Goal: Task Accomplishment & Management: Manage account settings

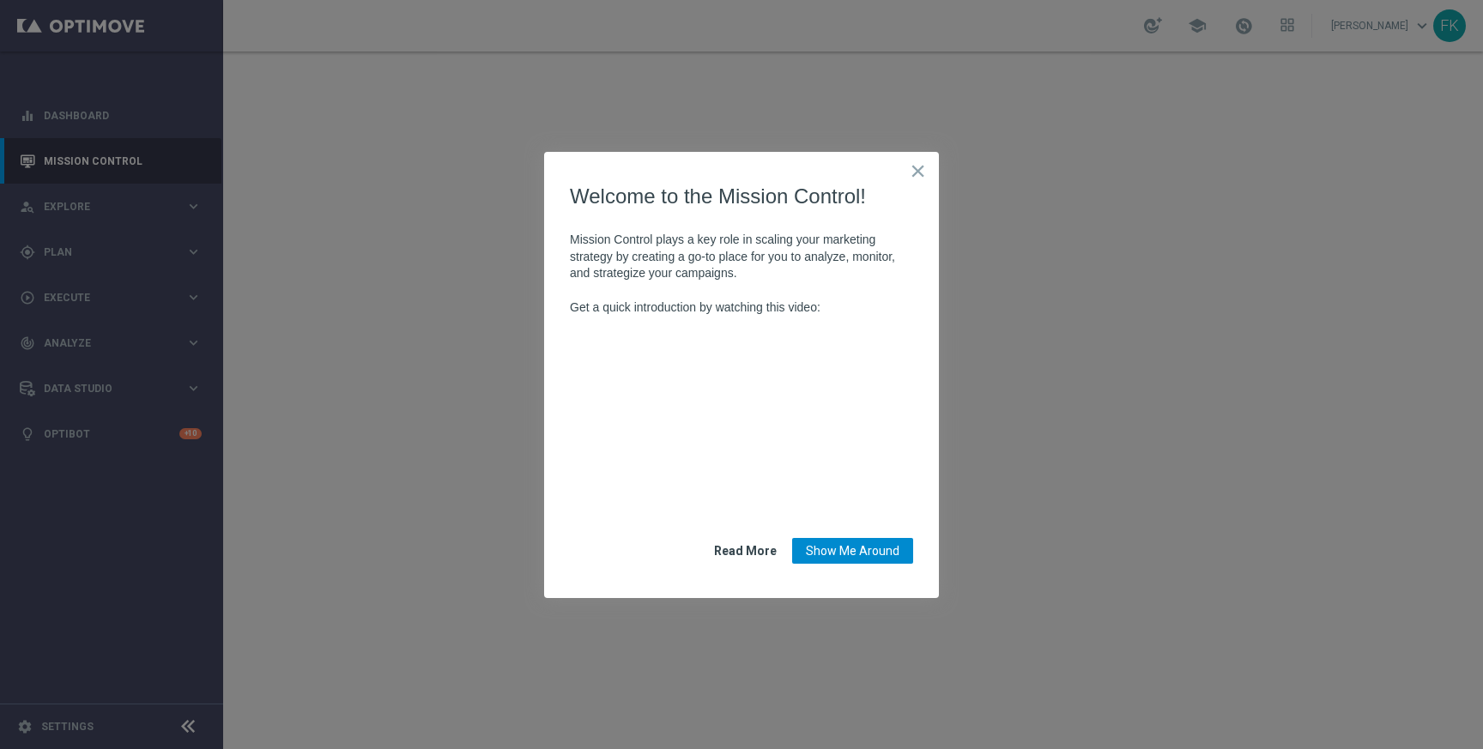
click at [846, 553] on button "Show Me Around" at bounding box center [852, 551] width 121 height 26
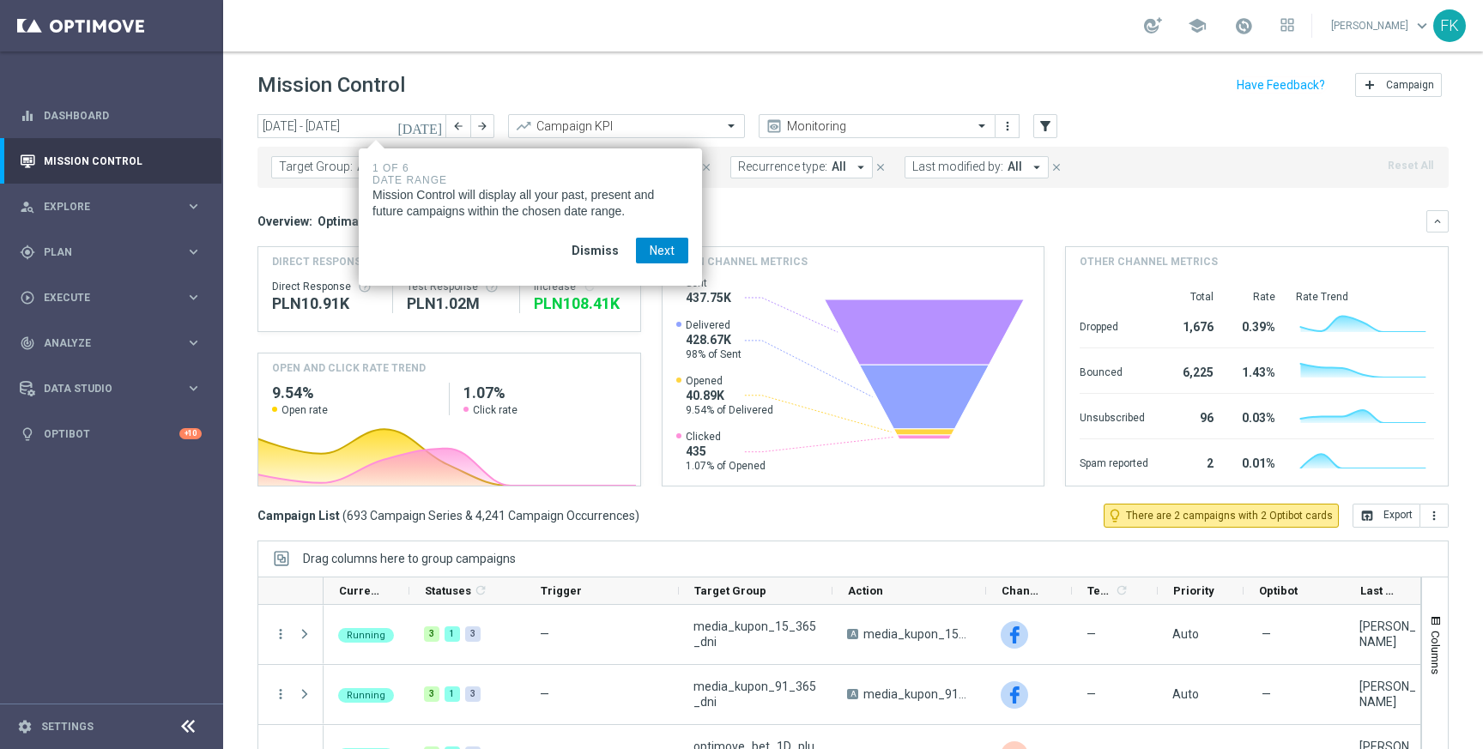
click at [658, 255] on button "Next" at bounding box center [662, 251] width 52 height 26
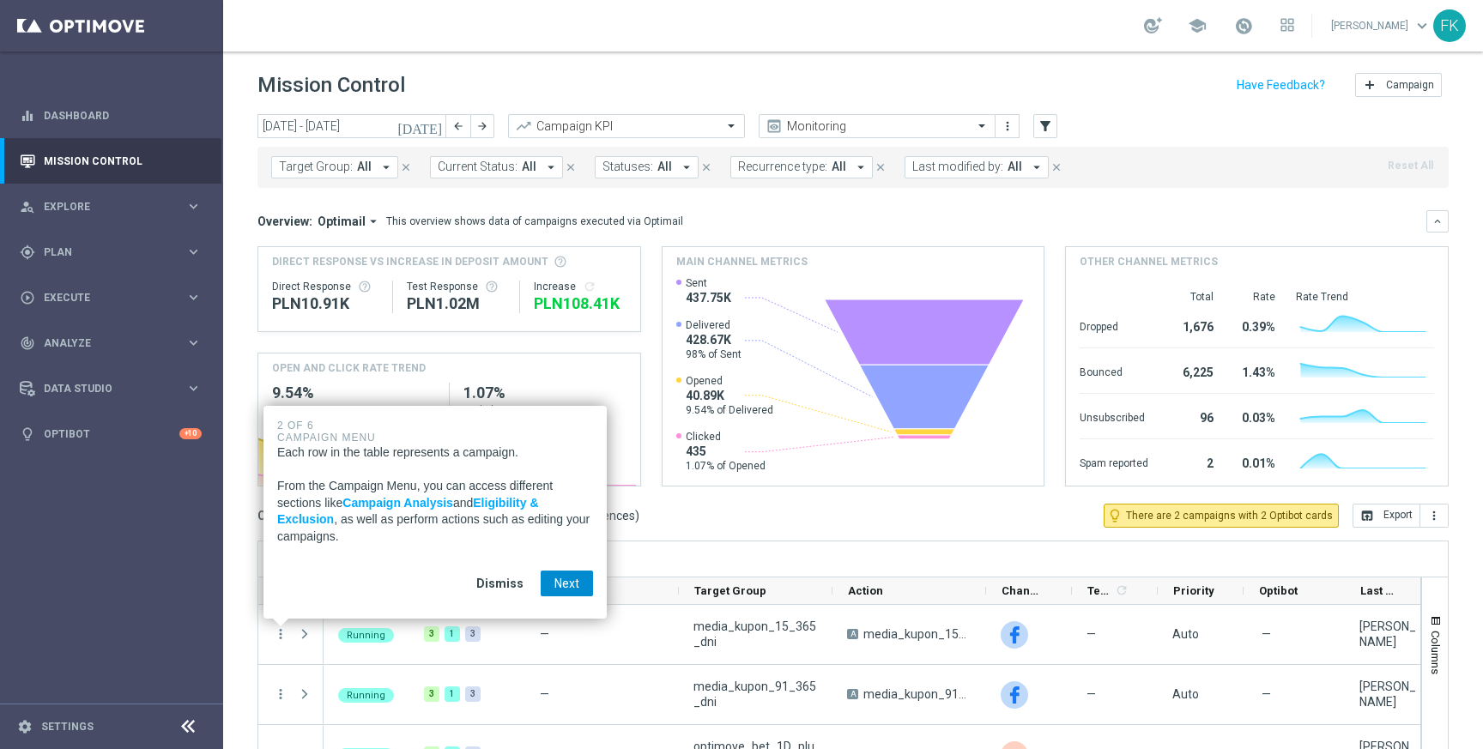
click at [583, 587] on button "Next" at bounding box center [567, 584] width 52 height 26
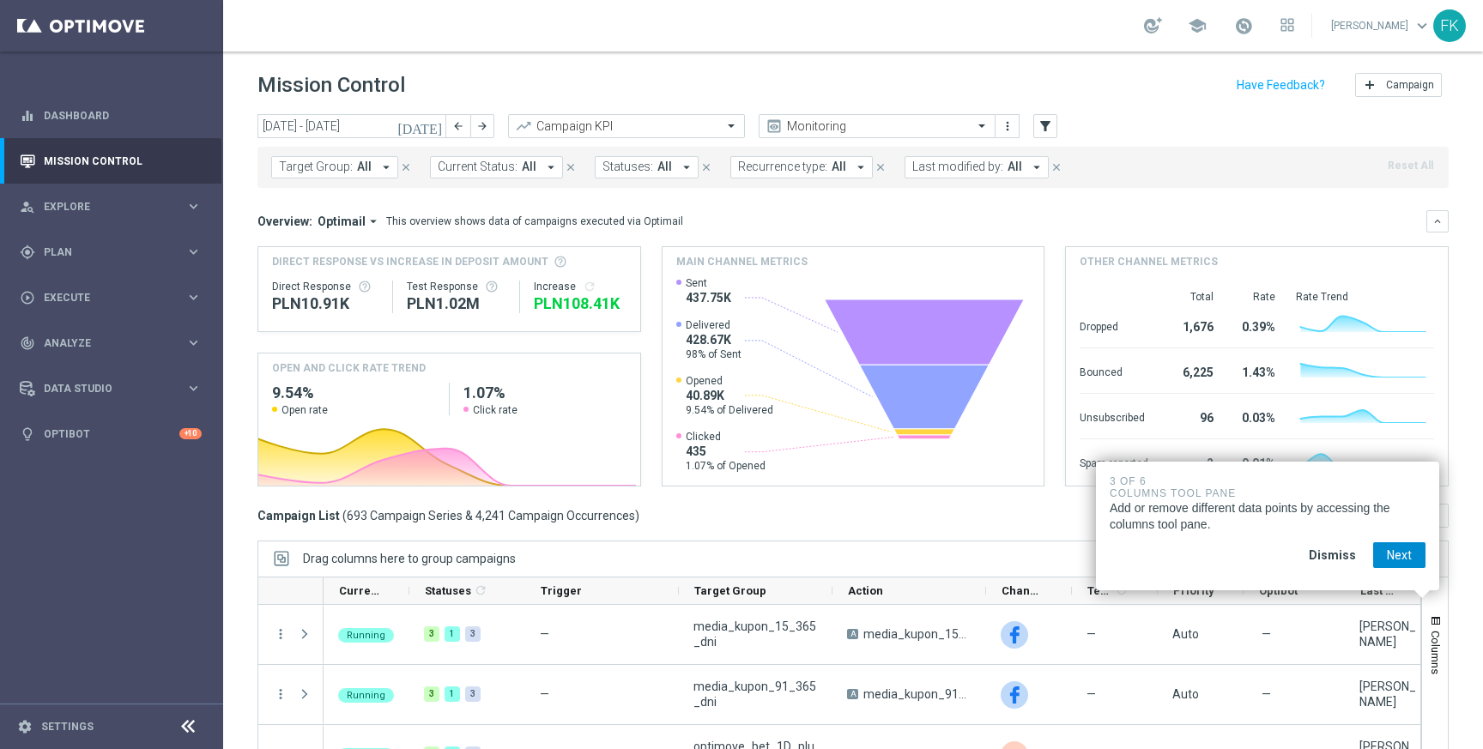
click at [1391, 559] on button "Next" at bounding box center [1399, 556] width 52 height 26
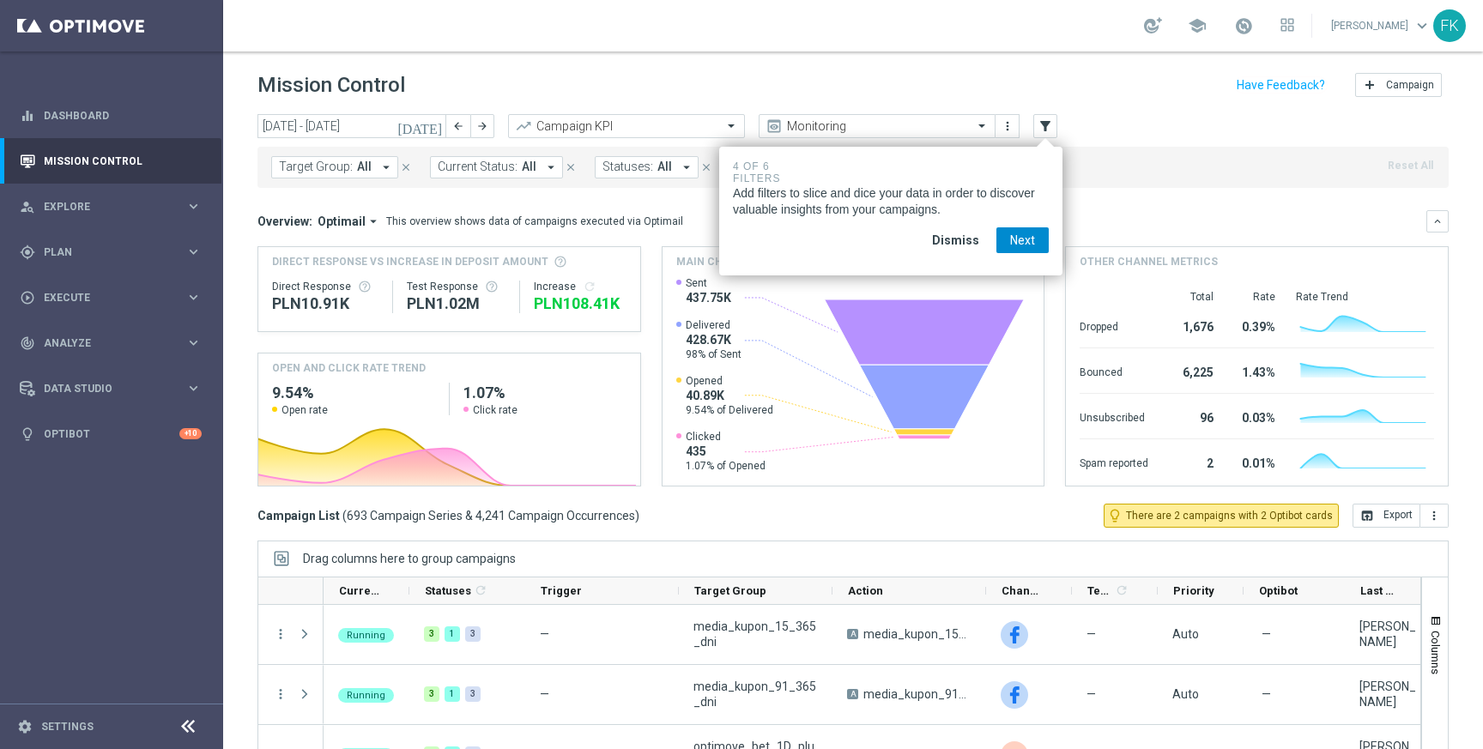
click at [1017, 245] on button "Next" at bounding box center [1023, 240] width 52 height 26
click at [1017, 245] on button "Next" at bounding box center [1021, 244] width 52 height 26
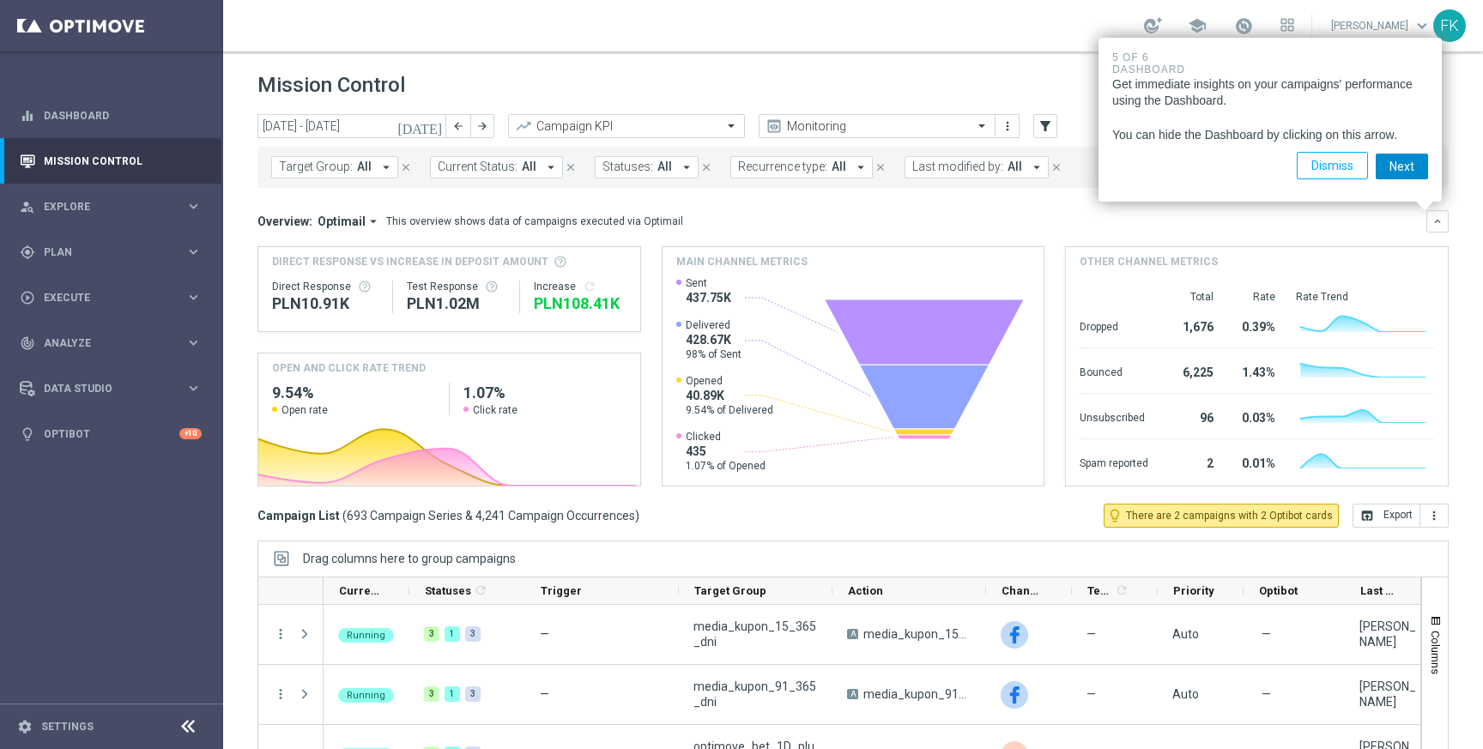
click at [1379, 159] on button "Next" at bounding box center [1402, 167] width 52 height 26
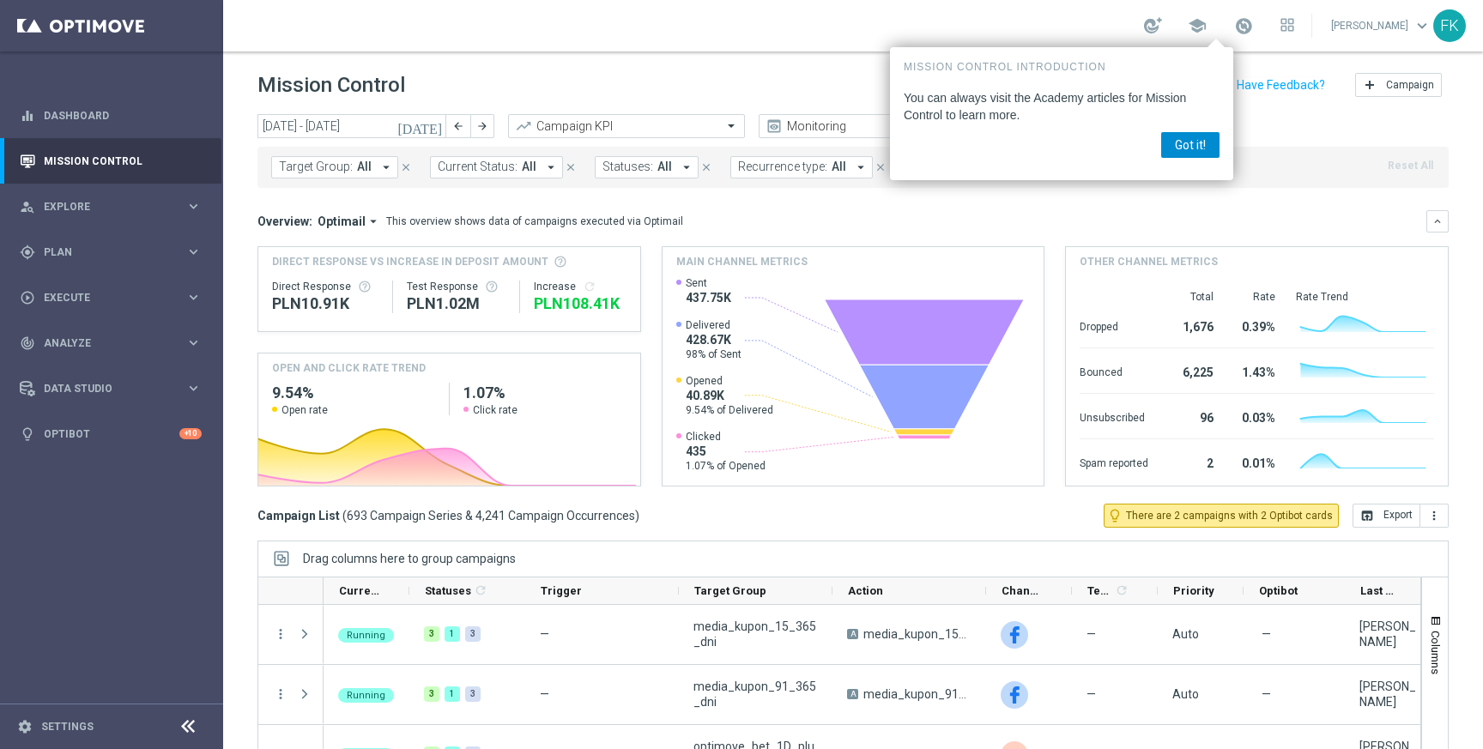
click at [1203, 153] on button "Got it!" at bounding box center [1190, 145] width 58 height 26
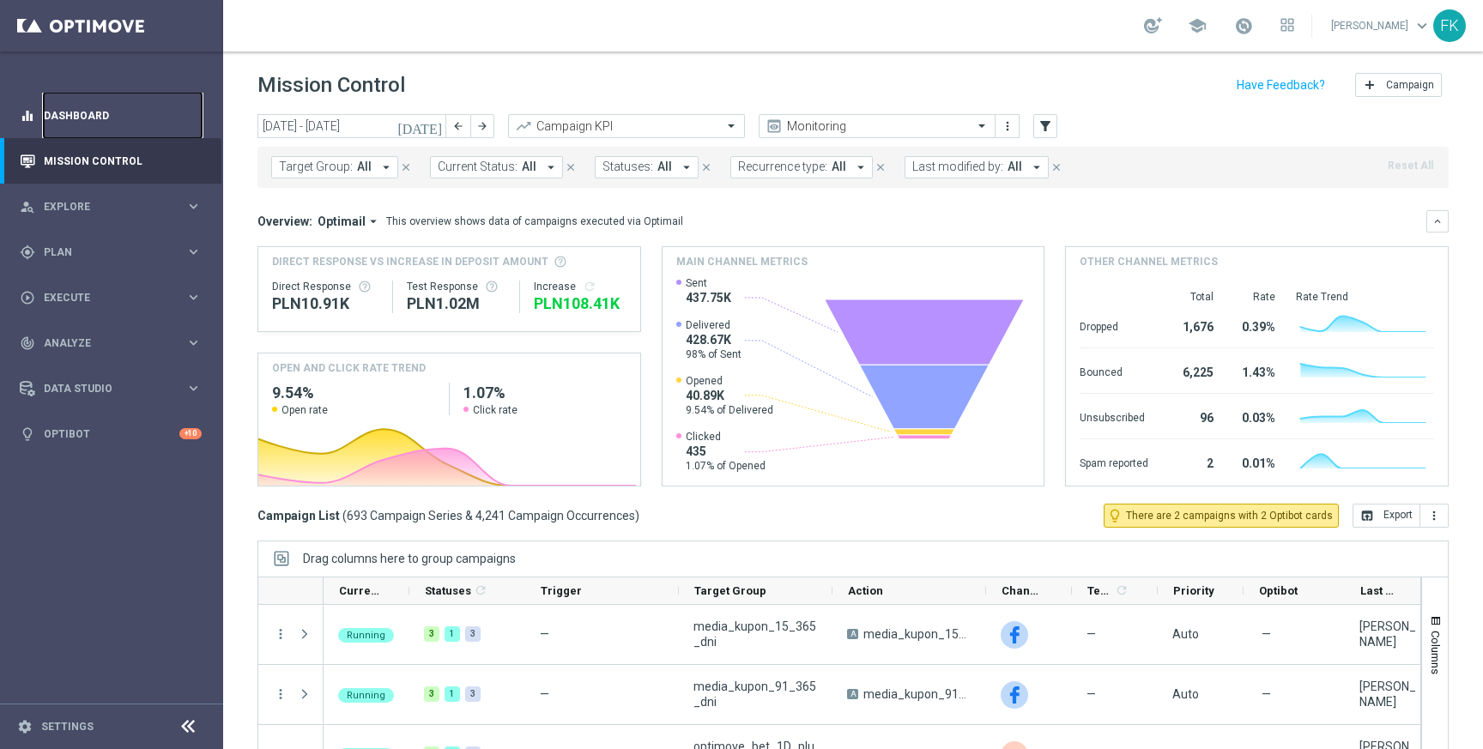
click at [94, 118] on link "Dashboard" at bounding box center [123, 115] width 158 height 45
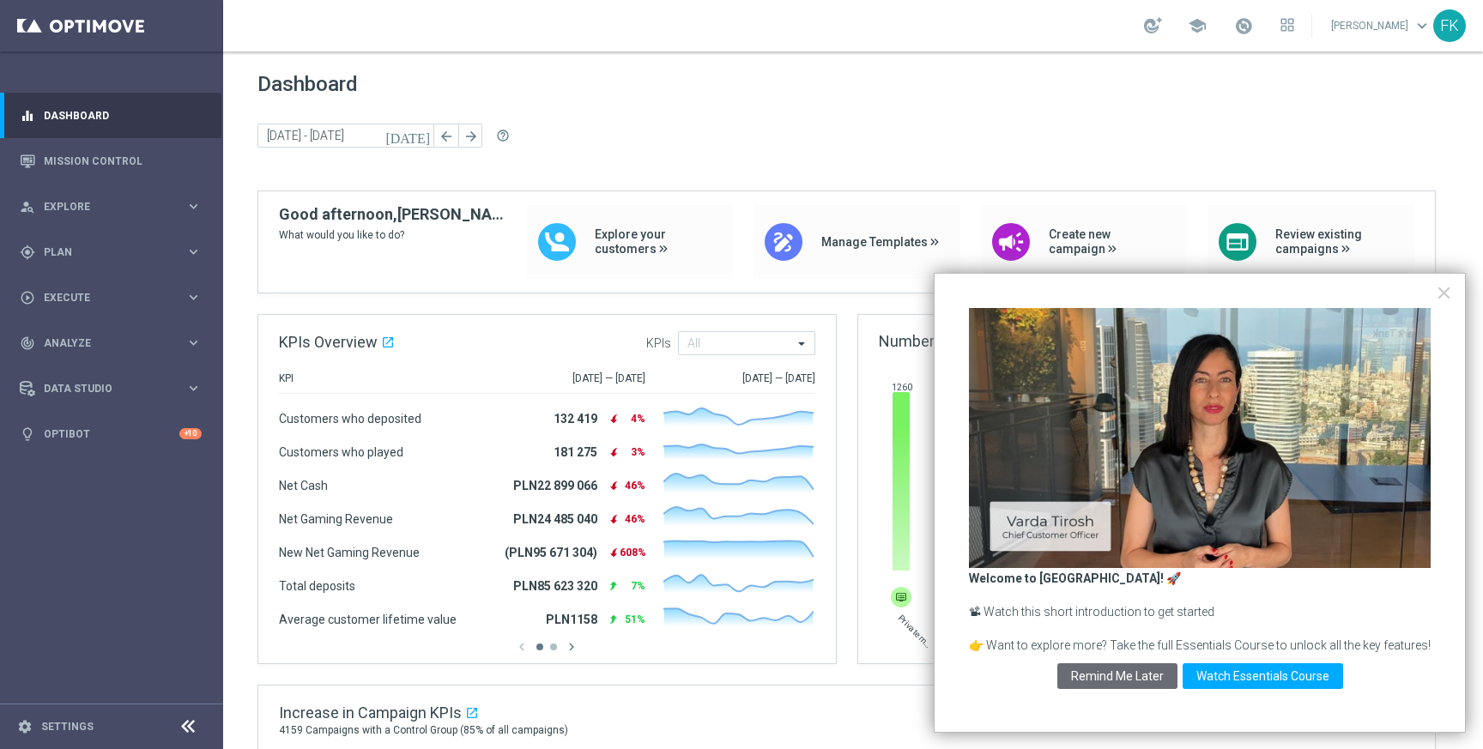
click at [1416, 19] on span "keyboard_arrow_down" at bounding box center [1422, 25] width 19 height 19
click at [1413, 28] on span "keyboard_arrow_down" at bounding box center [1422, 25] width 19 height 19
click at [1259, 670] on button "Watch Essentials Course" at bounding box center [1263, 677] width 161 height 26
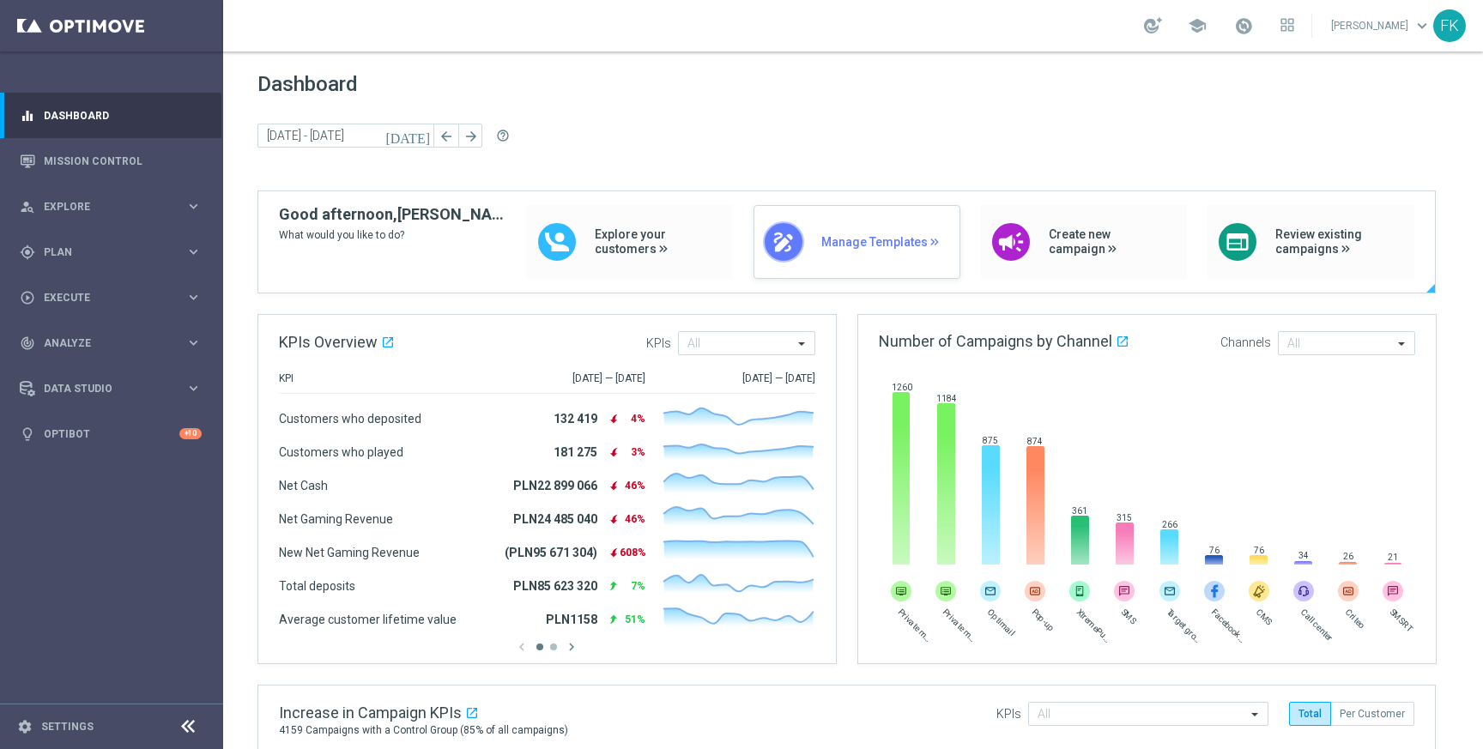
click at [826, 235] on span "Manage Templates" at bounding box center [886, 242] width 130 height 15
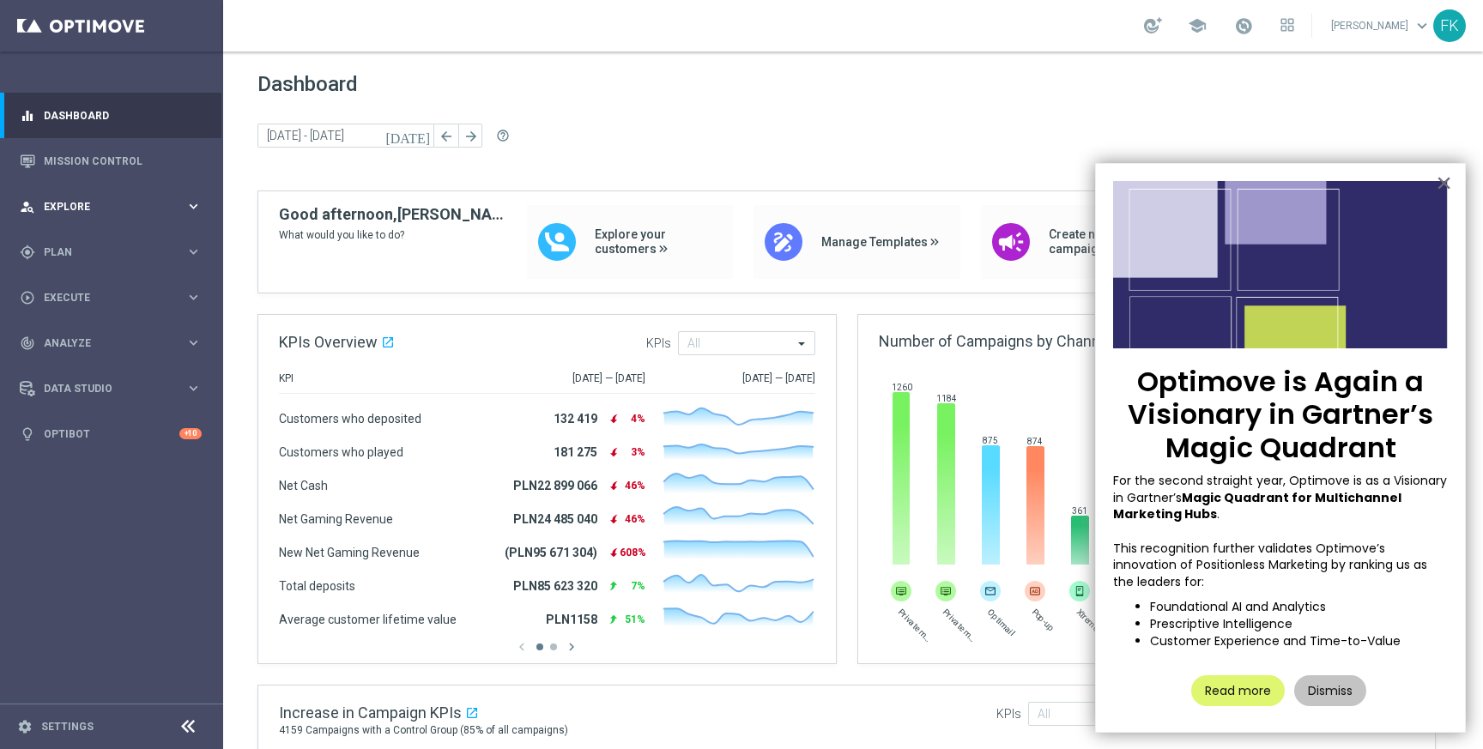
click at [104, 208] on span "Explore" at bounding box center [115, 207] width 142 height 10
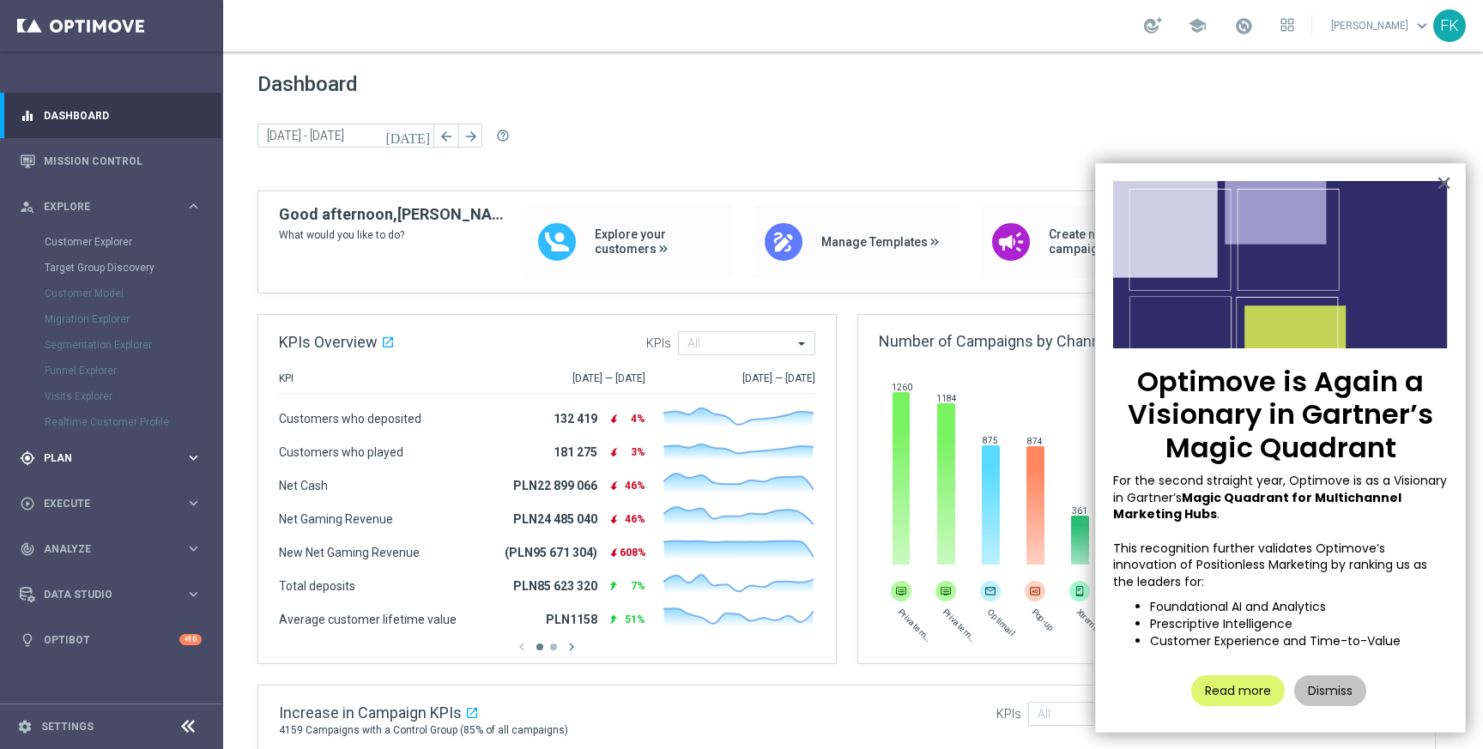
click at [99, 452] on div "gps_fixed Plan" at bounding box center [103, 458] width 166 height 15
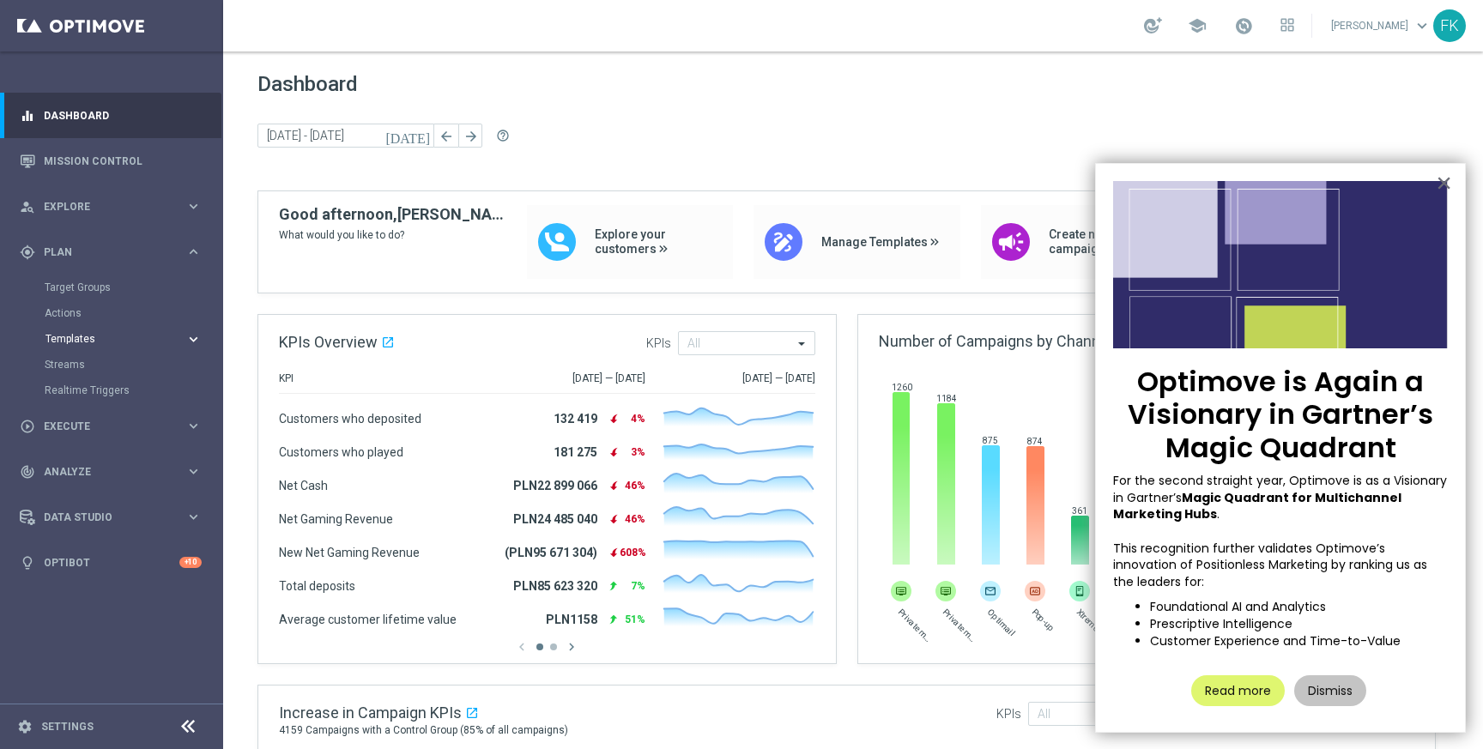
click at [76, 342] on span "Templates" at bounding box center [106, 339] width 123 height 10
click at [1314, 688] on button "Dismiss" at bounding box center [1330, 691] width 72 height 31
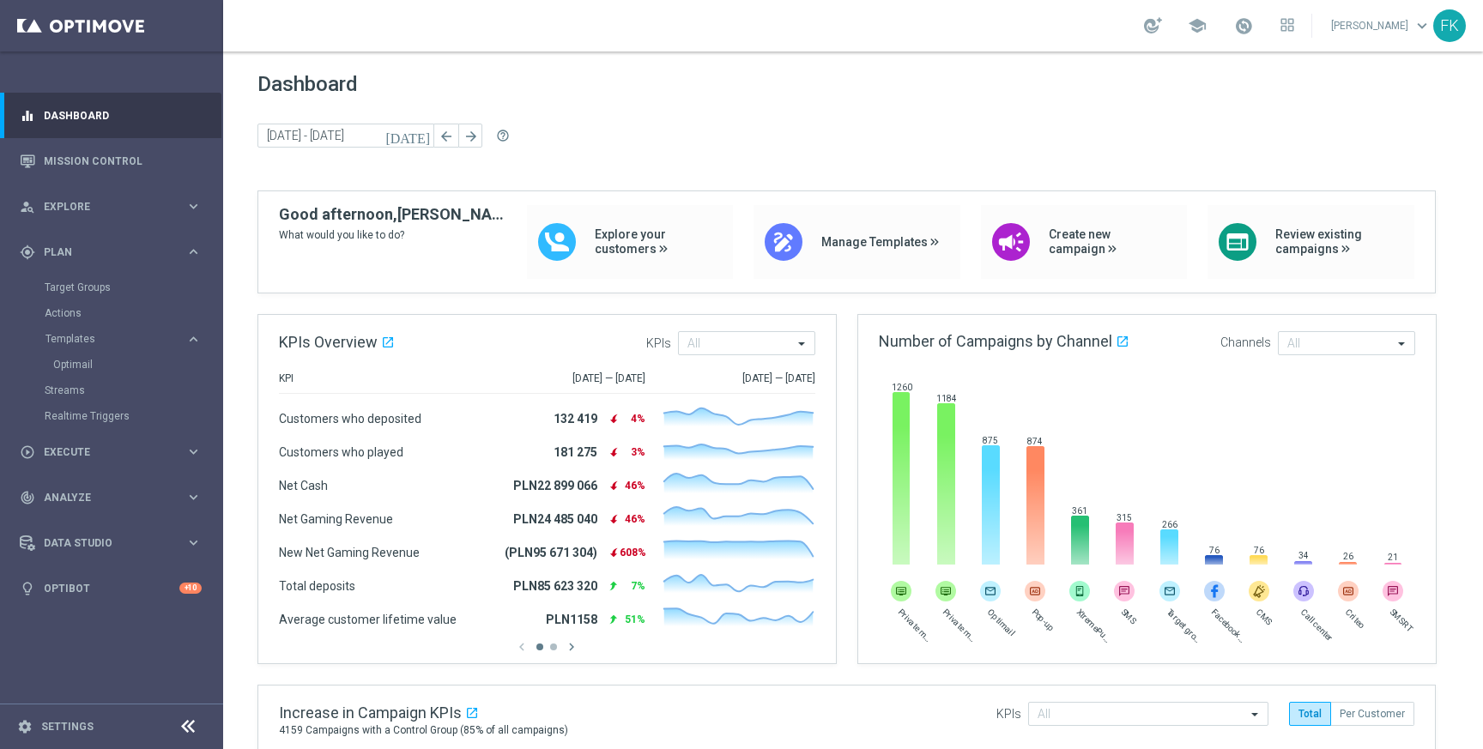
click at [83, 330] on accordion "Templates keyboard_arrow_right Optimail" at bounding box center [133, 352] width 177 height 52
click at [83, 339] on span "Templates" at bounding box center [106, 339] width 123 height 10
click at [75, 337] on span "Templates" at bounding box center [106, 339] width 123 height 10
click at [79, 364] on link "Optimail" at bounding box center [115, 365] width 125 height 14
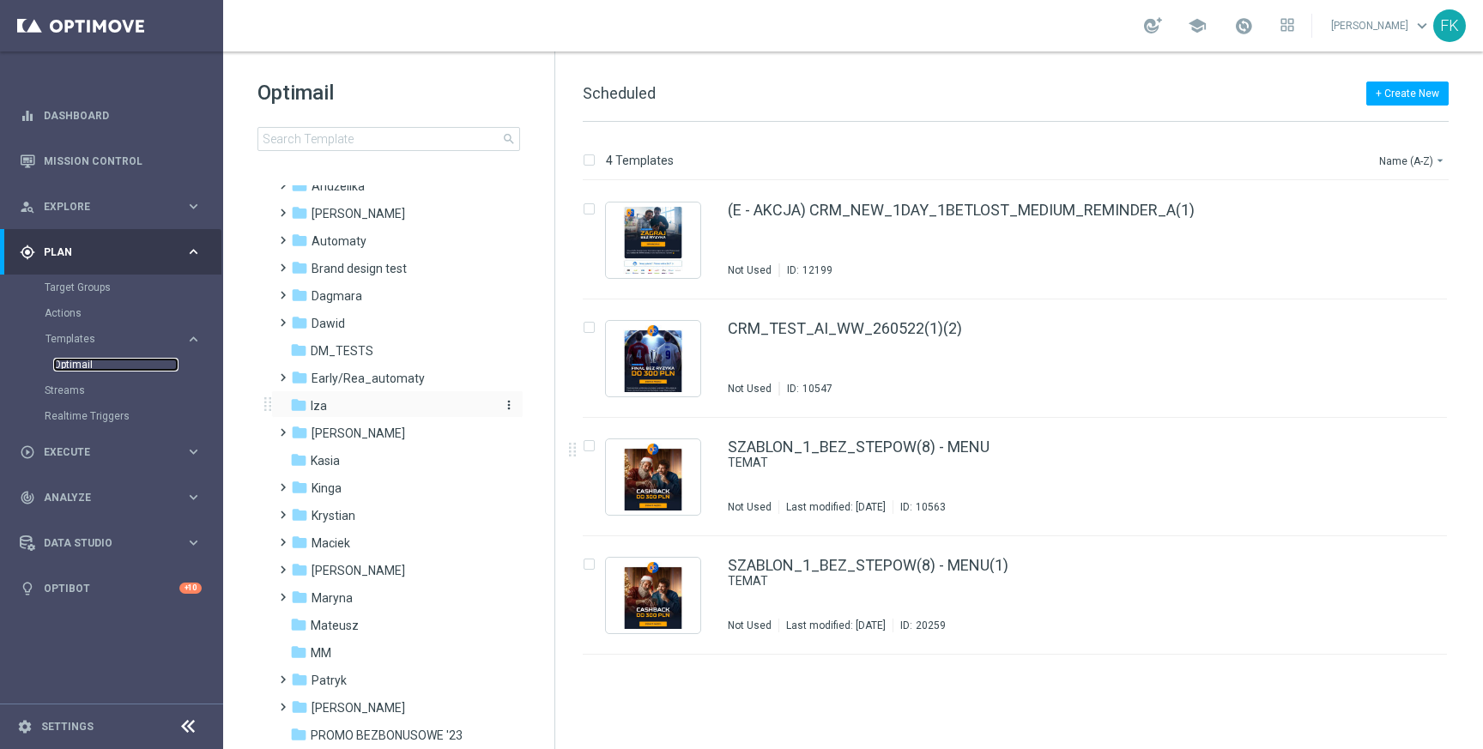
scroll to position [75, 0]
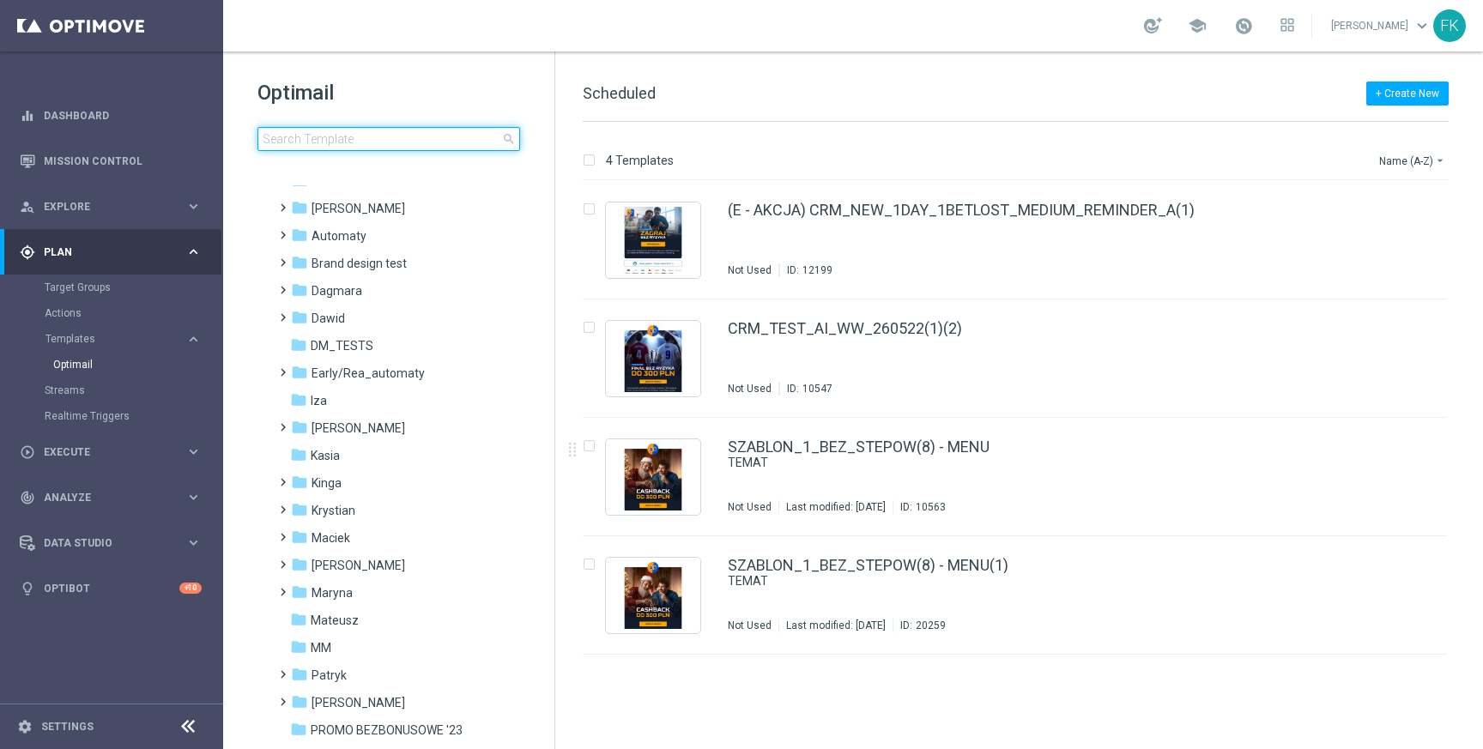
click at [359, 137] on input at bounding box center [389, 139] width 263 height 24
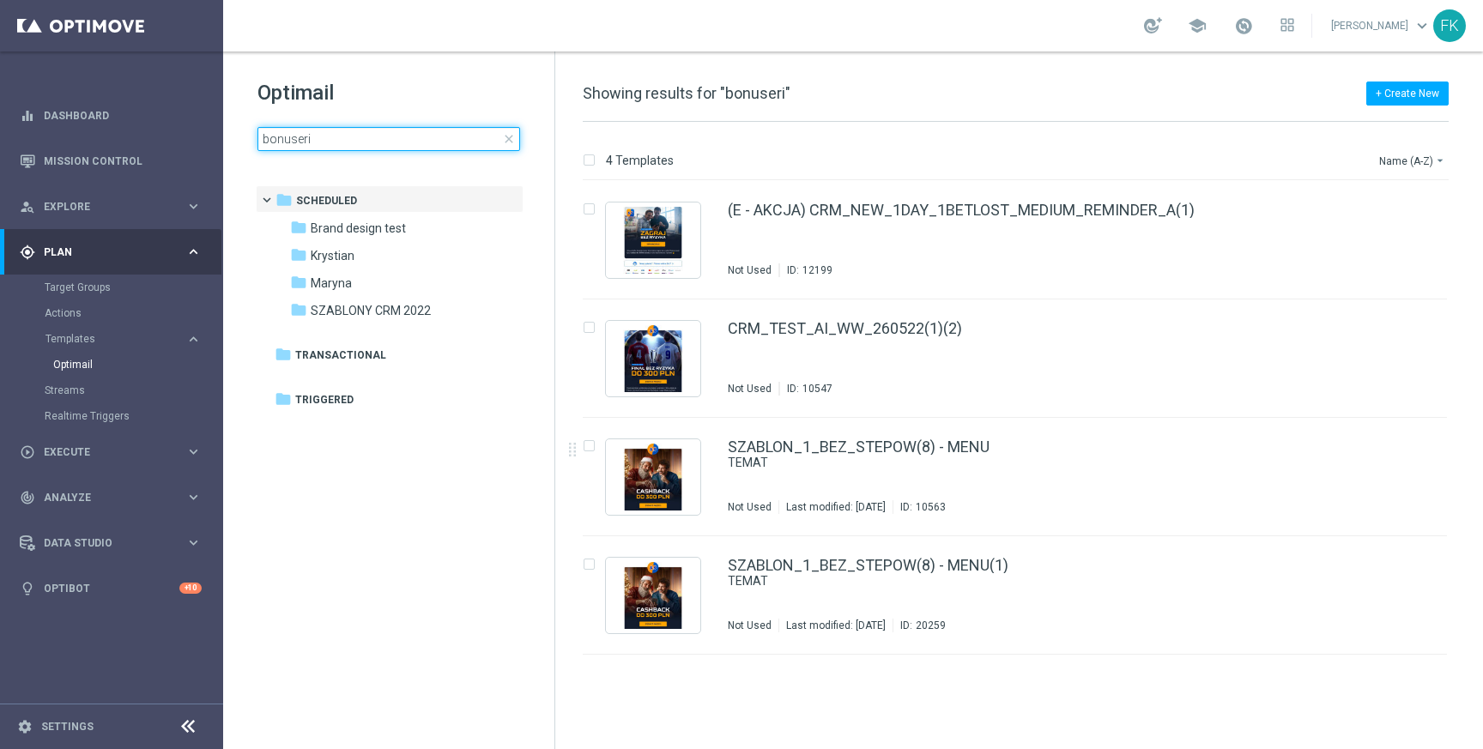
type input "bonuseria"
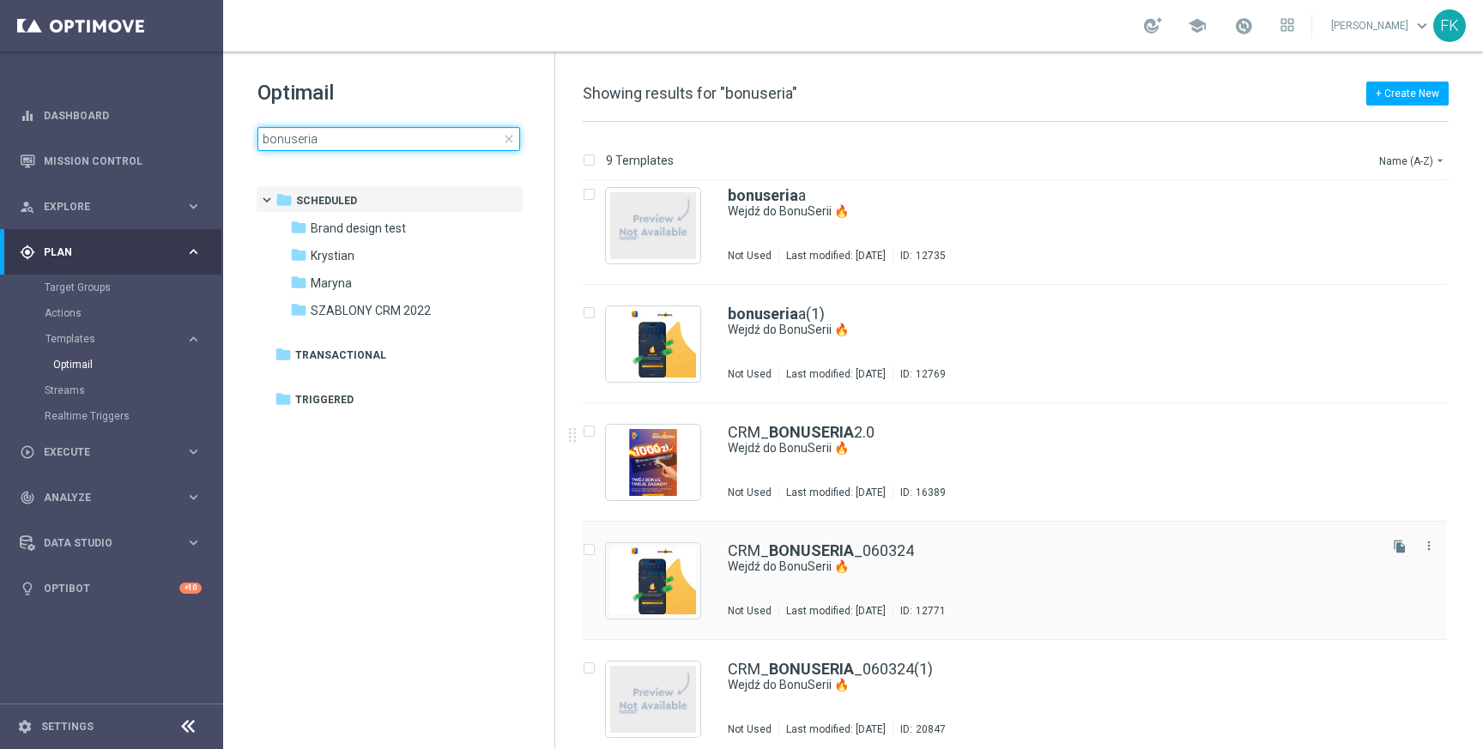
scroll to position [494, 0]
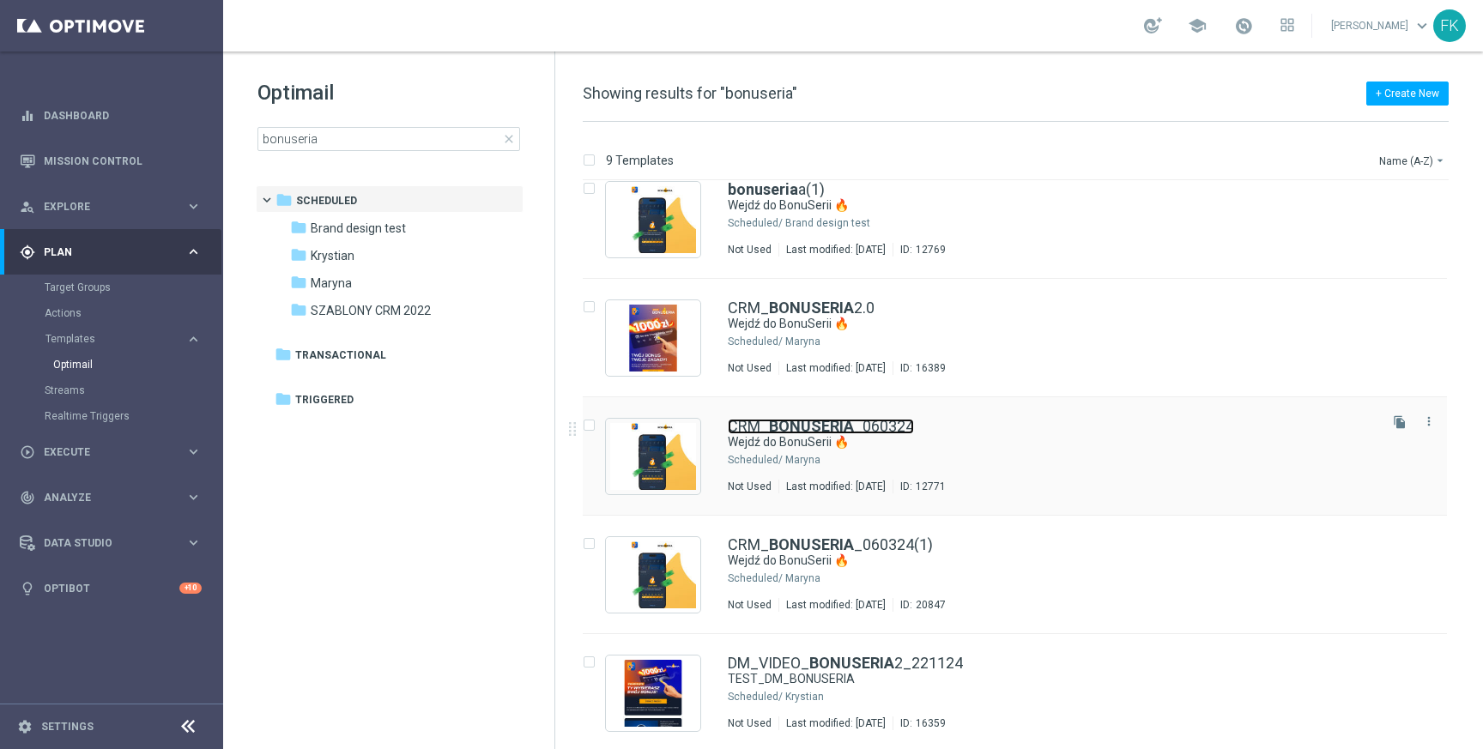
click at [765, 427] on link "CRM_ BONUSERIA _060324" at bounding box center [821, 426] width 186 height 15
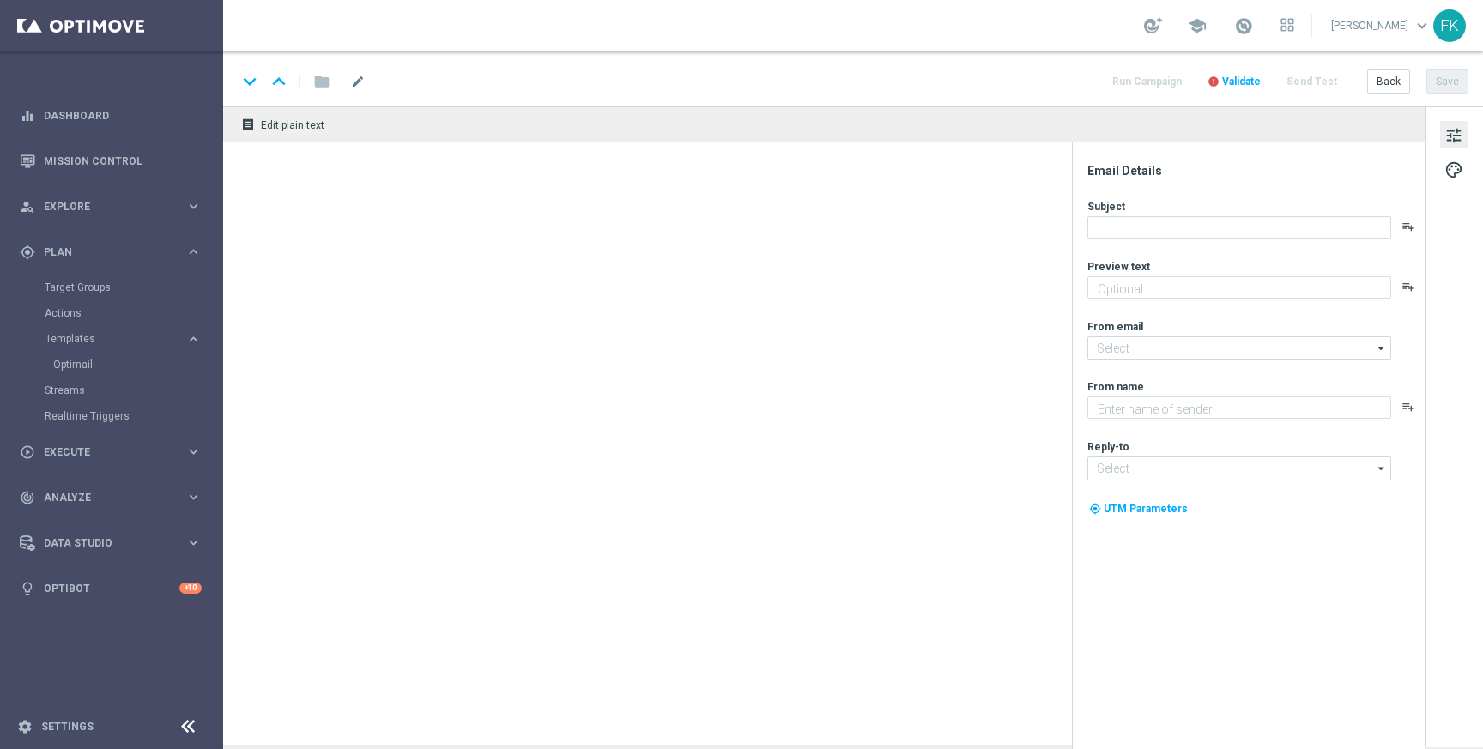
type textarea "Bonus za regularną grę w STS! 😎"
type input "[EMAIL_ADDRESS][DOMAIN_NAME]"
type textarea "STS"
type input "[EMAIL_ADDRESS][DOMAIN_NAME]"
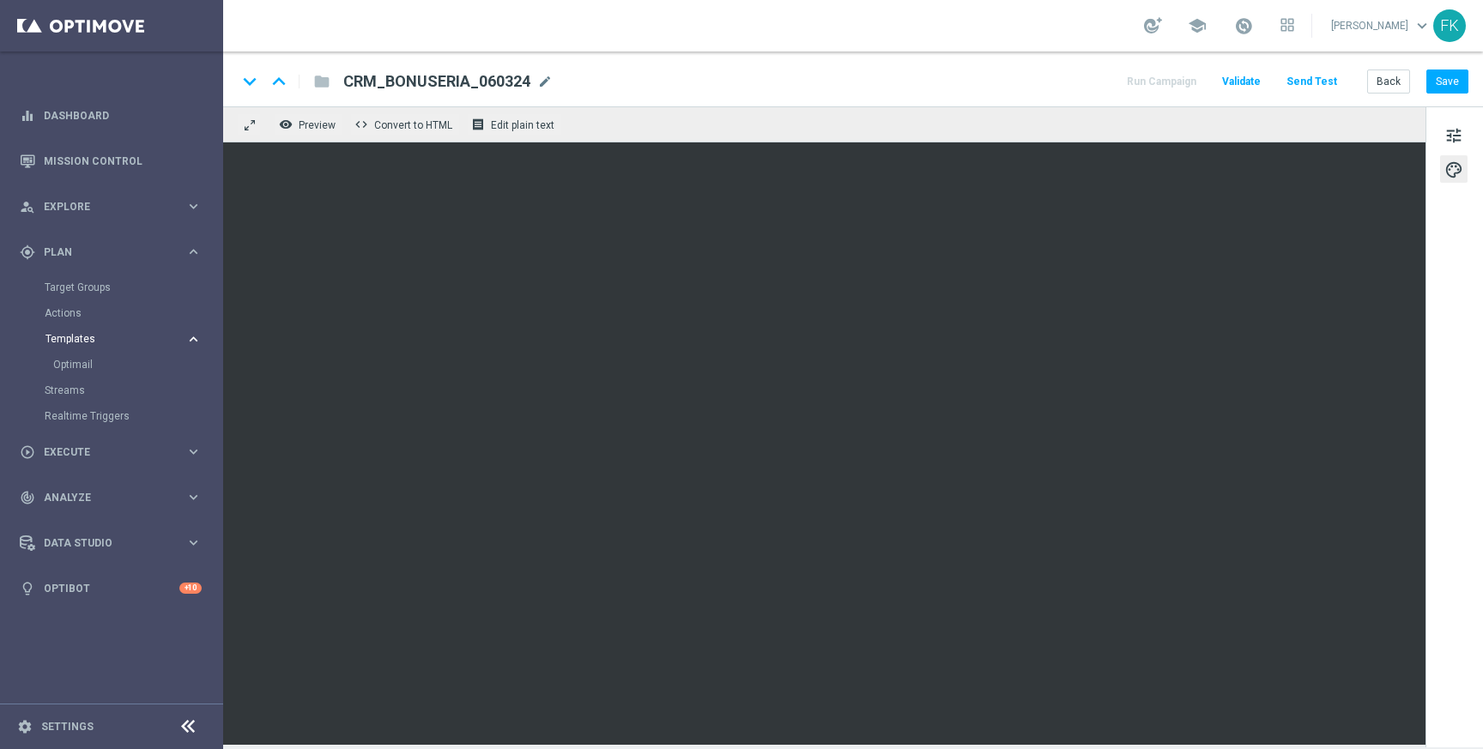
click at [89, 337] on span "Templates" at bounding box center [106, 339] width 123 height 10
click at [83, 360] on link "Optimail" at bounding box center [115, 365] width 125 height 14
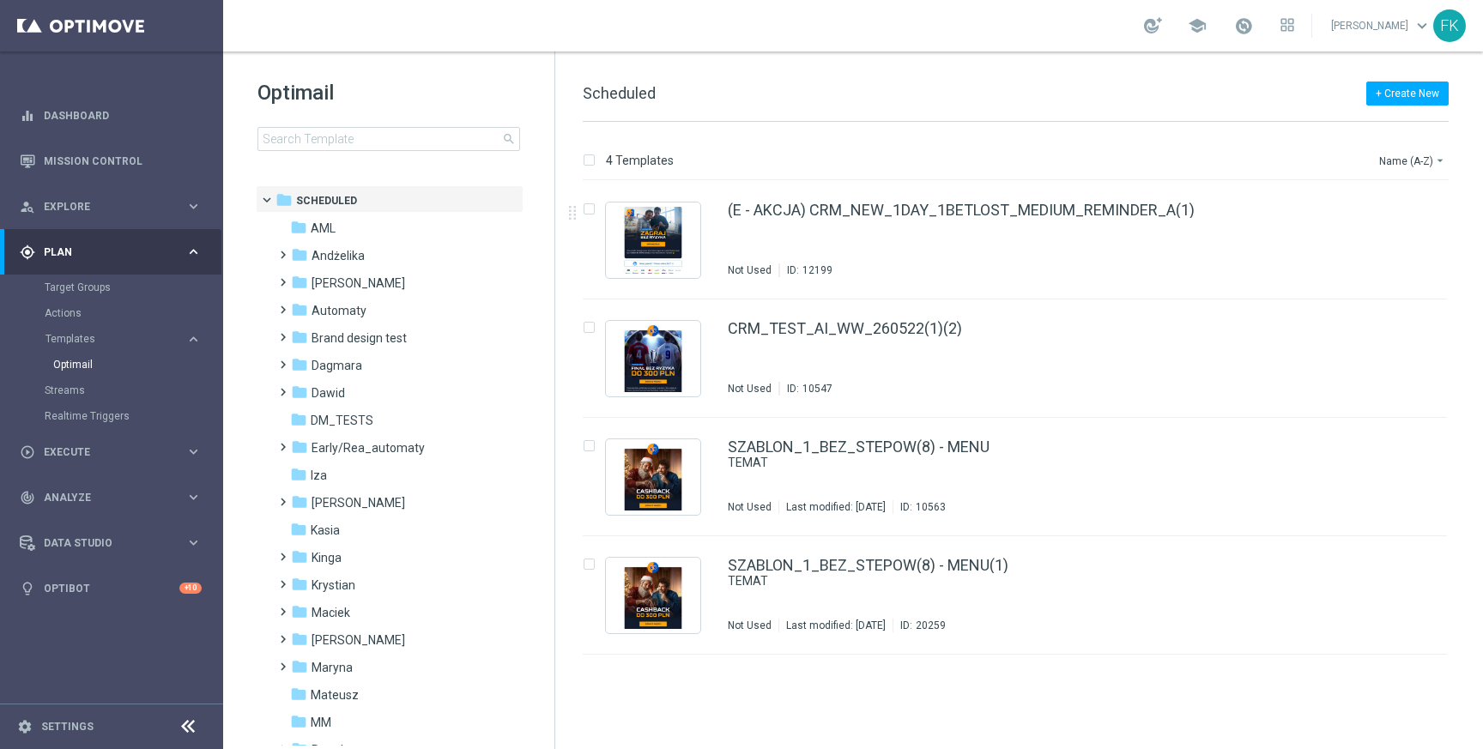
click at [402, 125] on div "Optimail search" at bounding box center [406, 115] width 297 height 72
click at [402, 145] on input at bounding box center [389, 139] width 263 height 24
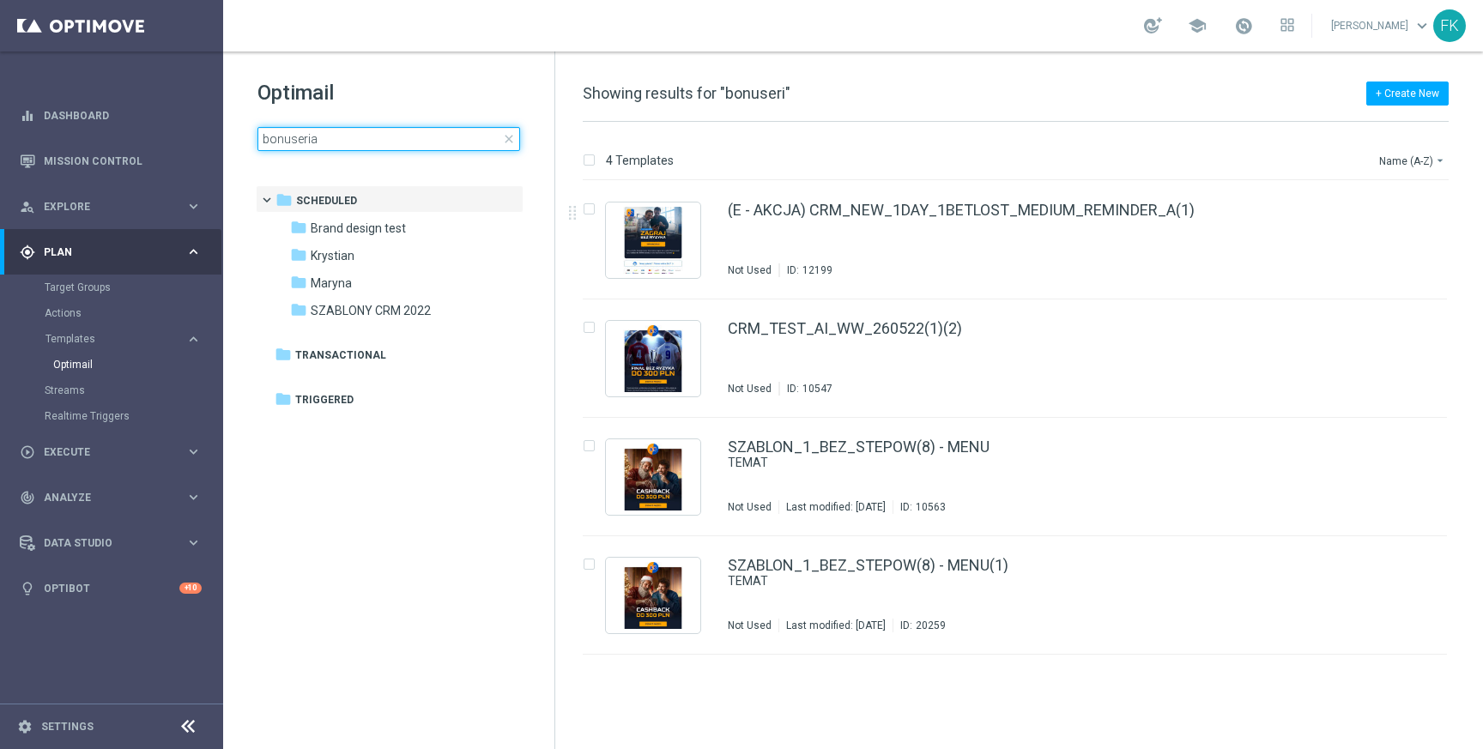
type input "bonuseria"
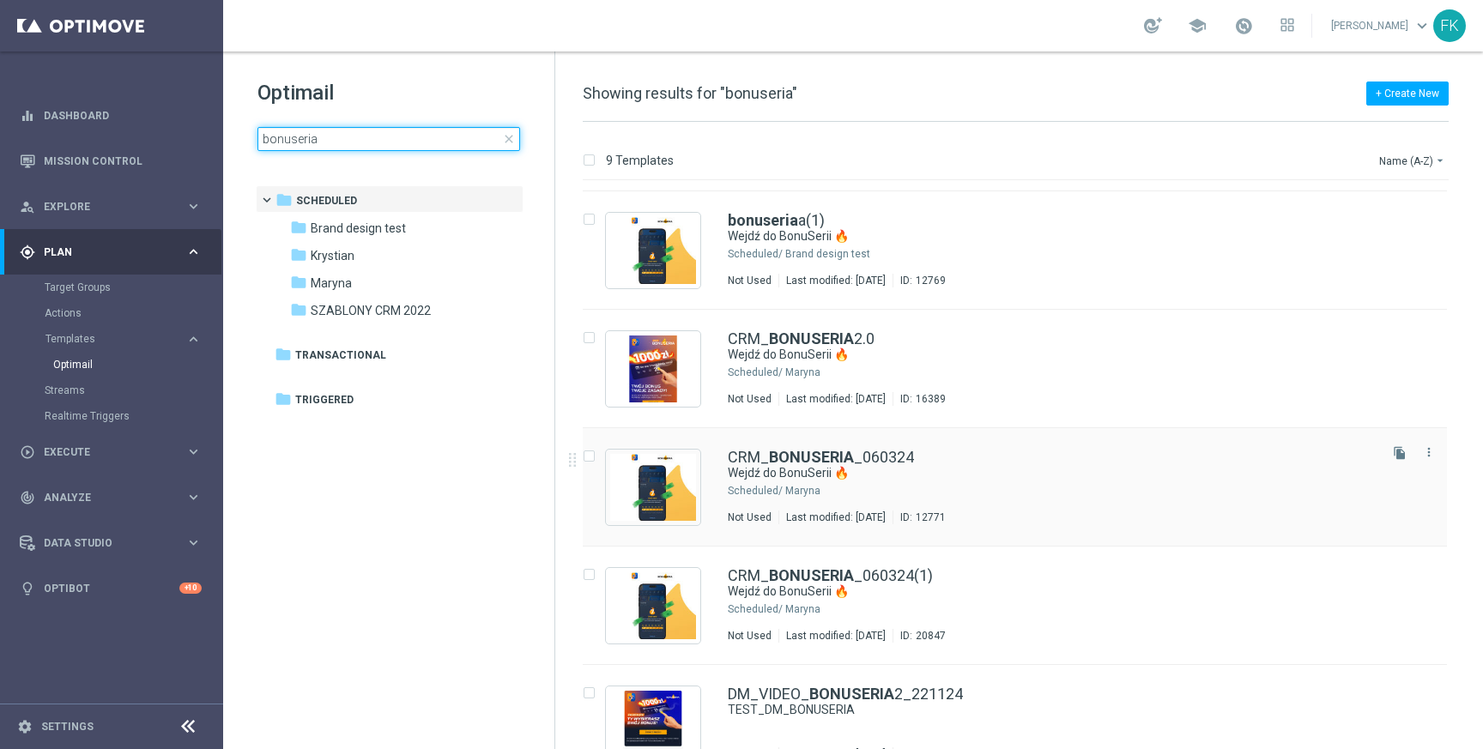
scroll to position [498, 0]
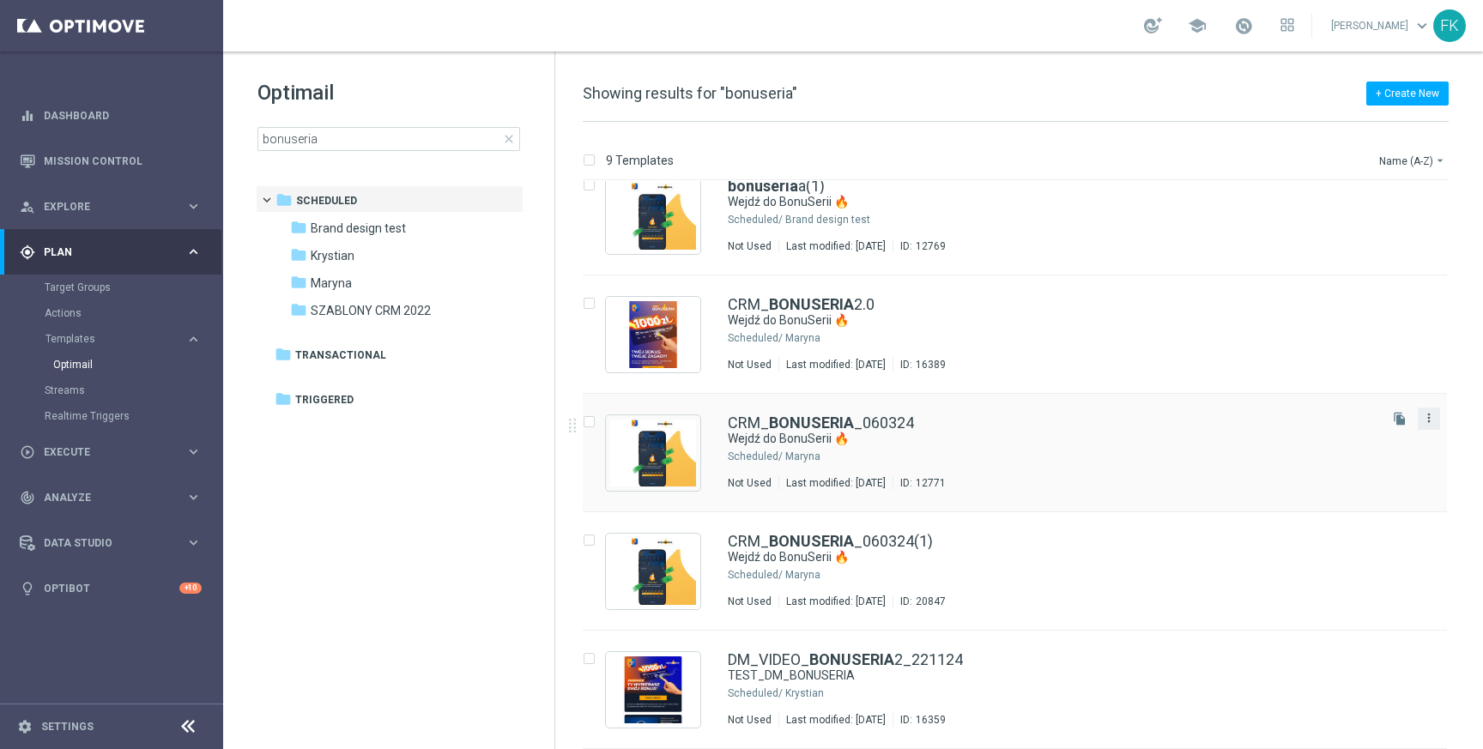
click at [1424, 413] on icon "more_vert" at bounding box center [1429, 418] width 14 height 14
click at [1397, 411] on button "file_copy" at bounding box center [1400, 419] width 22 height 22
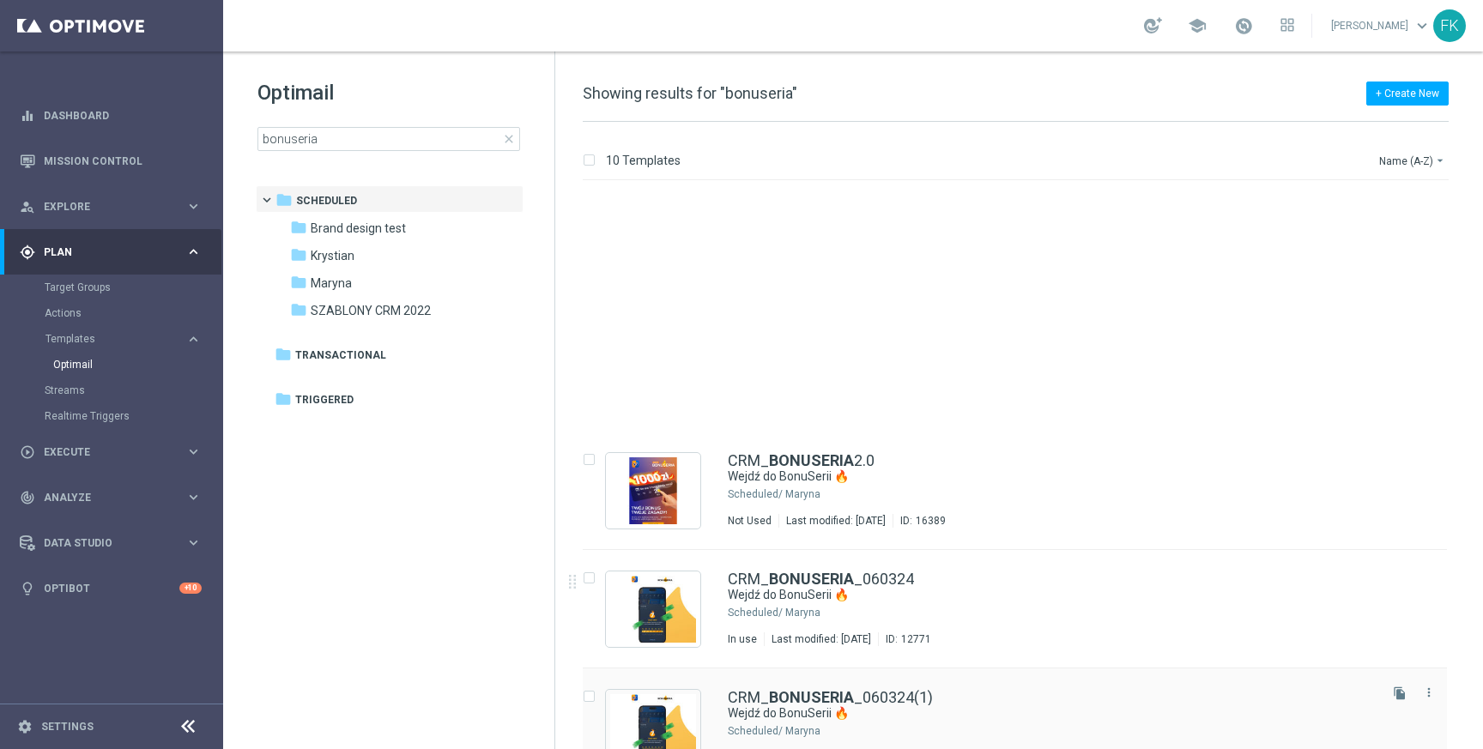
scroll to position [616, 0]
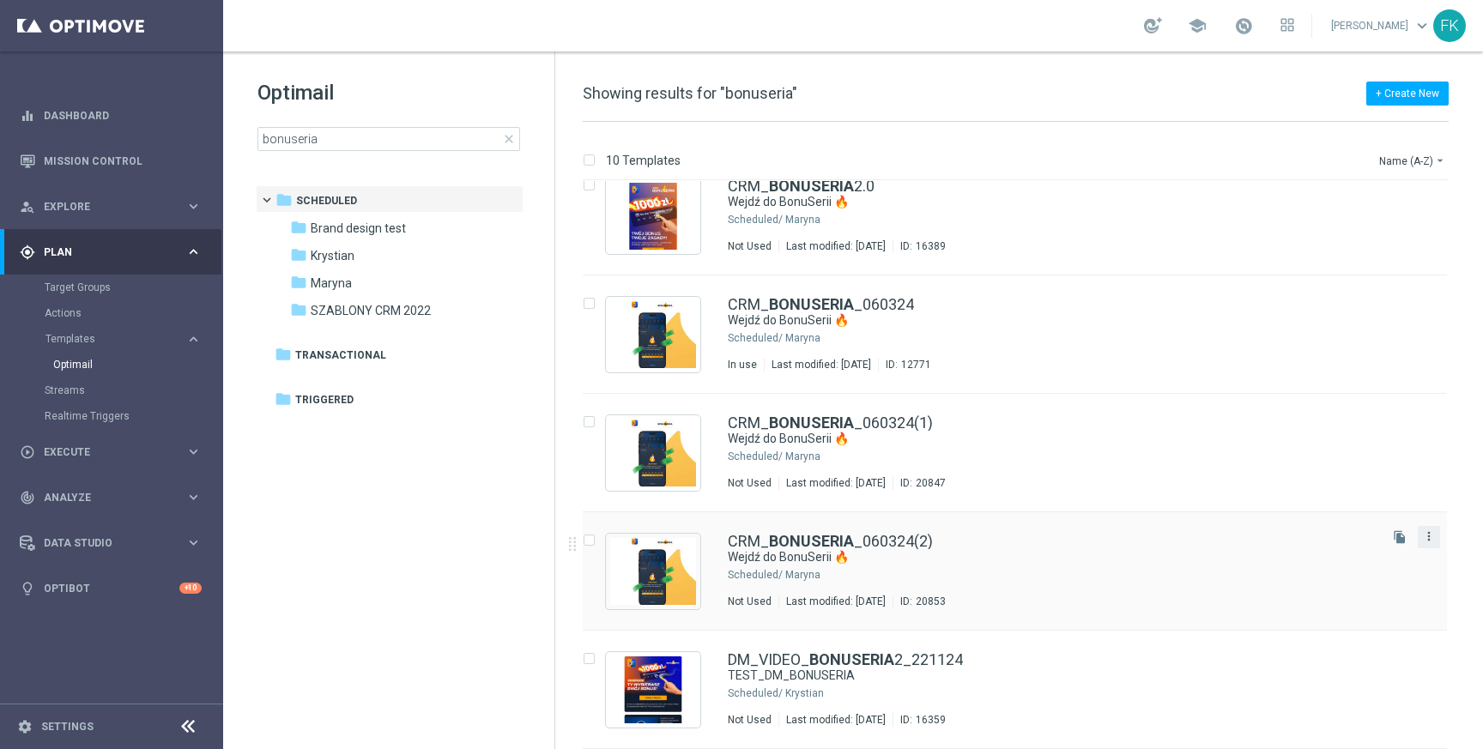
click at [1424, 539] on icon "more_vert" at bounding box center [1429, 537] width 14 height 14
click at [1364, 603] on div "Delete" at bounding box center [1358, 603] width 104 height 12
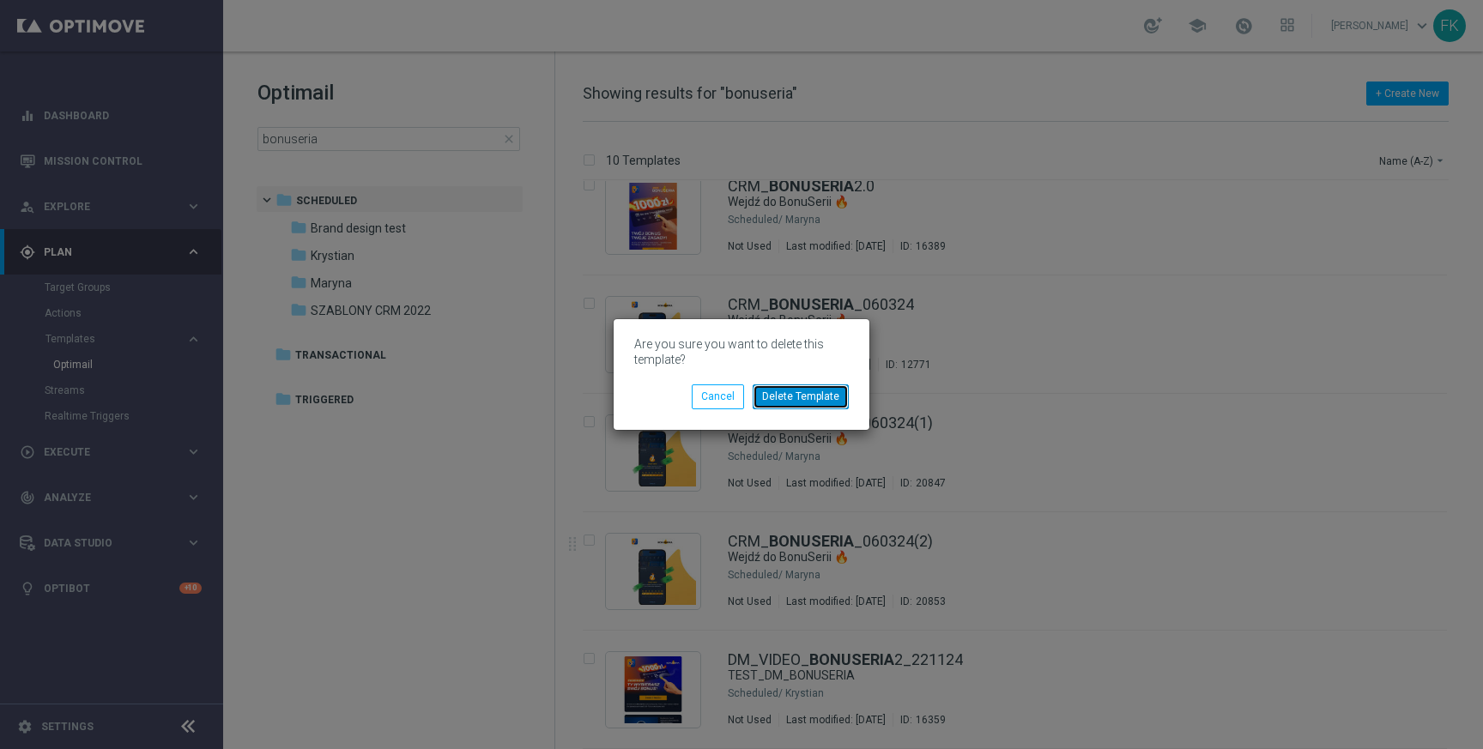
click at [803, 398] on button "Delete Template" at bounding box center [801, 397] width 96 height 24
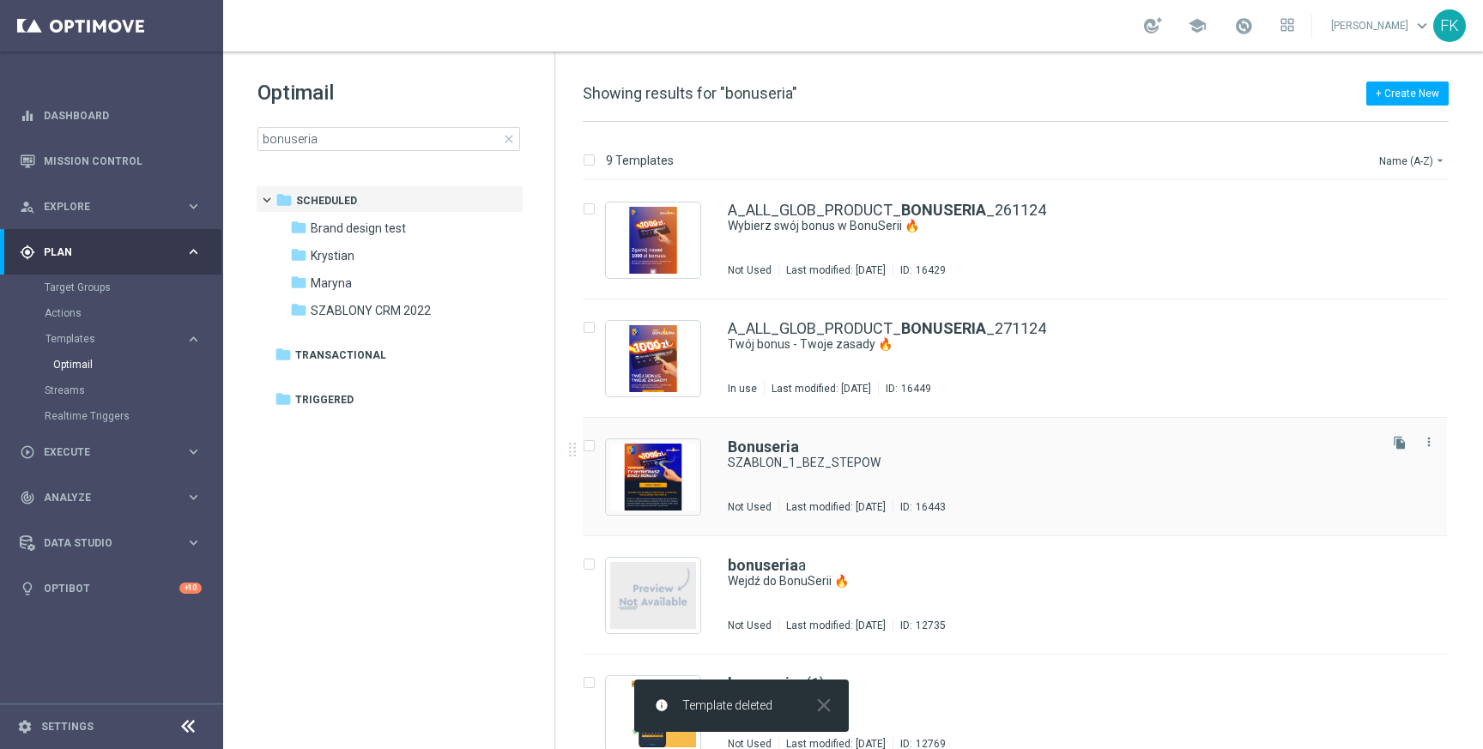
scroll to position [498, 0]
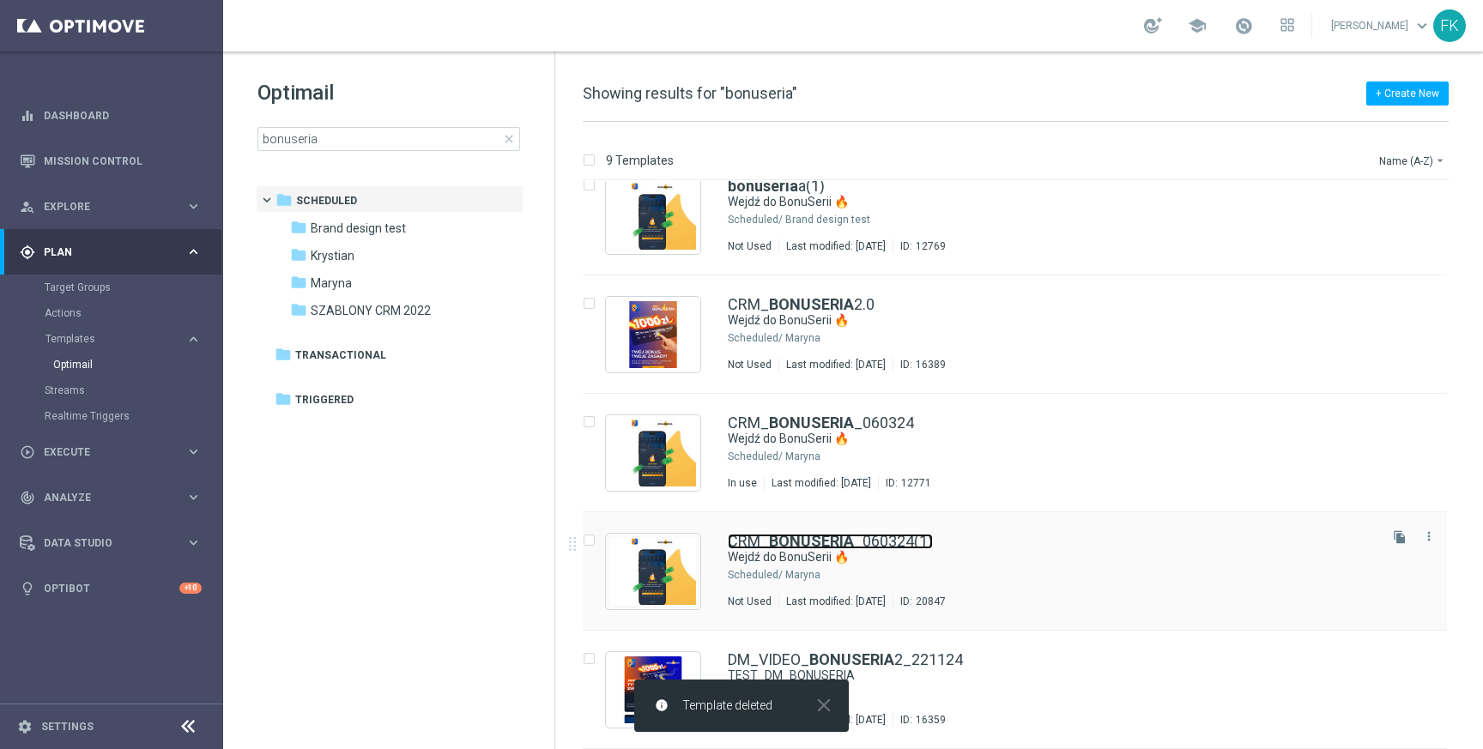
click at [901, 545] on link "CRM_ BONUSERIA _060324(1)" at bounding box center [830, 541] width 205 height 15
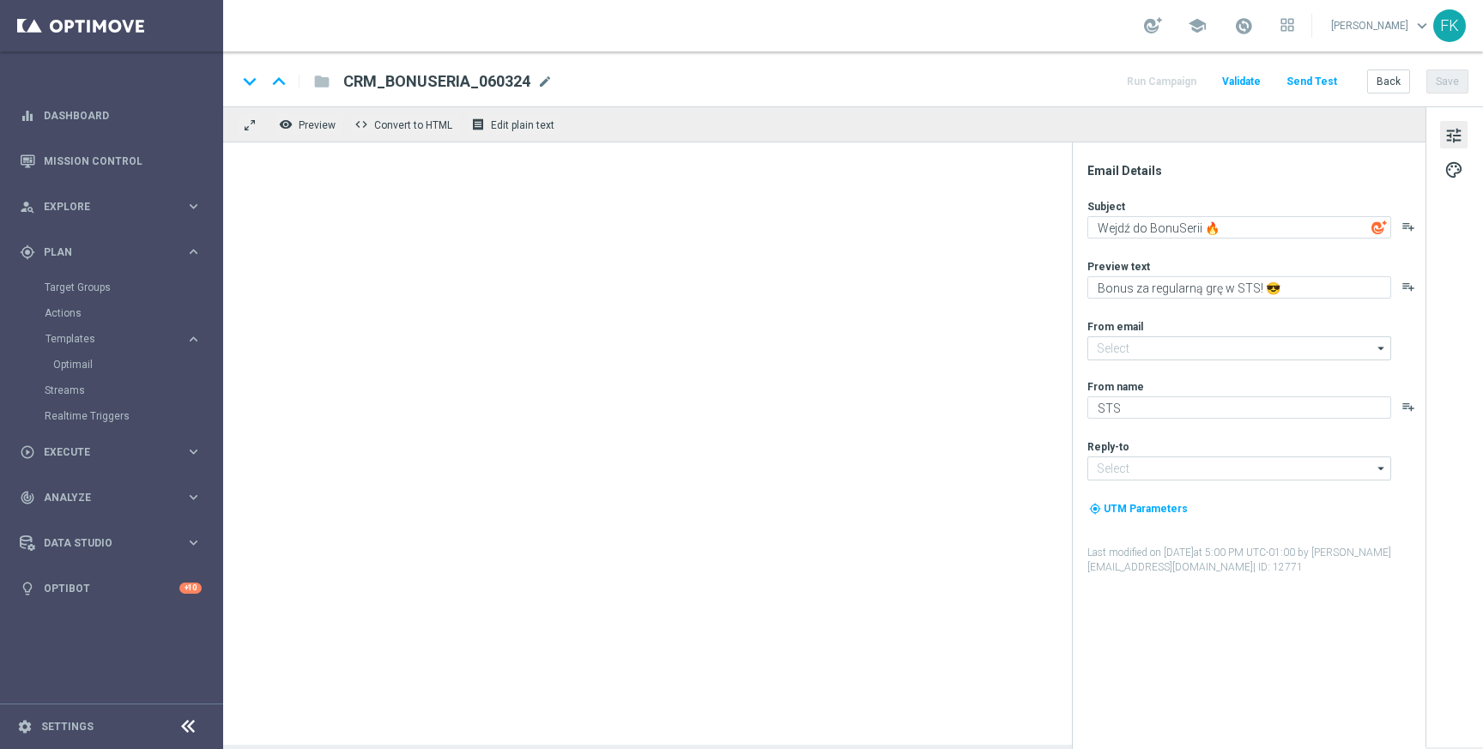
type input "[EMAIL_ADDRESS][DOMAIN_NAME]"
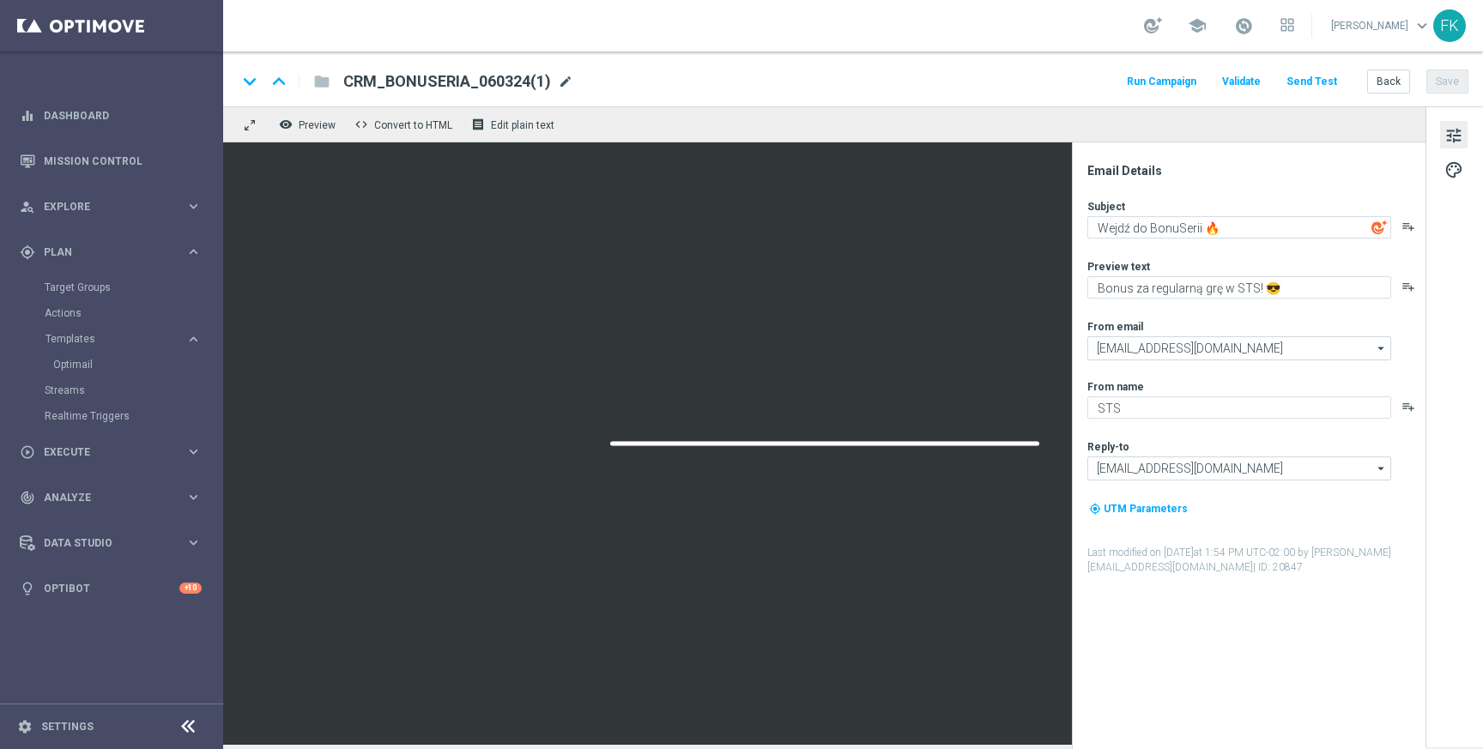
click at [564, 80] on span "mode_edit" at bounding box center [565, 81] width 15 height 15
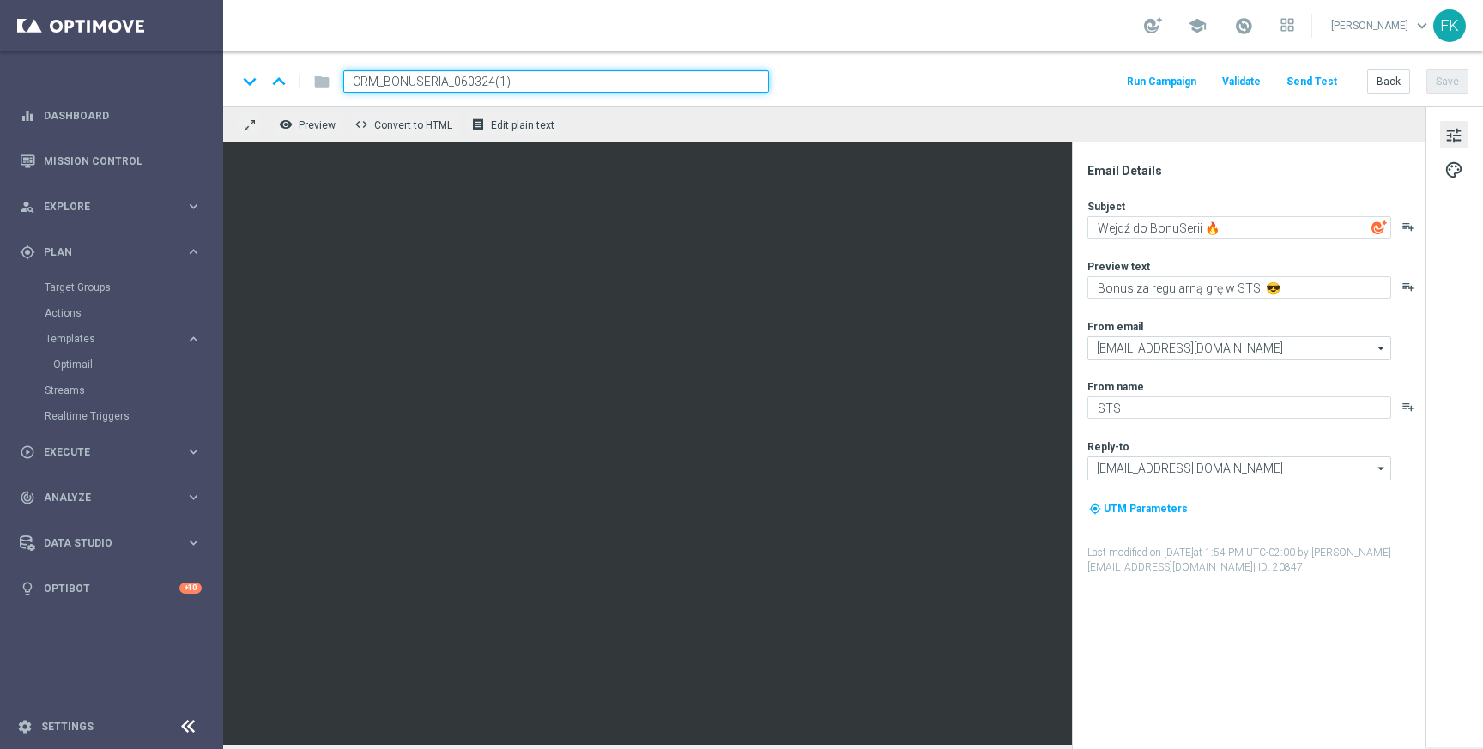
click at [564, 80] on input "CRM_BONUSERIA_060324(1)" at bounding box center [556, 81] width 426 height 22
type input "STS CLUB 2"
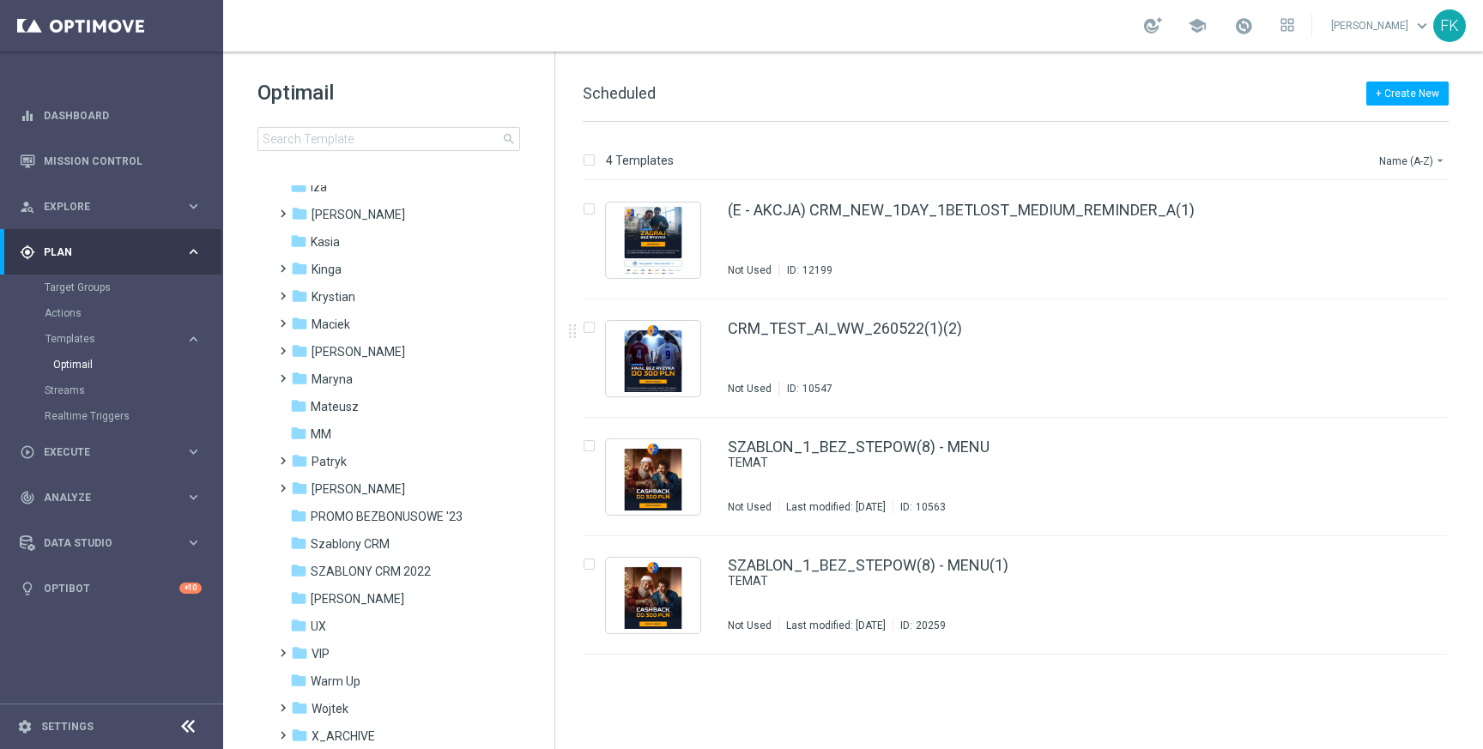
scroll to position [380, 0]
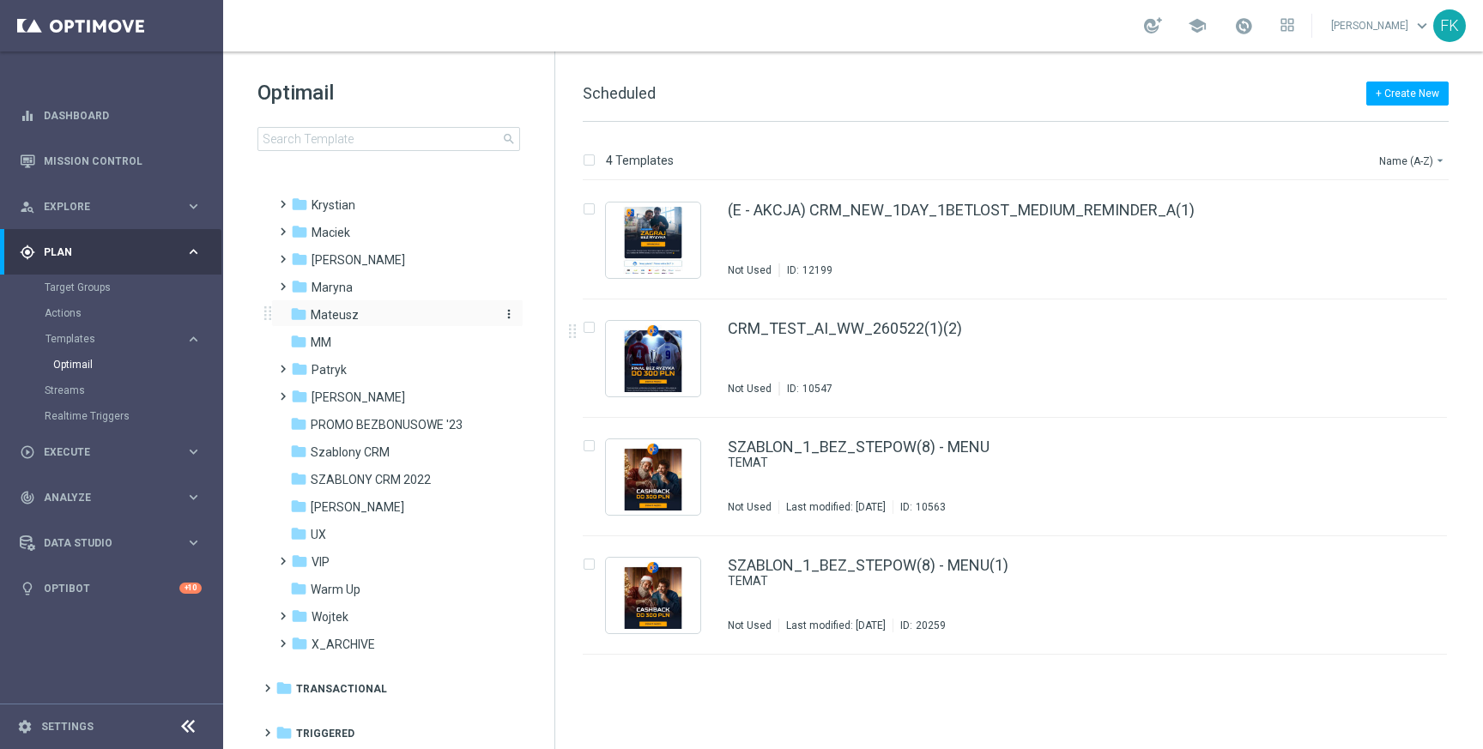
click at [382, 313] on div "folder Mateusz" at bounding box center [388, 316] width 197 height 20
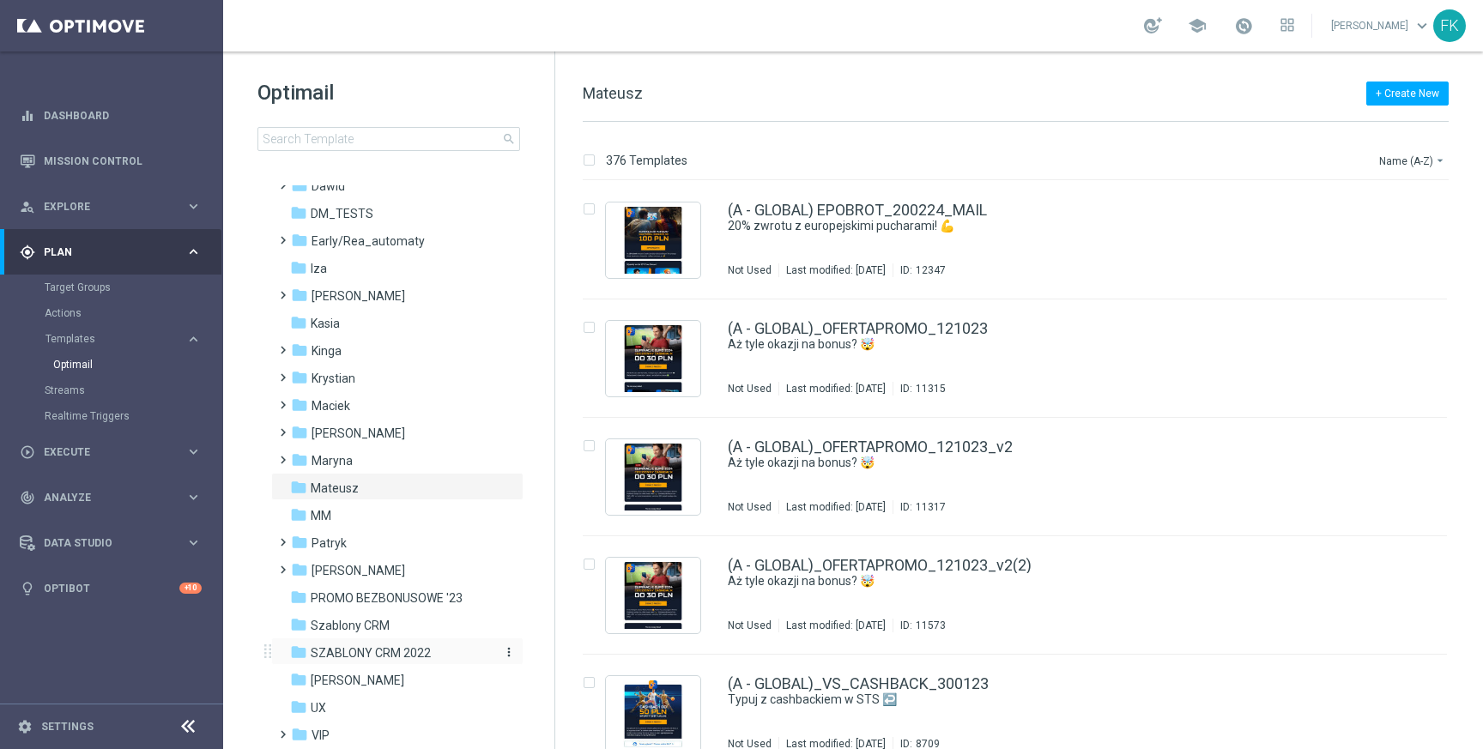
scroll to position [380, 0]
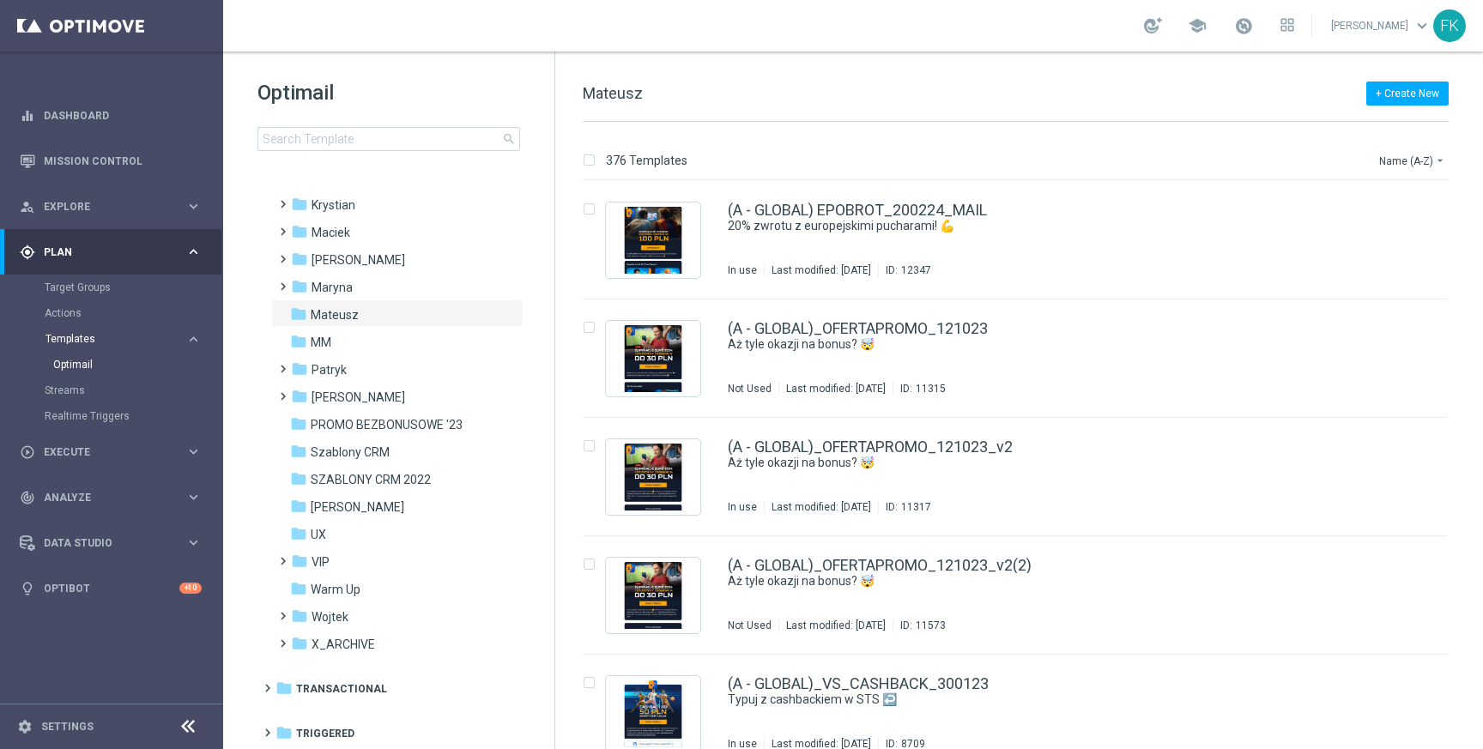
click at [82, 342] on span "Templates" at bounding box center [106, 339] width 123 height 10
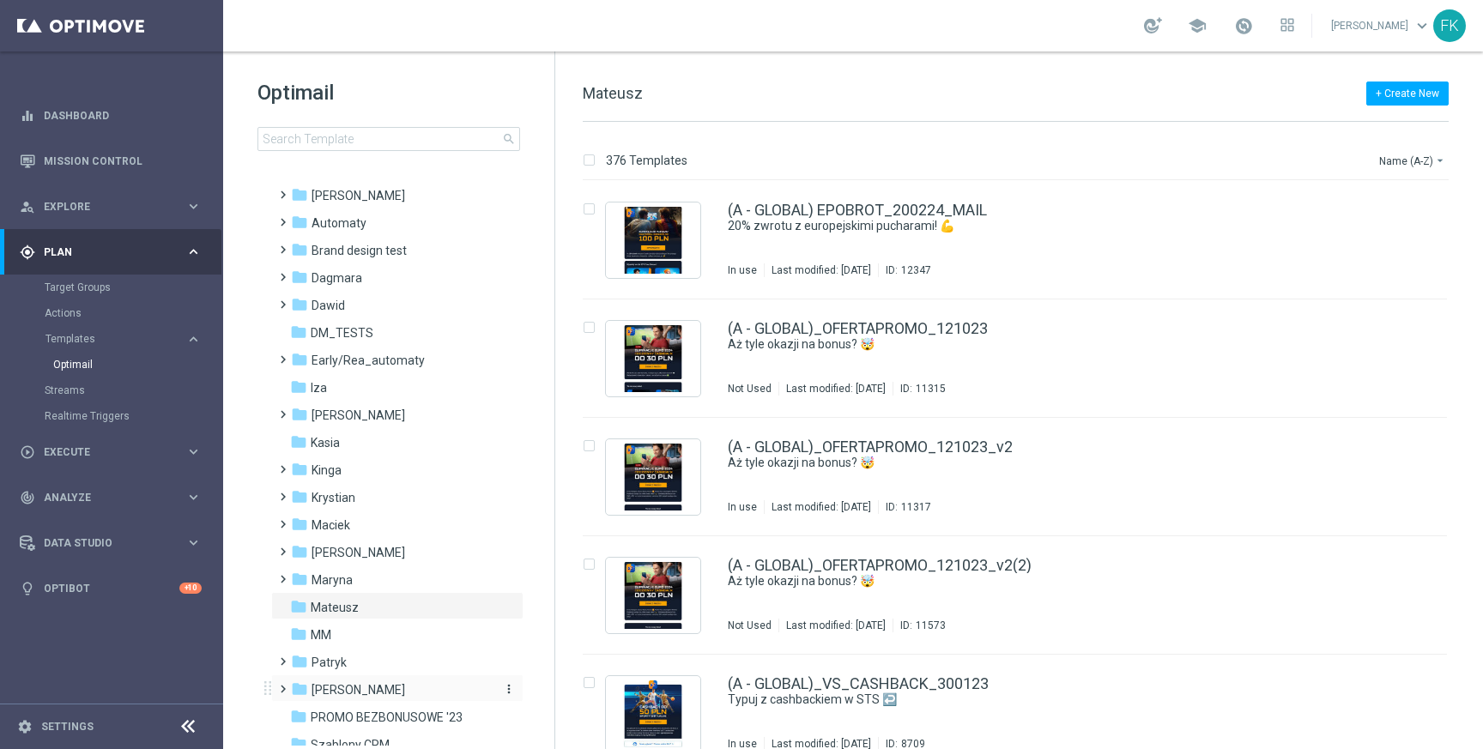
scroll to position [0, 0]
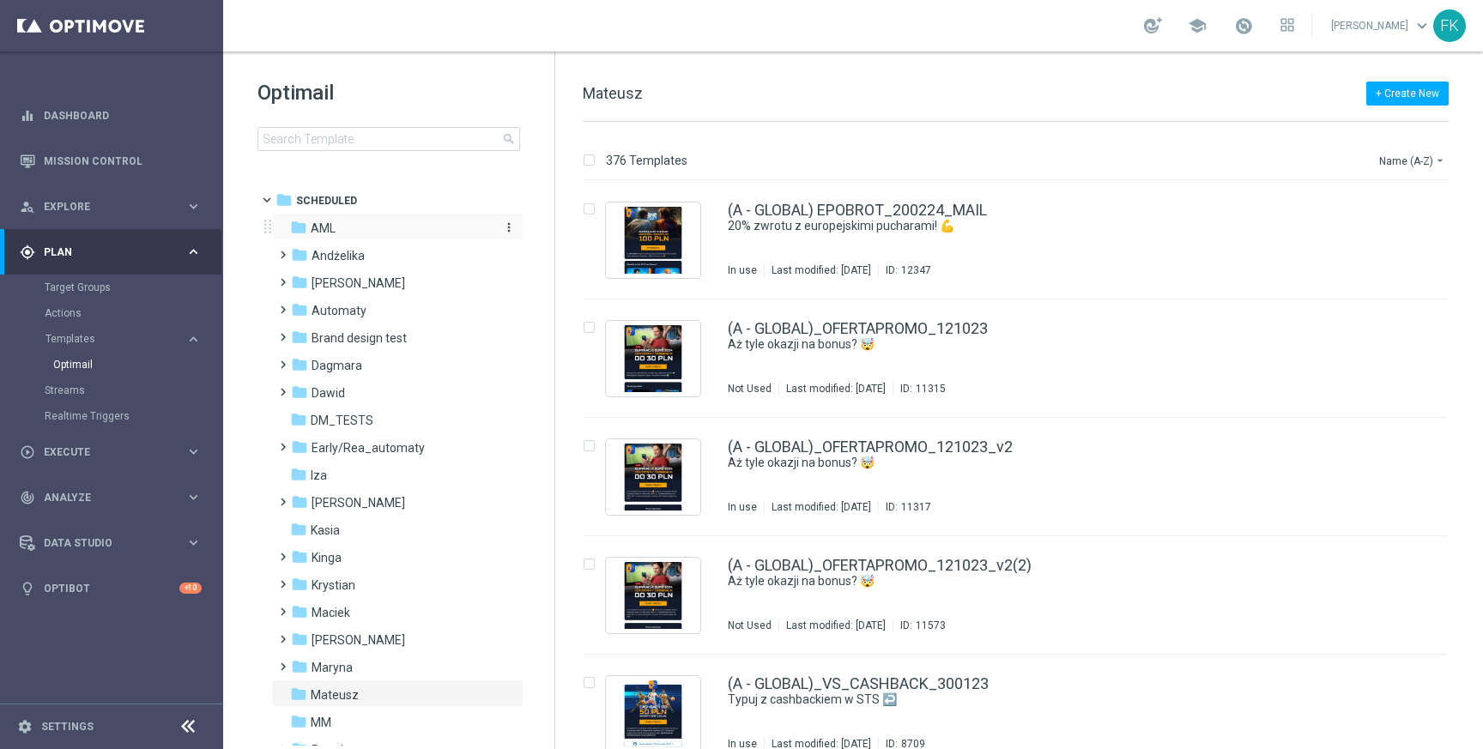
click at [339, 233] on div "folder AML" at bounding box center [388, 229] width 197 height 20
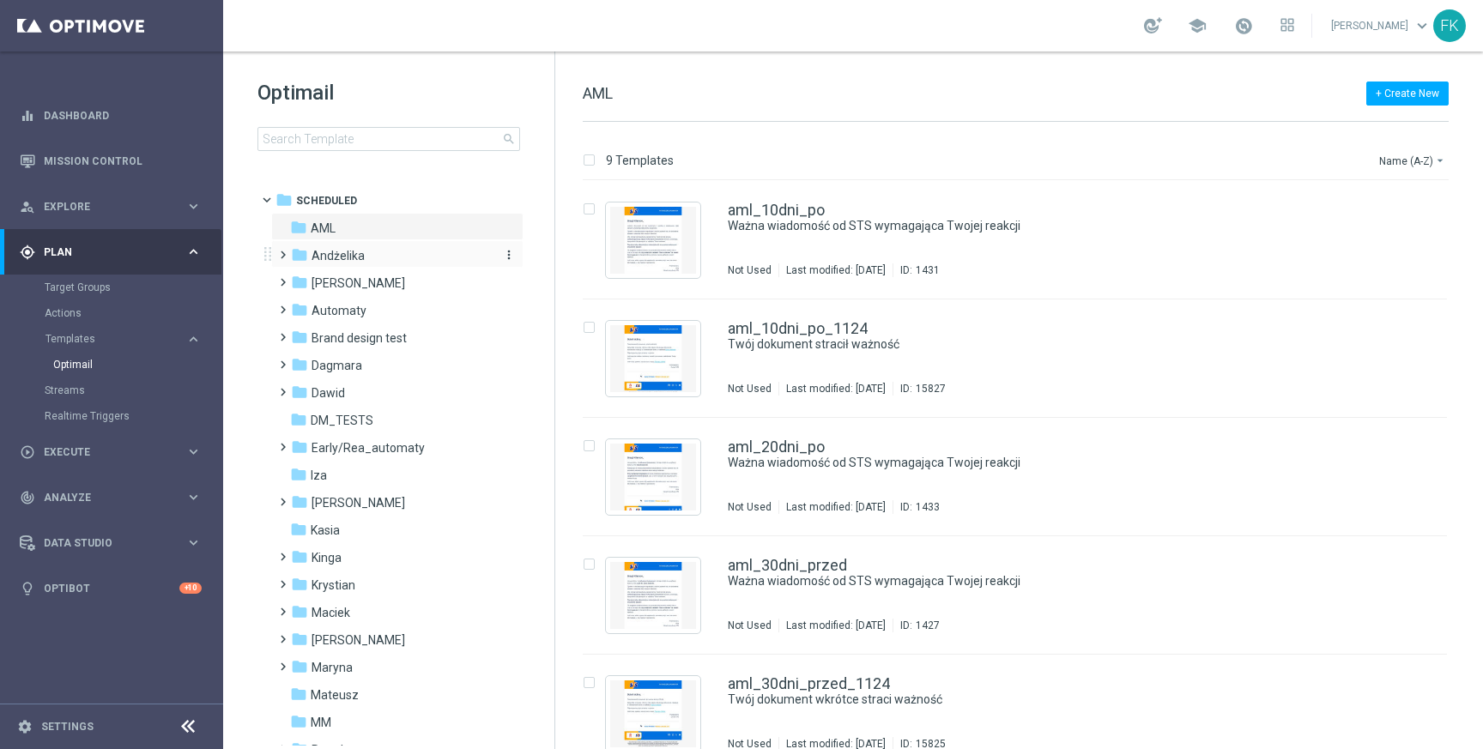
click at [355, 260] on span "Andżelika" at bounding box center [338, 255] width 53 height 15
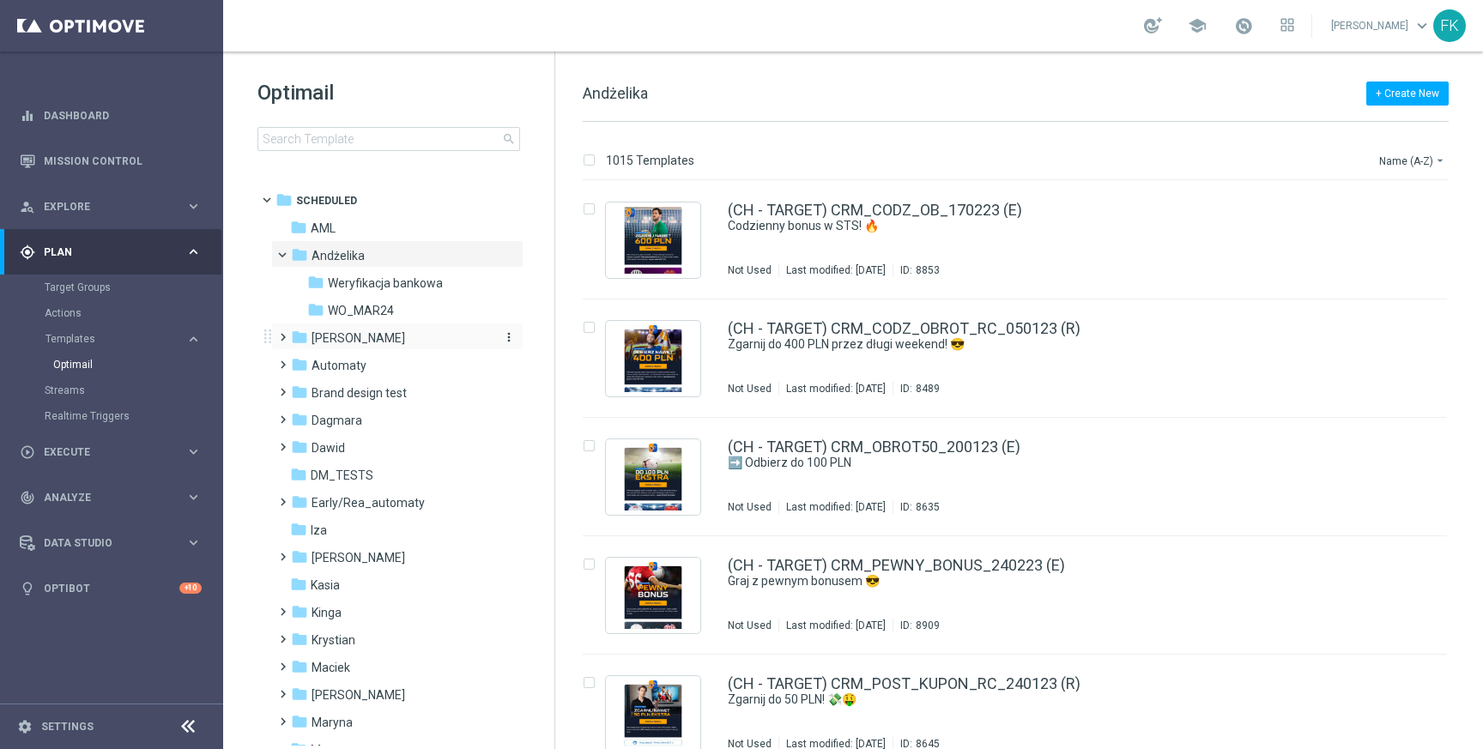
click at [361, 342] on div "folder Antoni L." at bounding box center [389, 339] width 197 height 20
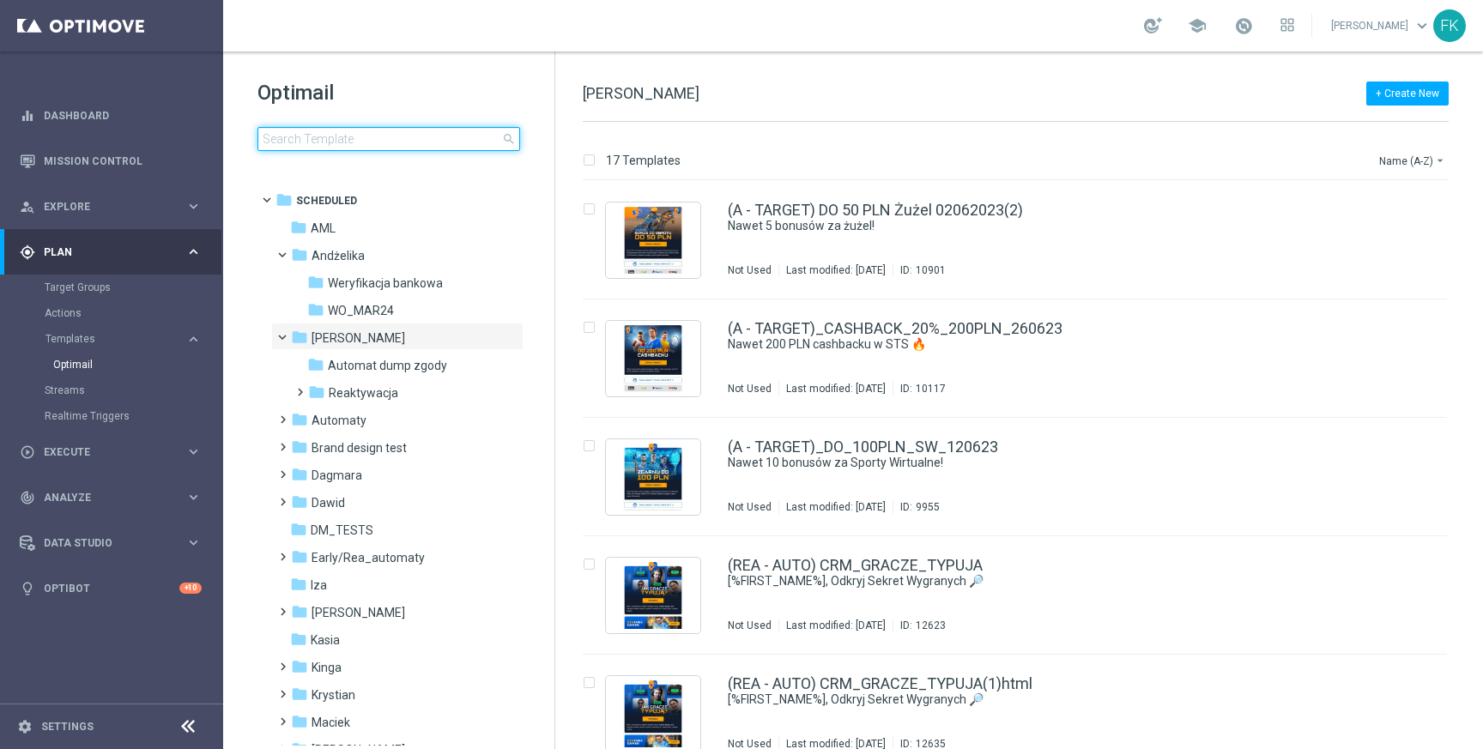
click at [348, 140] on input at bounding box center [389, 139] width 263 height 24
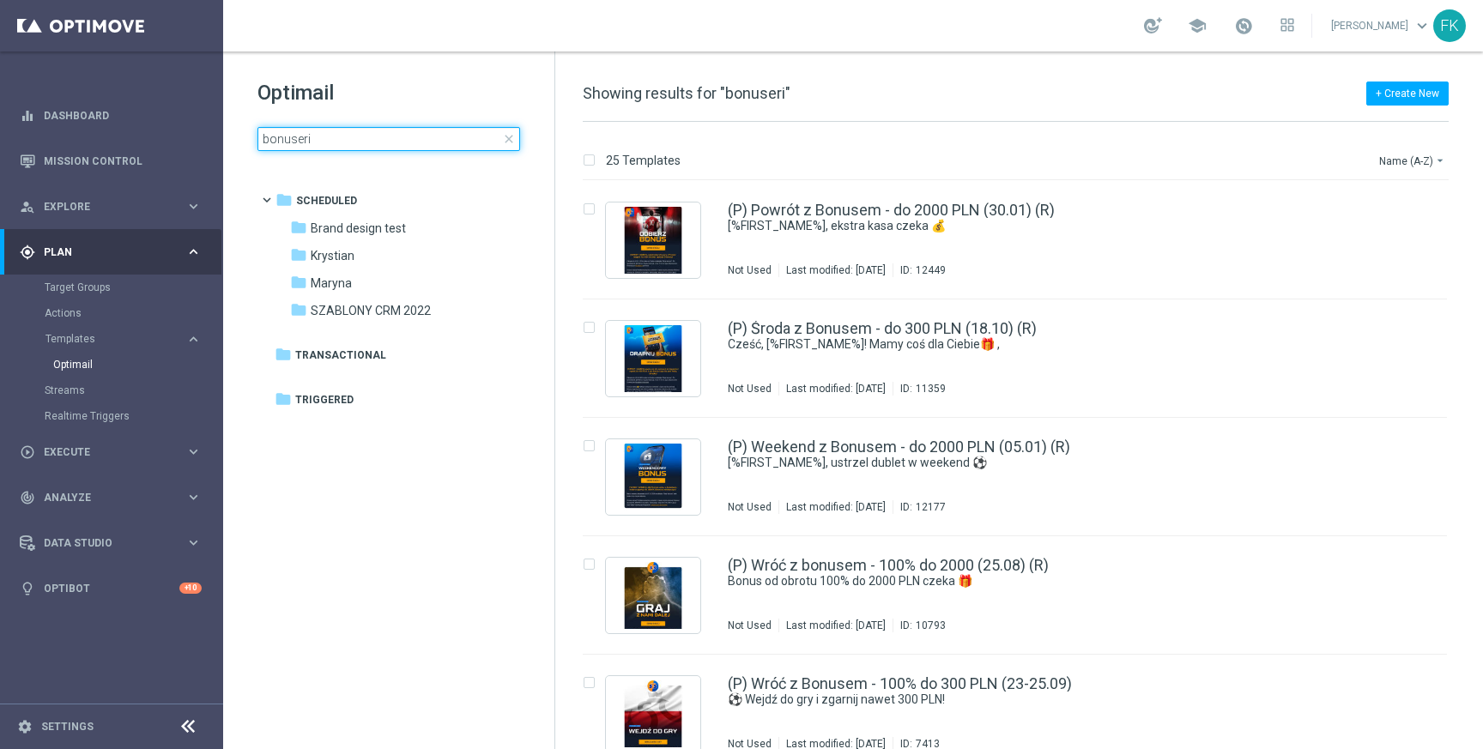
type input "bonuseria"
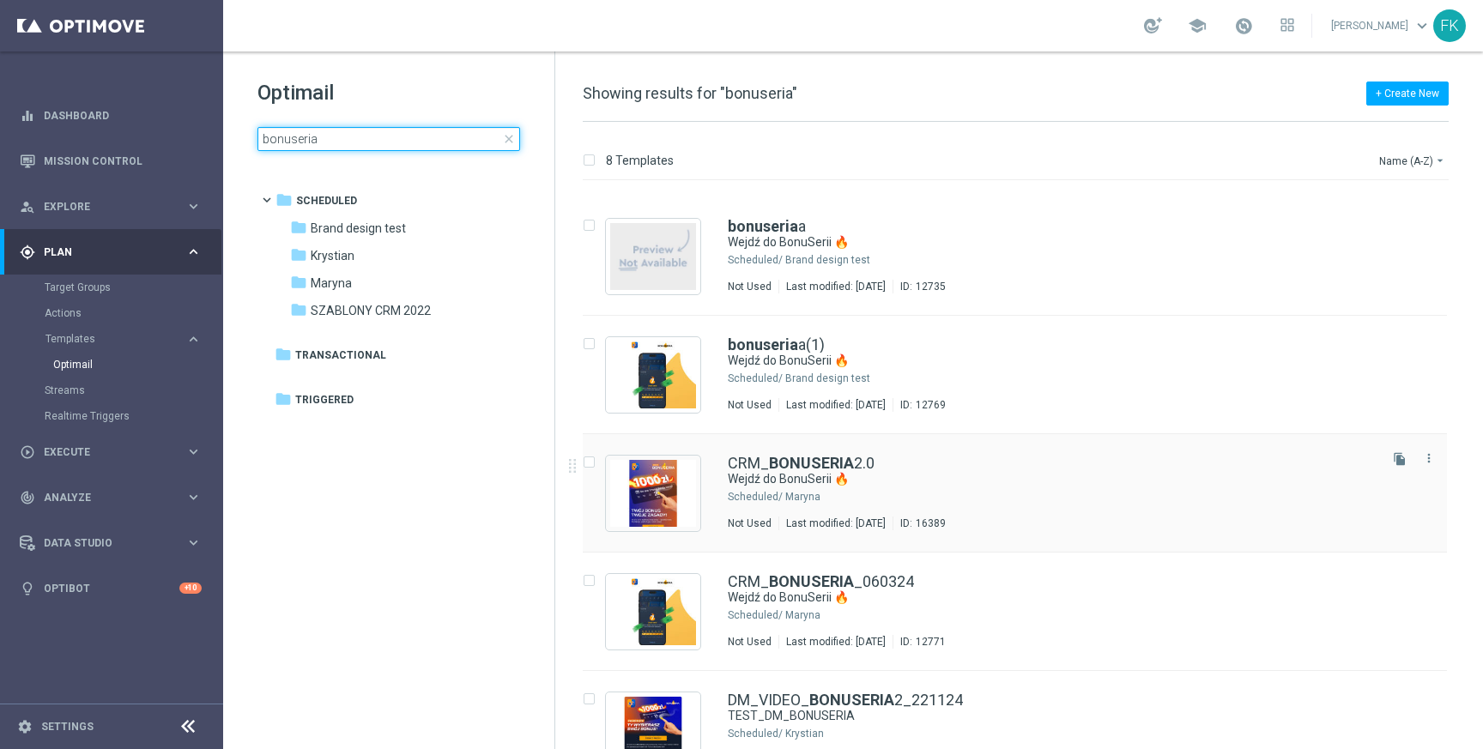
scroll to position [379, 0]
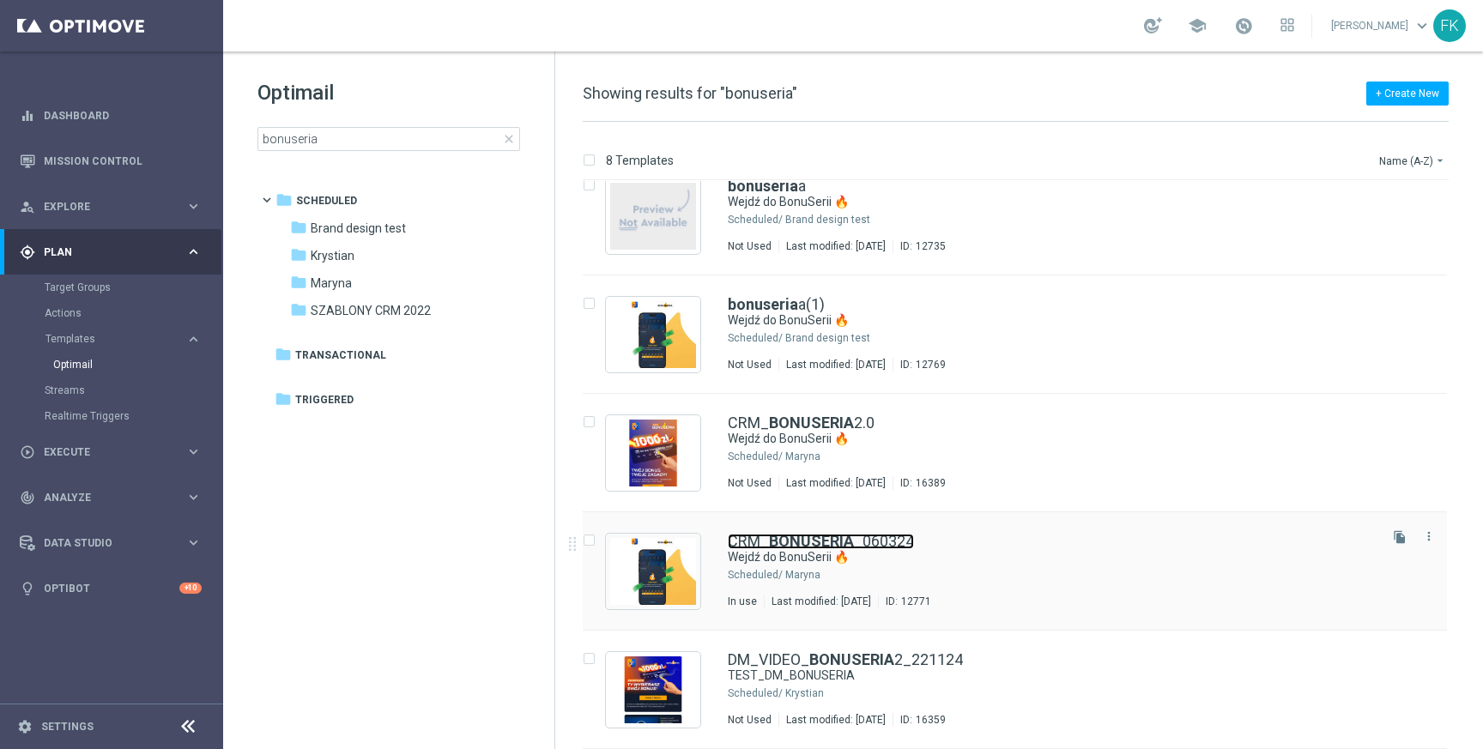
click at [859, 539] on link "CRM_ BONUSERIA _060324" at bounding box center [821, 541] width 186 height 15
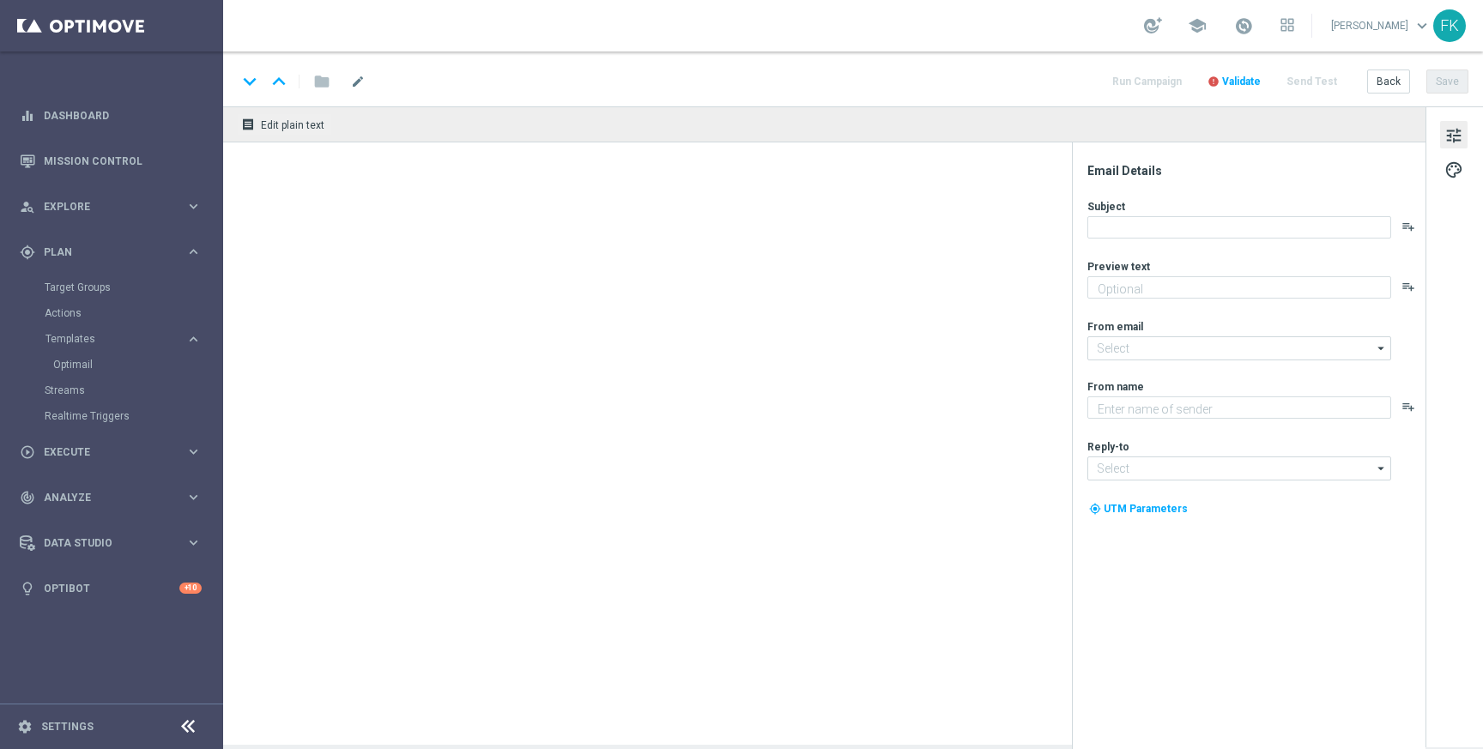
type textarea "Bonus za regularną grę w STS! 😎"
type input "[EMAIL_ADDRESS][DOMAIN_NAME]"
type textarea "STS"
type input "[EMAIL_ADDRESS][DOMAIN_NAME]"
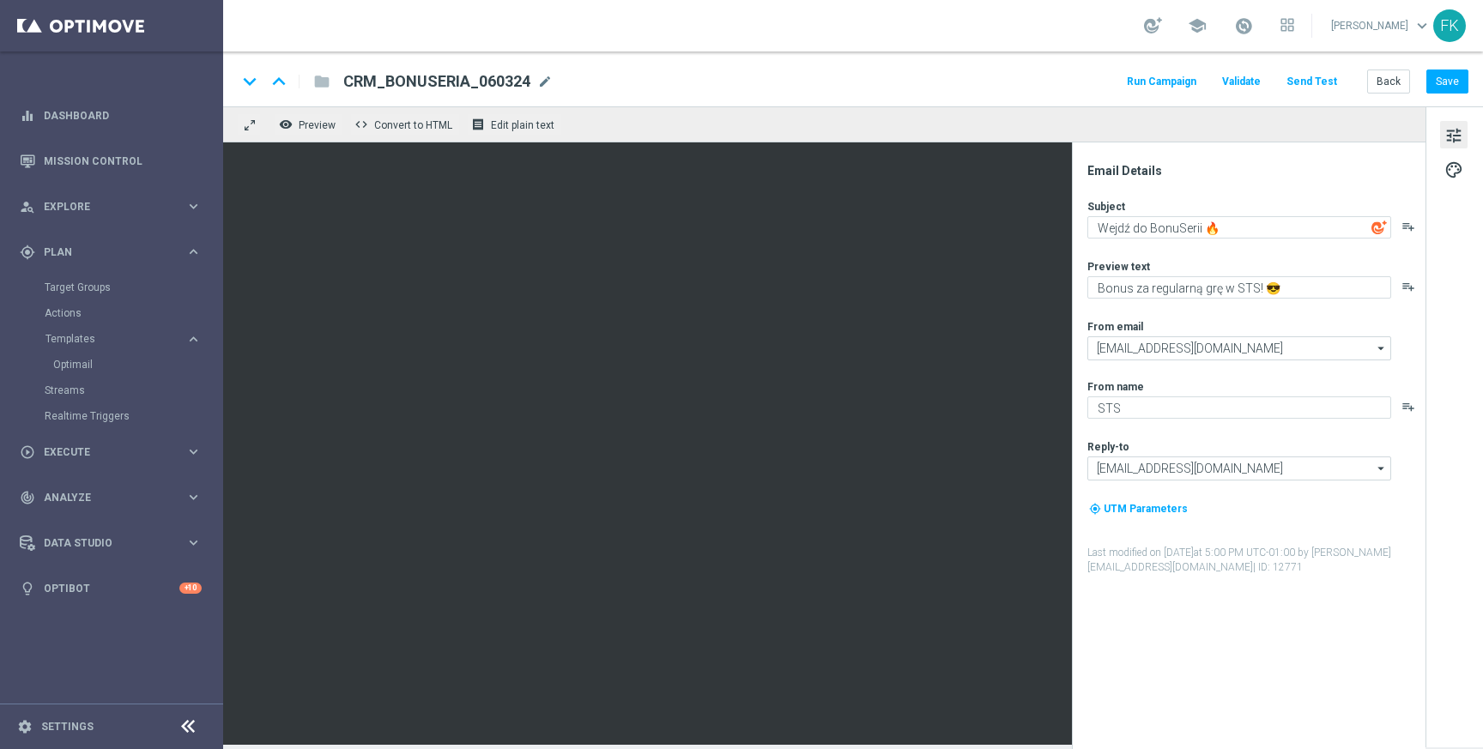
click at [1450, 142] on span "tune" at bounding box center [1454, 135] width 19 height 22
click at [537, 82] on span "mode_edit" at bounding box center [544, 81] width 15 height 15
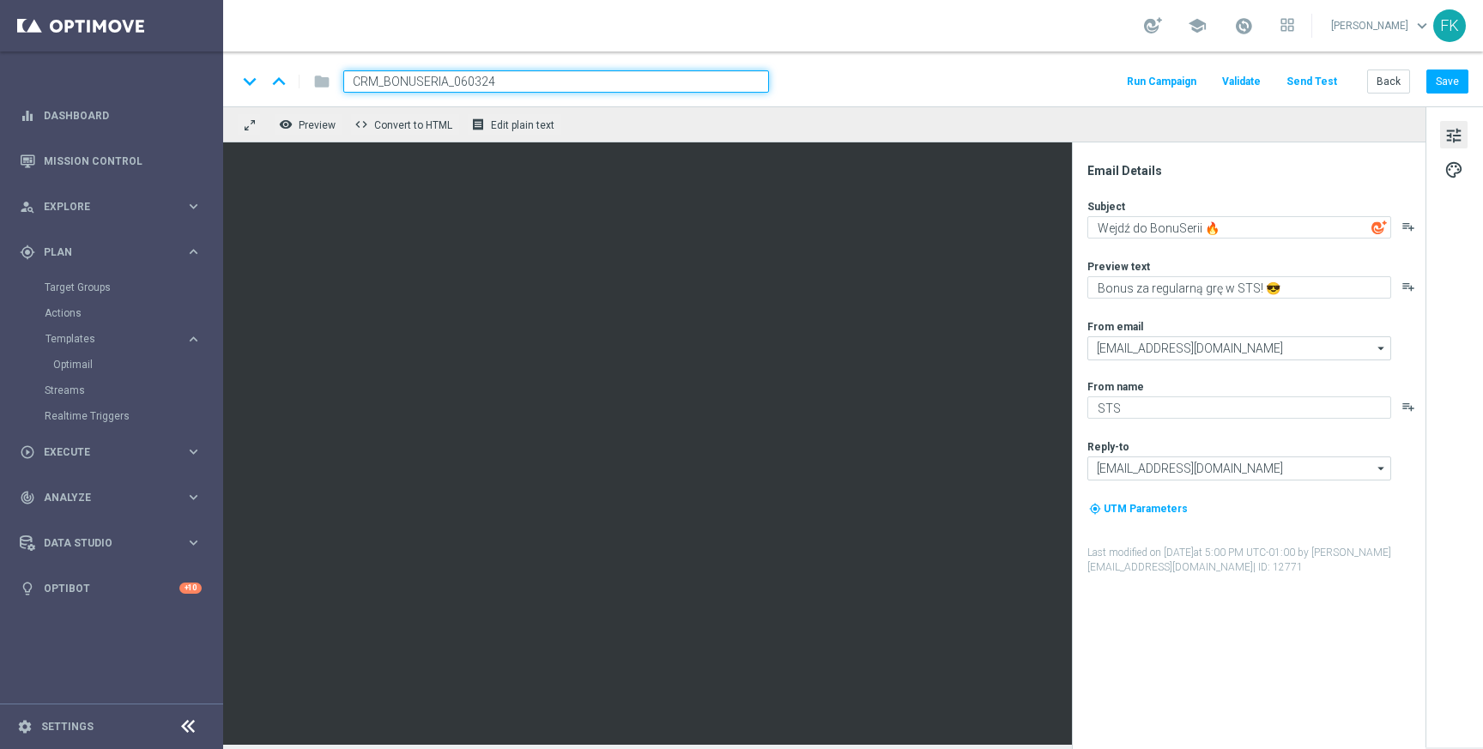
click at [436, 53] on div "keyboard_arrow_down keyboard_arrow_up folder CRM_BONUSERIA_060324 Run Campaign …" at bounding box center [853, 79] width 1260 height 55
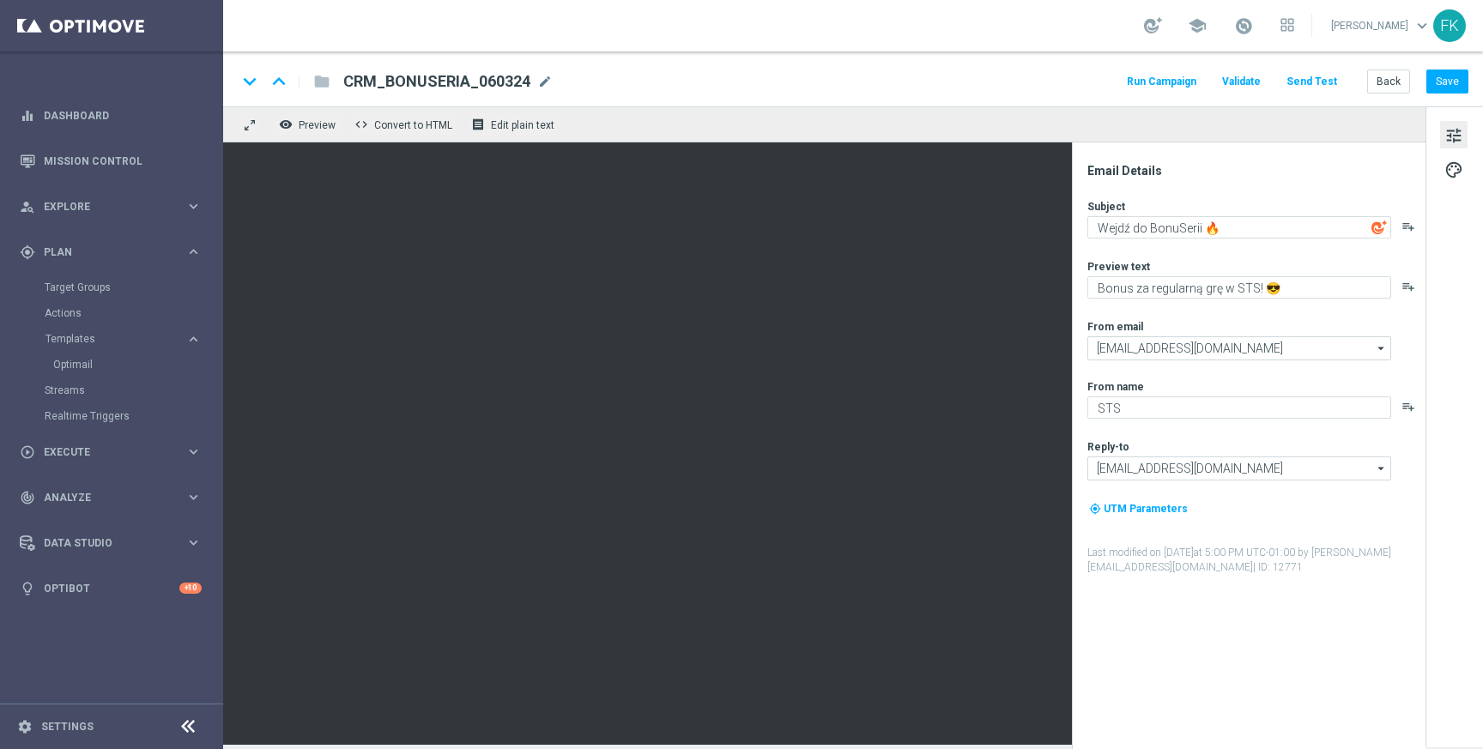
click at [330, 75] on div "CRM_BONUSERIA_060324 CRM_BONUSERIA_060324 mode_edit" at bounding box center [441, 81] width 223 height 22
click at [323, 78] on div "folder" at bounding box center [312, 81] width 34 height 27
click at [1452, 173] on span "palette" at bounding box center [1454, 170] width 19 height 22
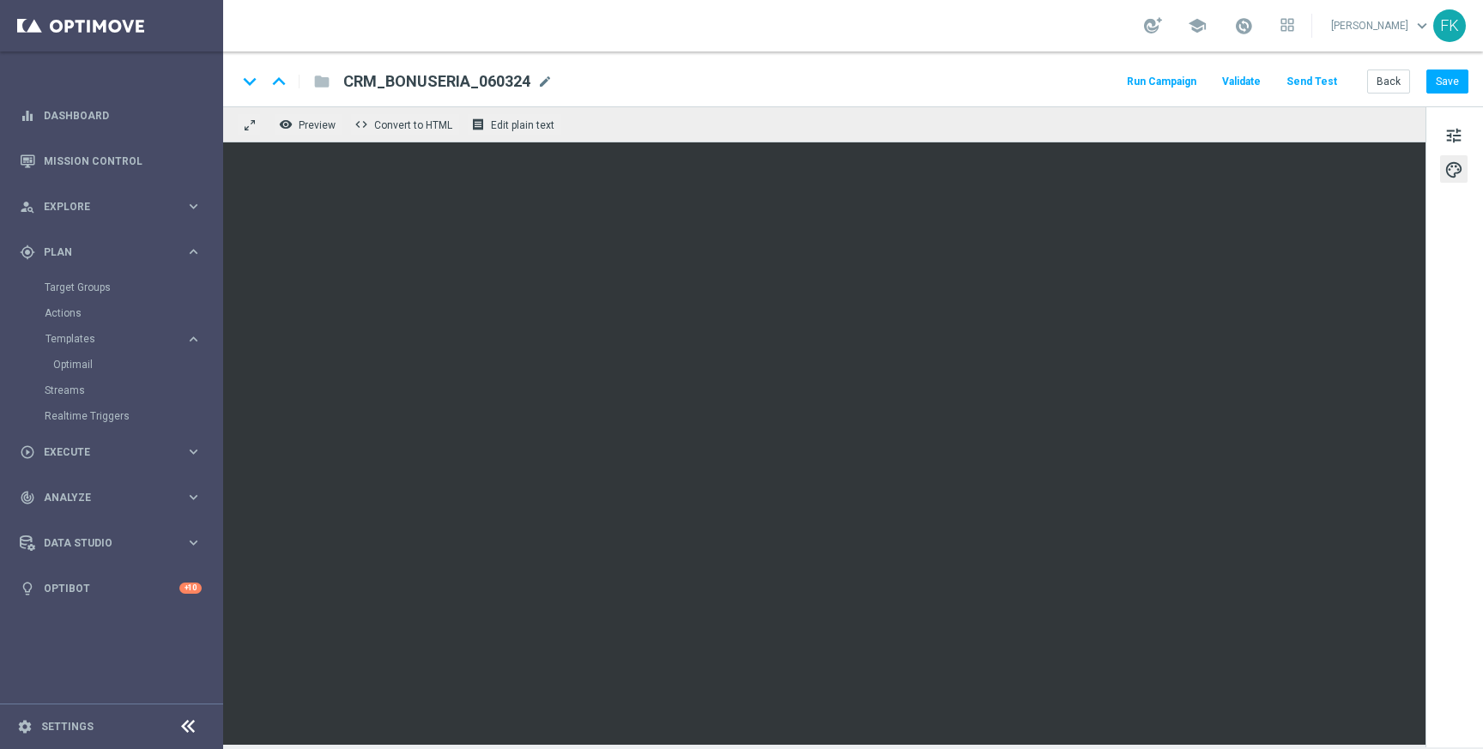
click at [1452, 173] on span "palette" at bounding box center [1454, 170] width 19 height 22
click at [1452, 130] on span "tune" at bounding box center [1454, 135] width 19 height 22
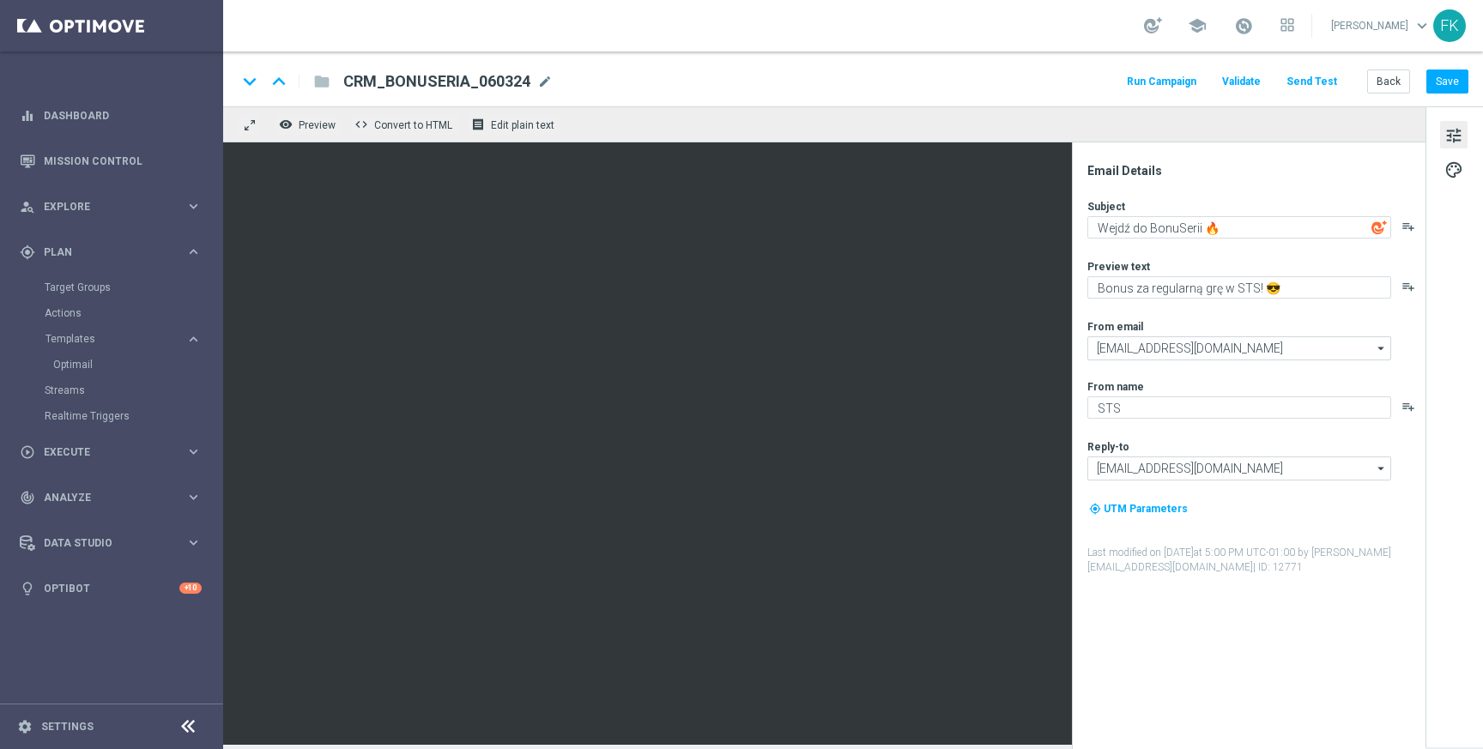
click at [1452, 130] on span "tune" at bounding box center [1454, 135] width 19 height 22
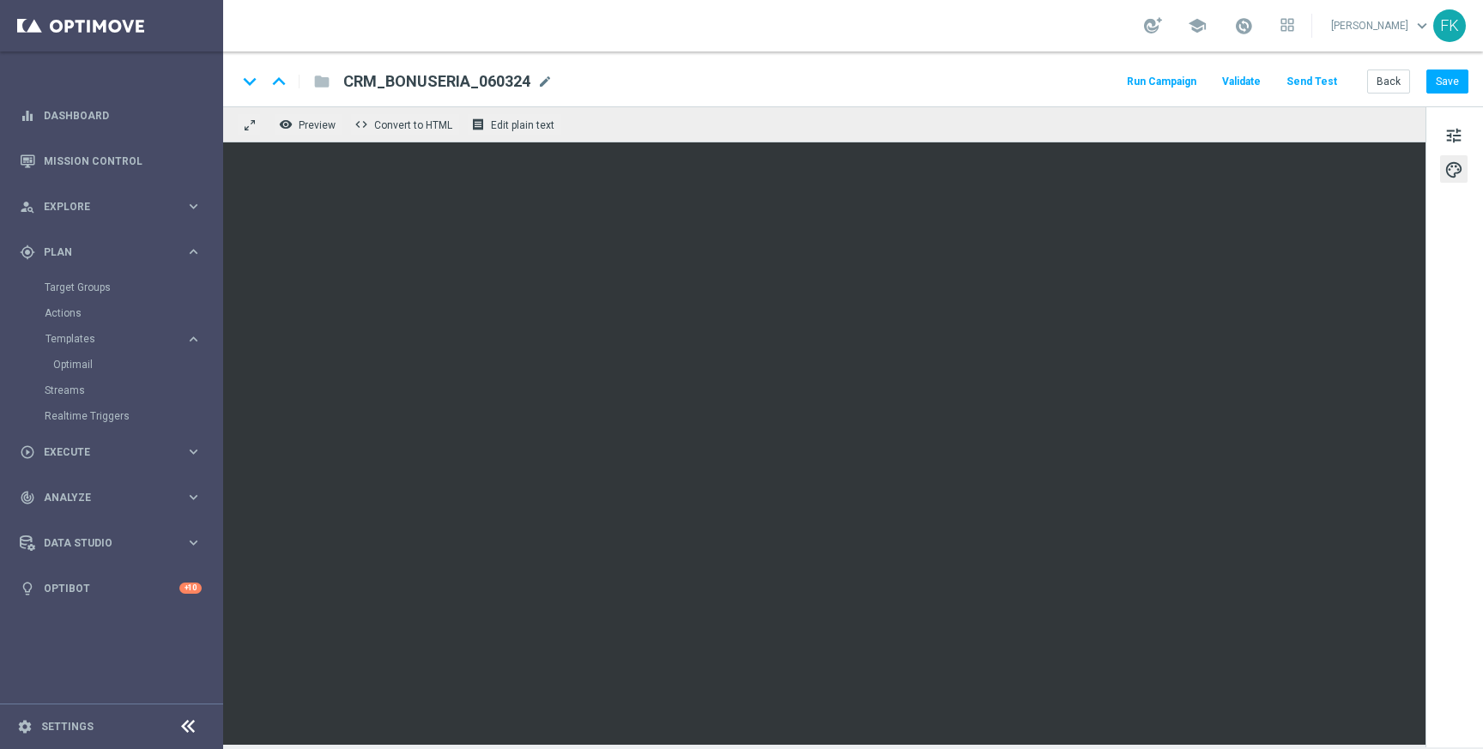
click at [322, 78] on div "folder" at bounding box center [312, 81] width 34 height 27
click at [324, 128] on span "Preview" at bounding box center [317, 125] width 37 height 12
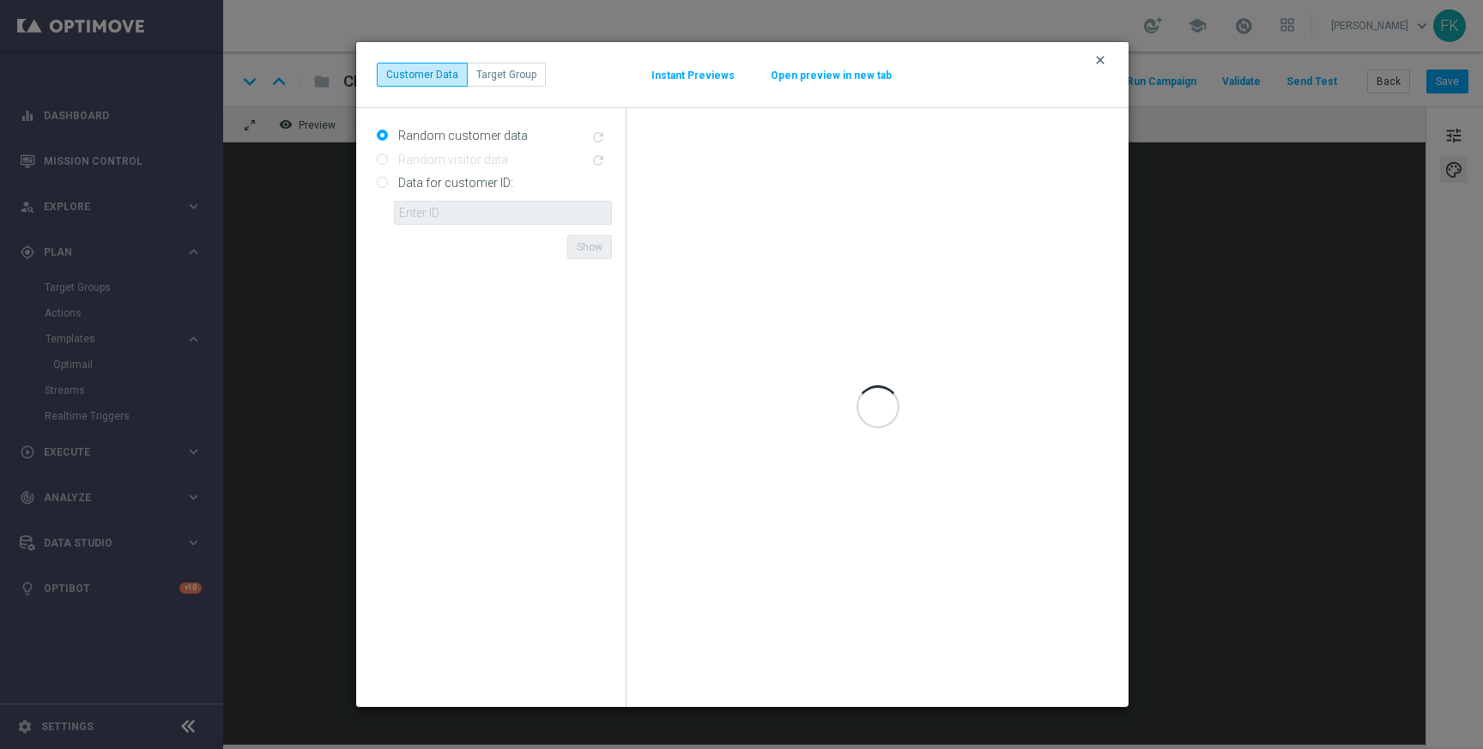
click at [1099, 56] on icon "clear" at bounding box center [1101, 60] width 14 height 14
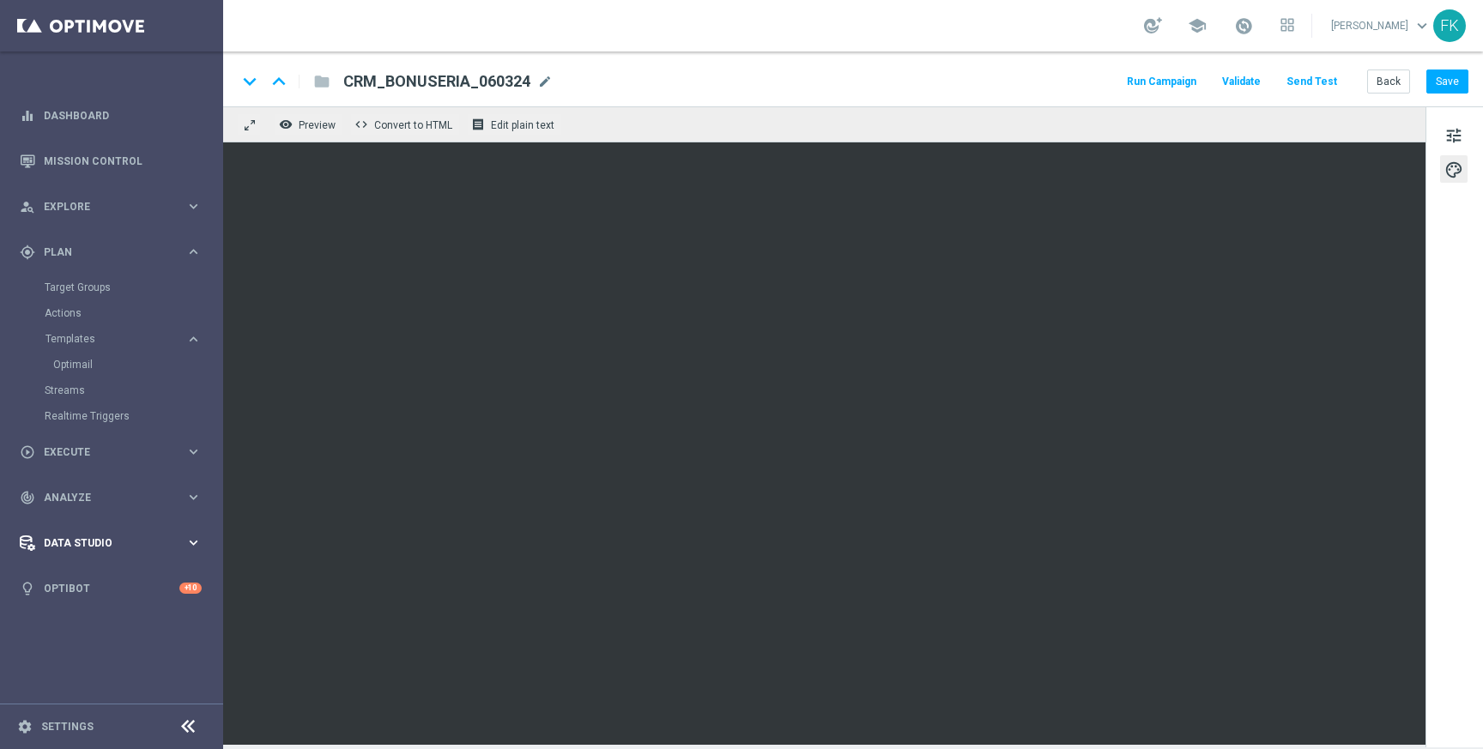
click at [95, 542] on span "Data Studio" at bounding box center [115, 543] width 142 height 10
click at [1416, 22] on span "keyboard_arrow_down" at bounding box center [1422, 25] width 19 height 19
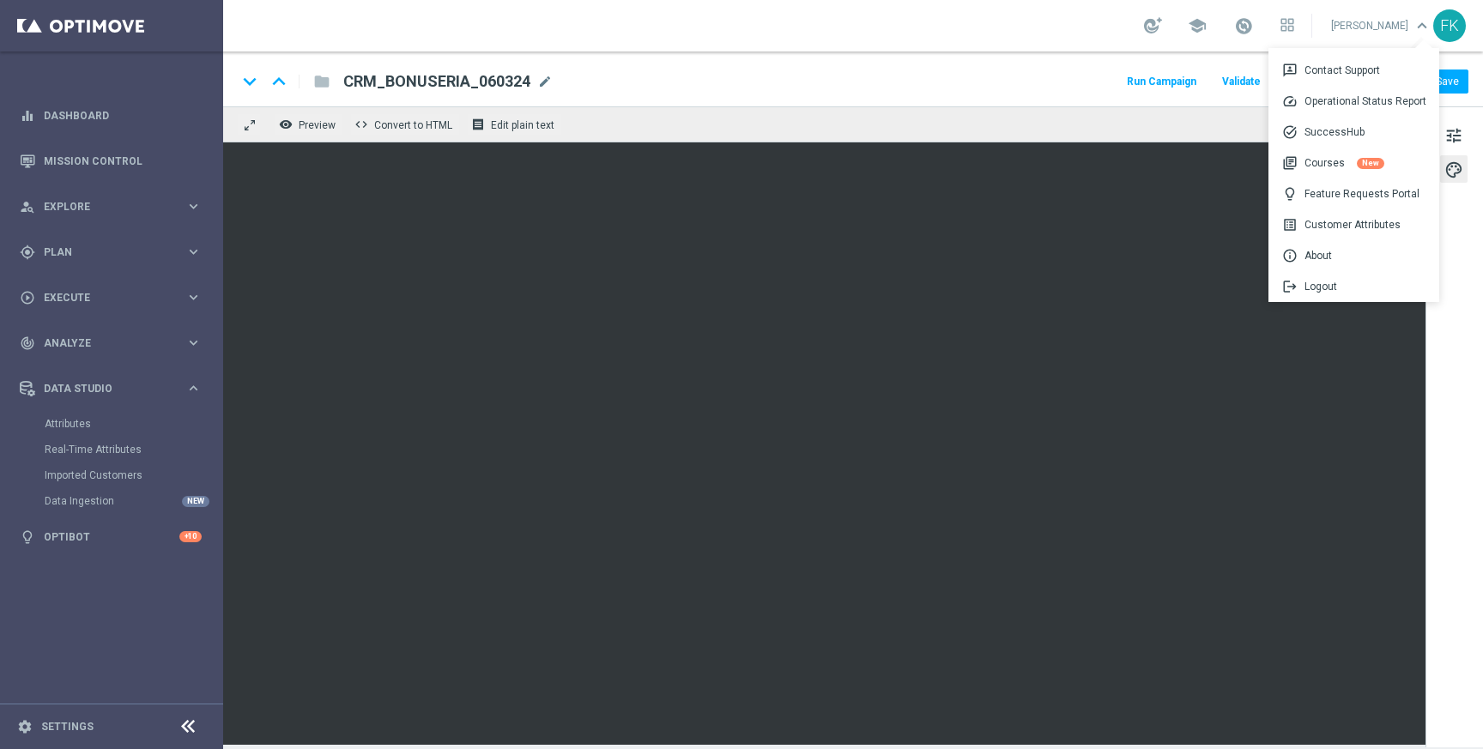
click at [1397, 22] on link "Filip Kmiecik keyboard_arrow_down 3p Contact Support speed Operational Status R…" at bounding box center [1382, 26] width 104 height 26
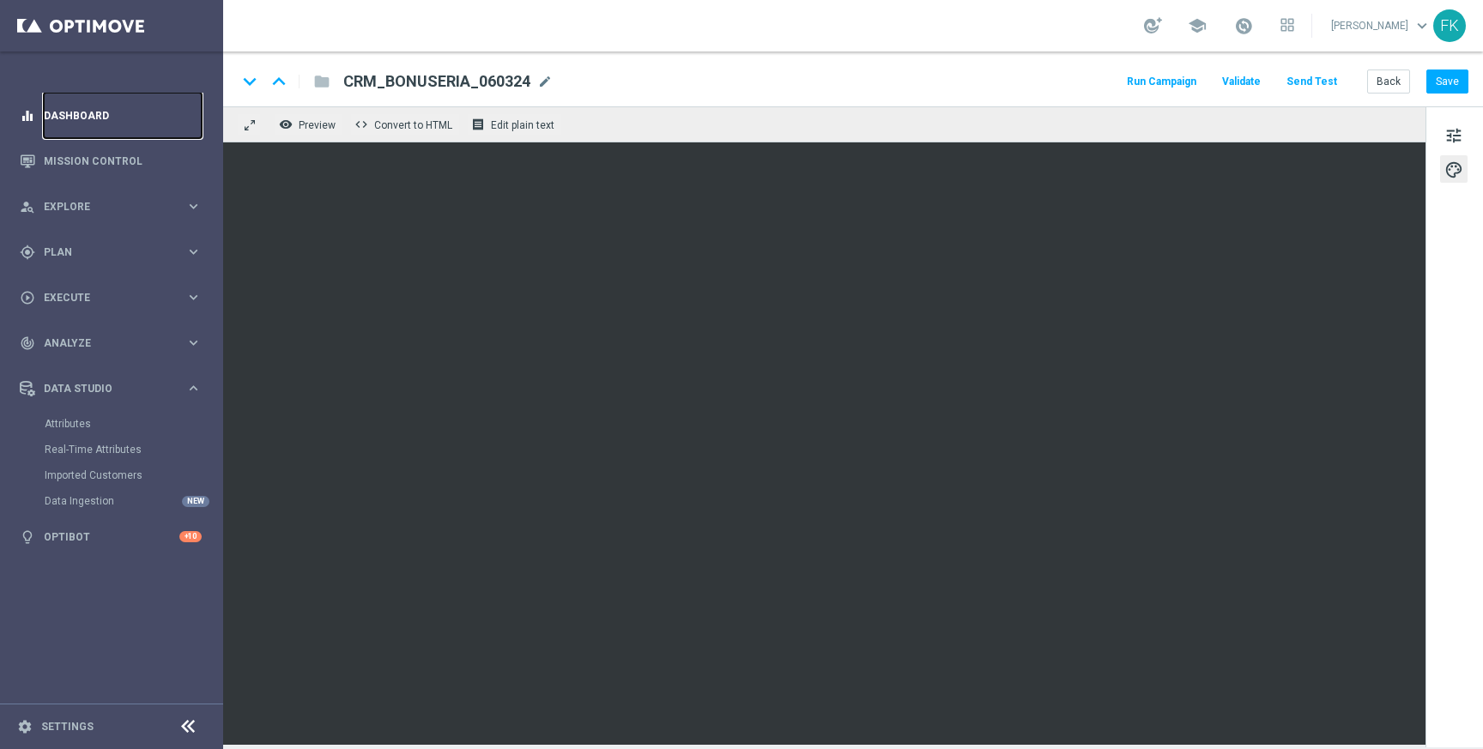
click at [110, 129] on link "Dashboard" at bounding box center [123, 115] width 158 height 45
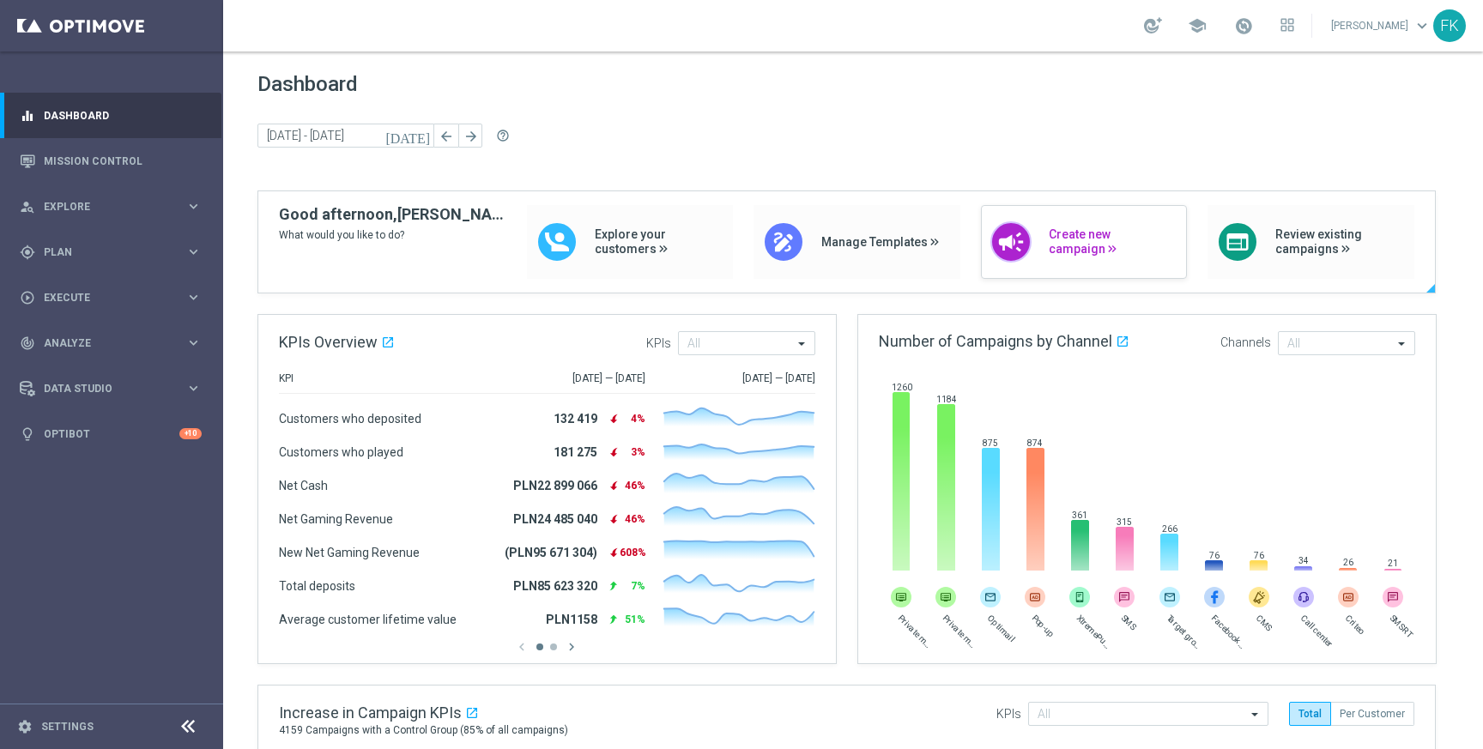
click at [1034, 249] on div "campaign Create new campaign" at bounding box center [1084, 242] width 207 height 74
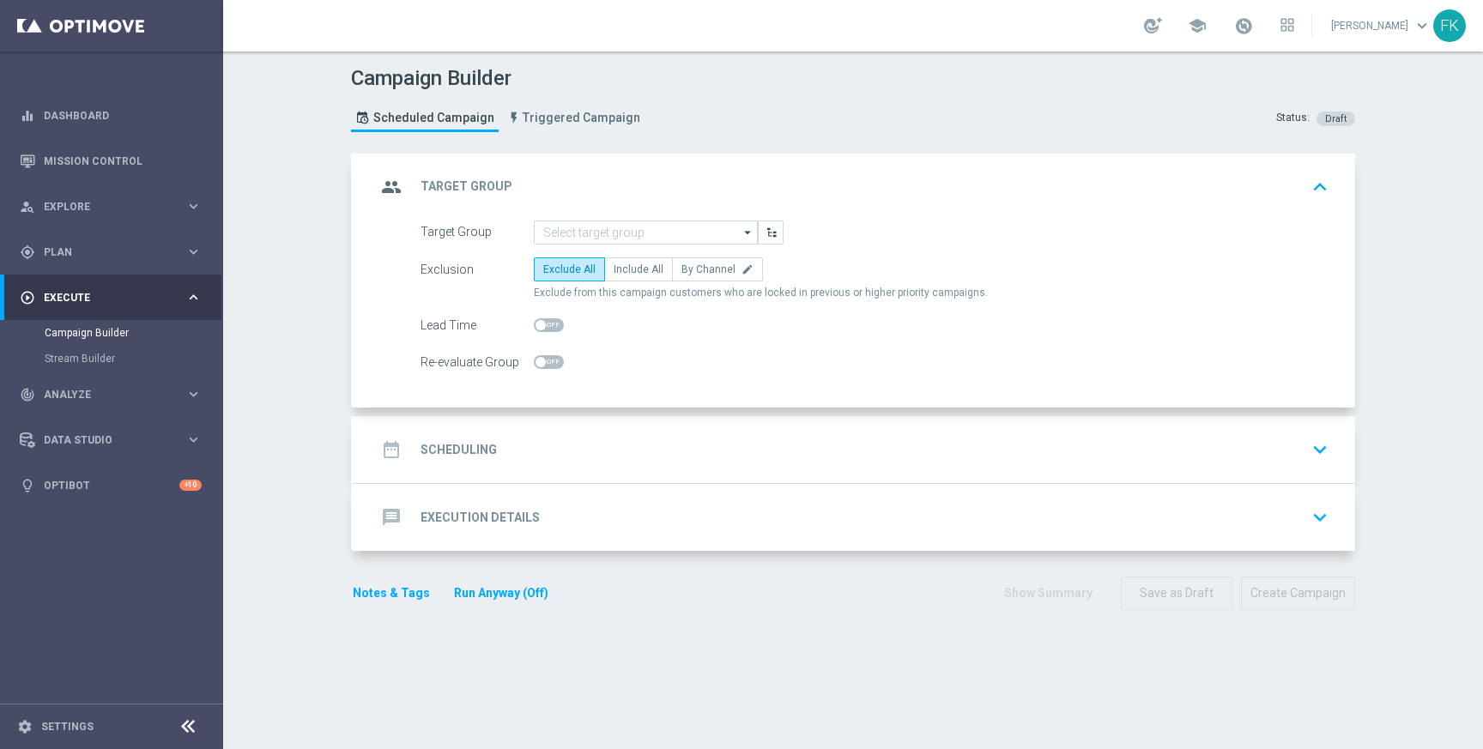
click at [718, 456] on div "date_range Scheduling keyboard_arrow_down" at bounding box center [855, 449] width 959 height 33
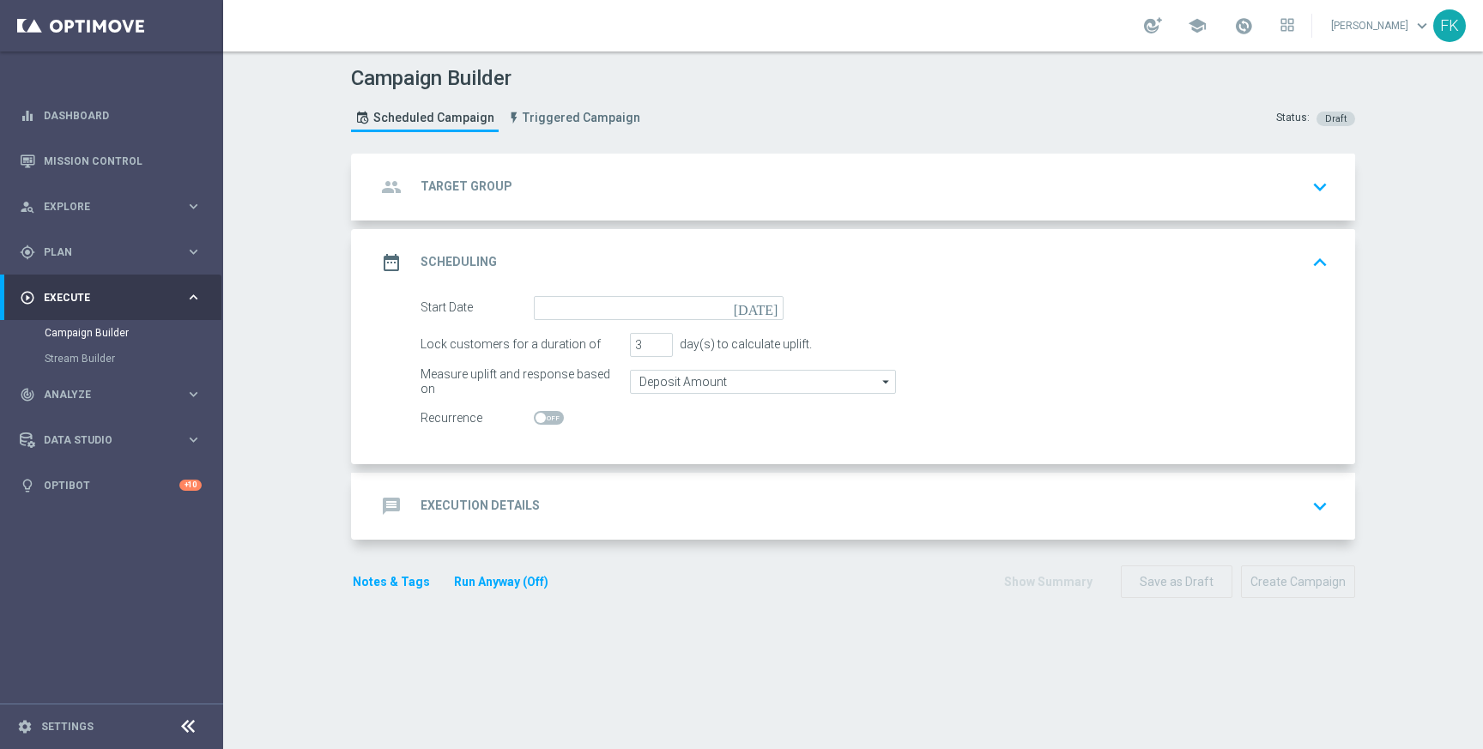
click at [689, 517] on div "message Execution Details keyboard_arrow_down" at bounding box center [855, 506] width 959 height 33
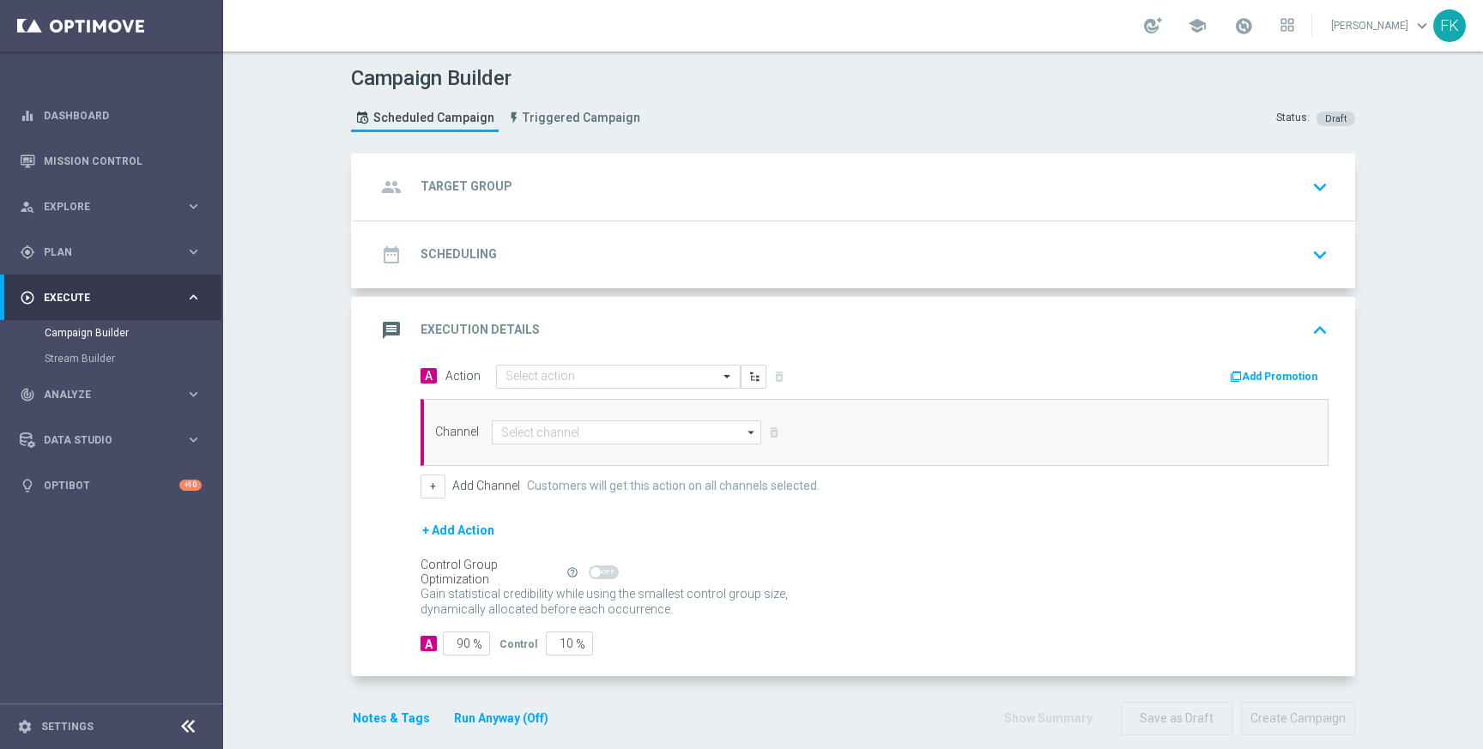
click at [528, 223] on div "date_range Scheduling keyboard_arrow_down" at bounding box center [855, 254] width 1000 height 67
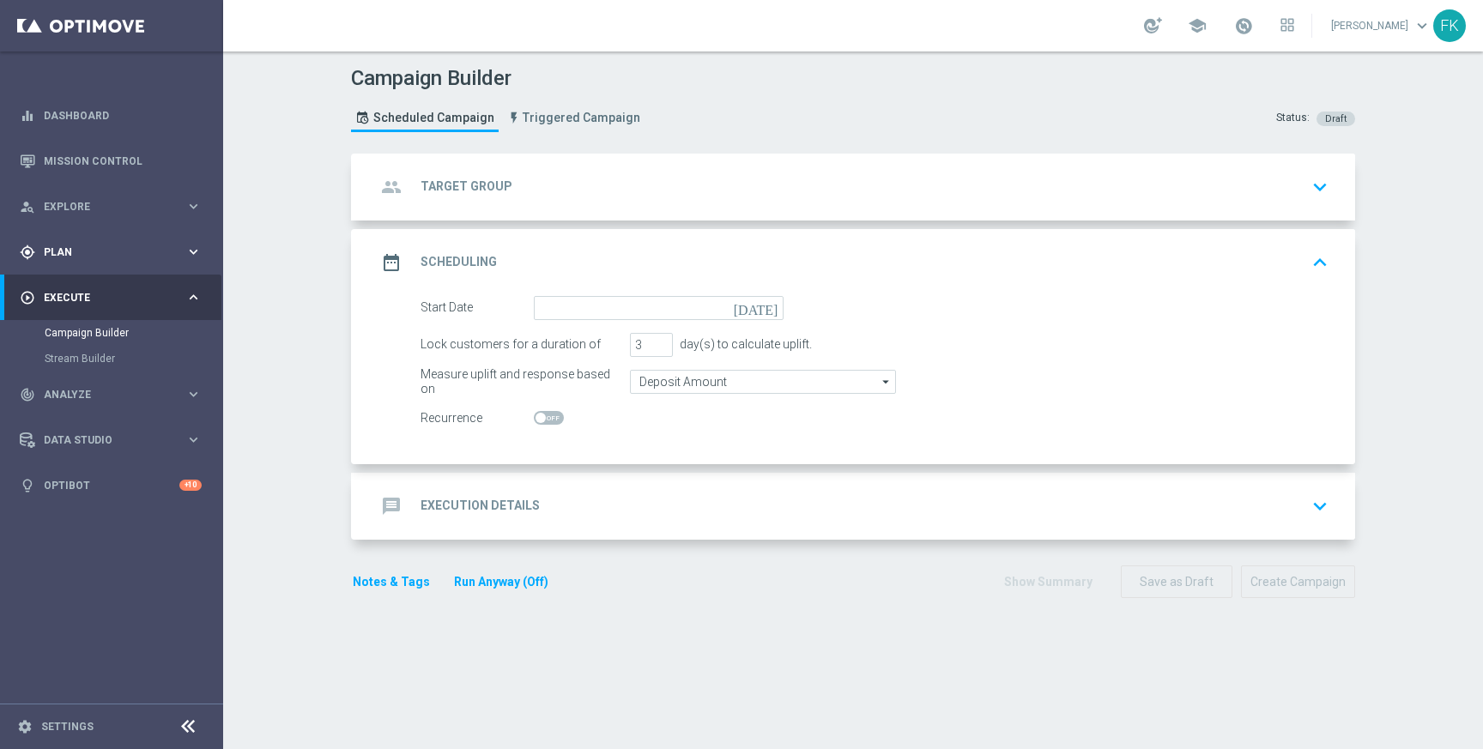
click at [111, 257] on span "Plan" at bounding box center [115, 252] width 142 height 10
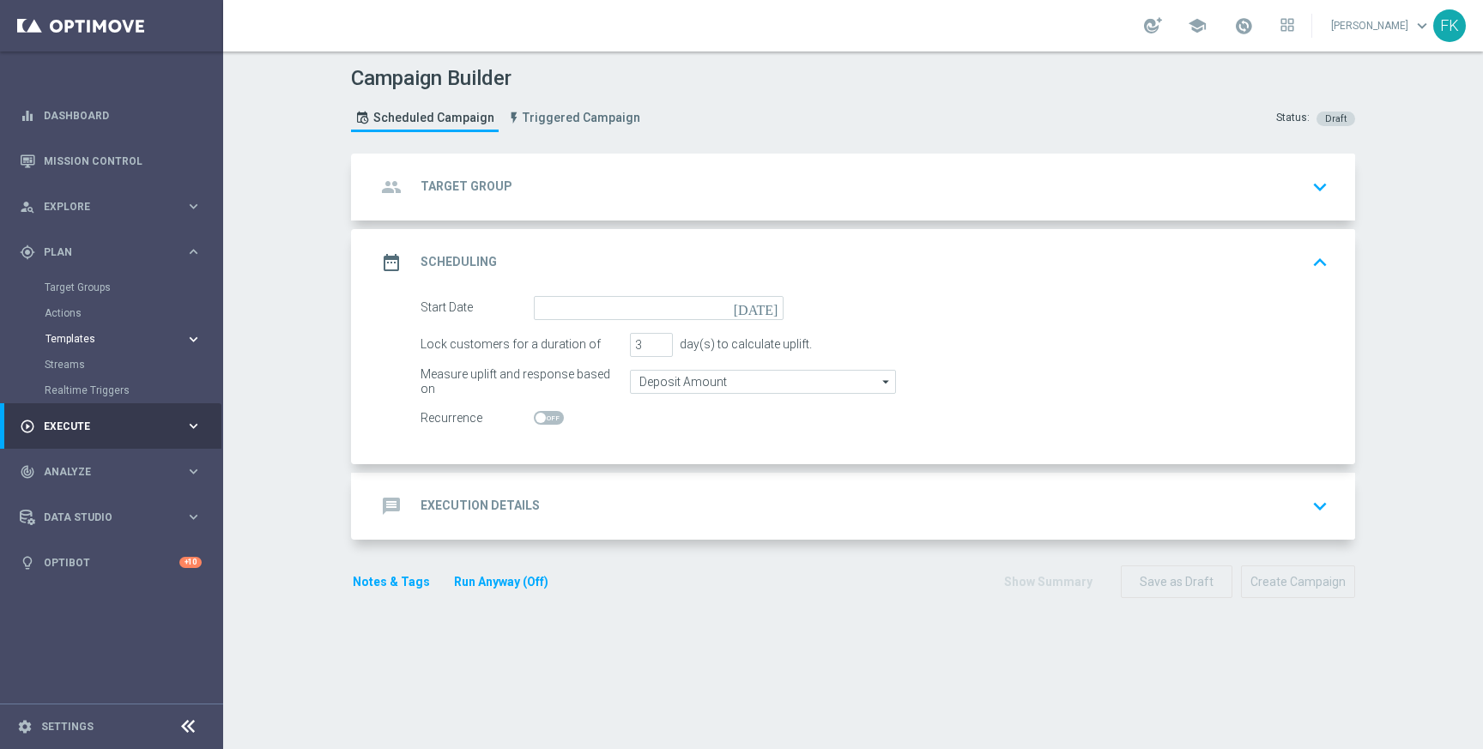
click at [80, 333] on button "Templates keyboard_arrow_right" at bounding box center [124, 339] width 158 height 14
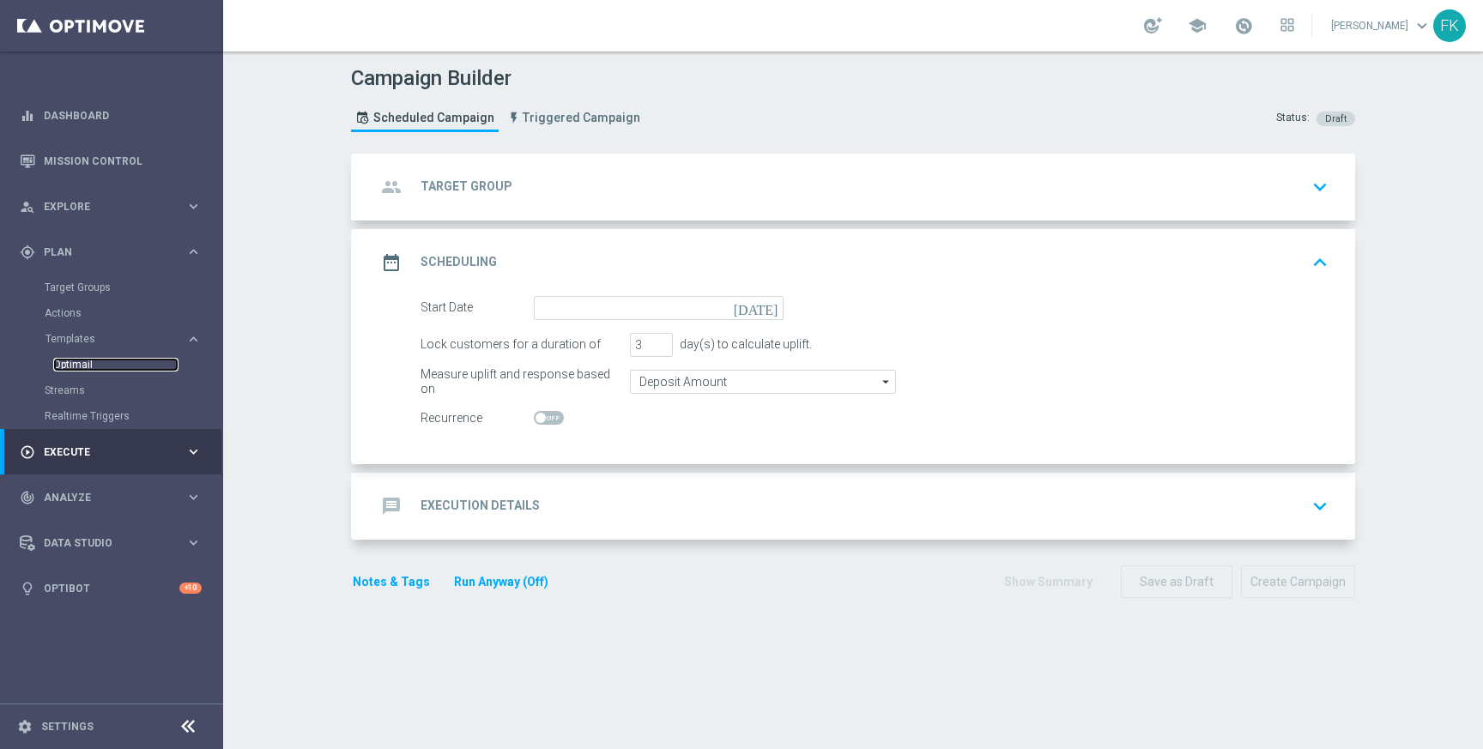
click at [87, 360] on link "Optimail" at bounding box center [115, 365] width 125 height 14
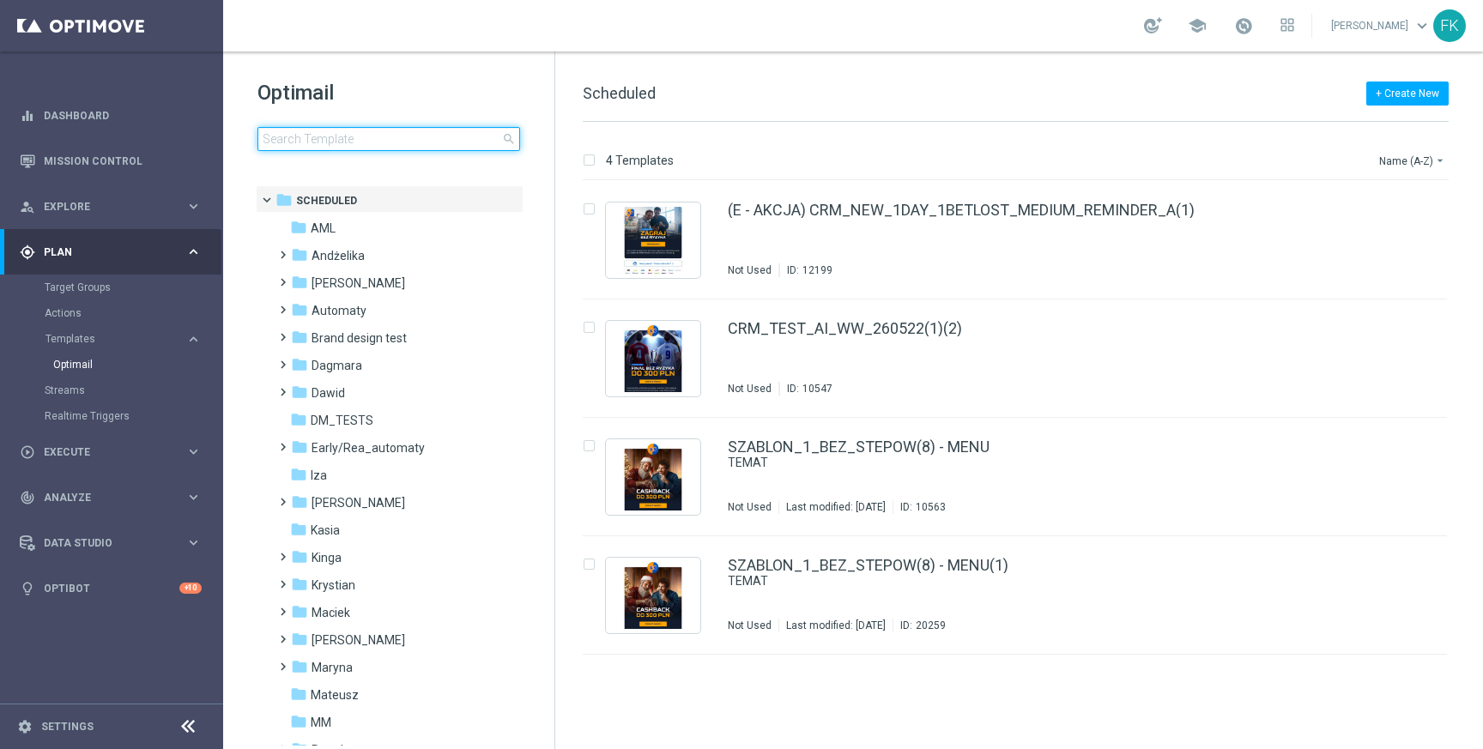
click at [365, 136] on input at bounding box center [389, 139] width 263 height 24
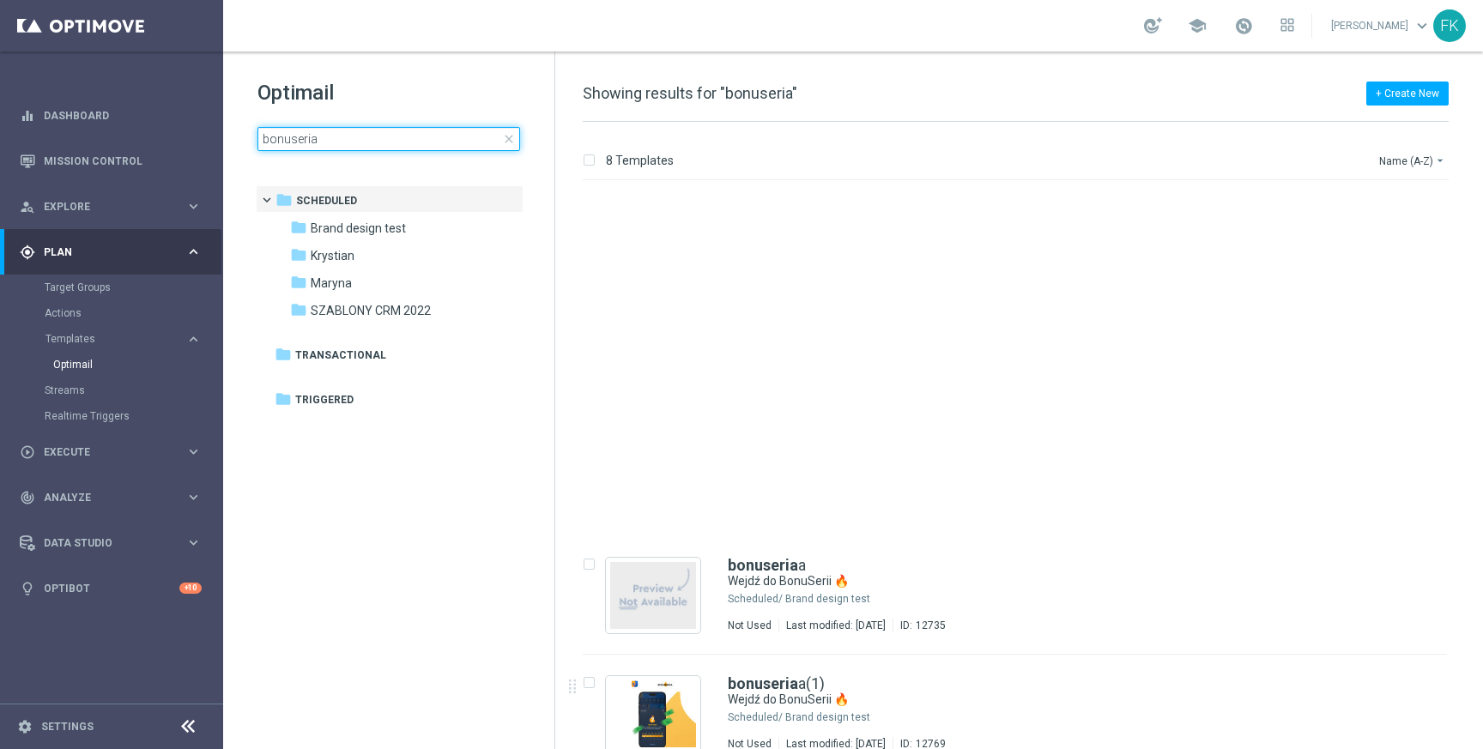
scroll to position [379, 0]
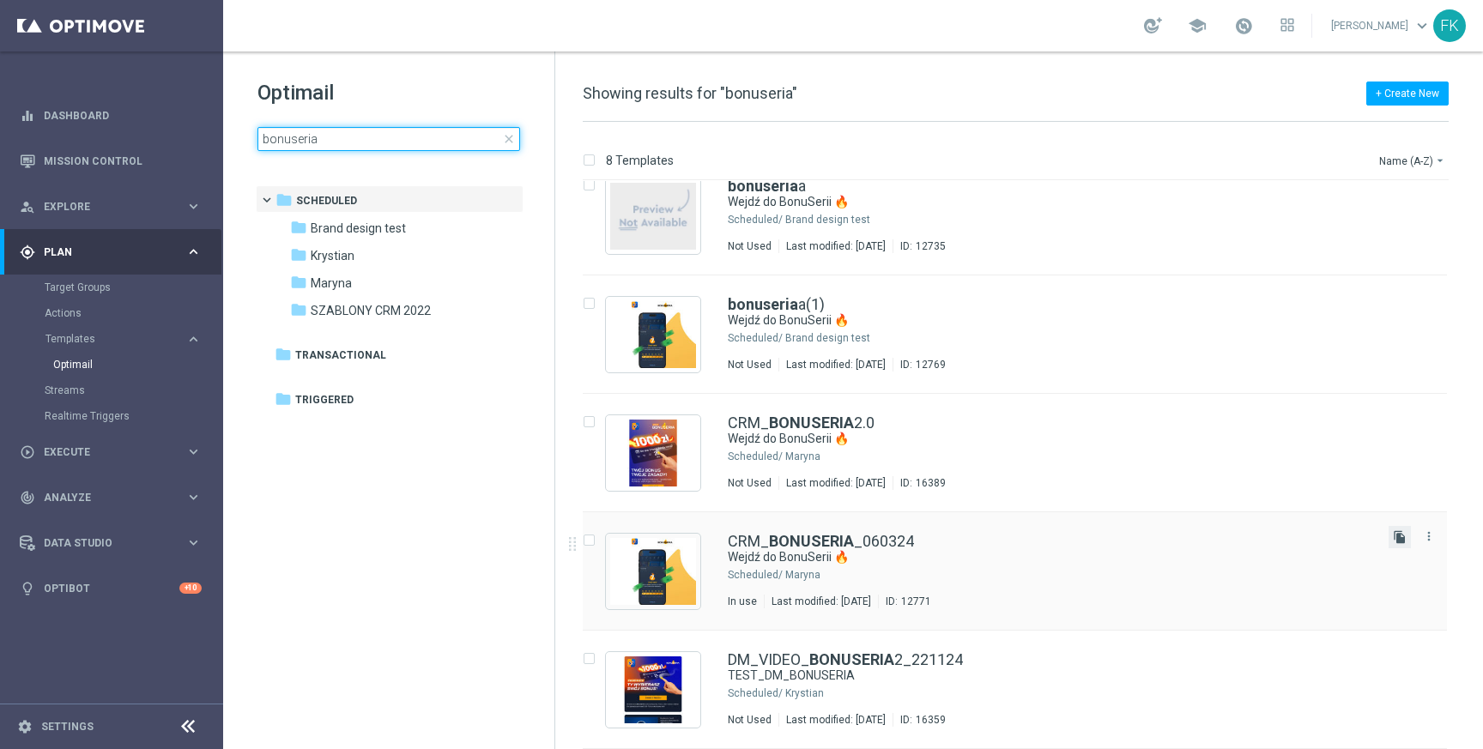
type input "bonuseria"
click at [1395, 539] on icon "file_copy" at bounding box center [1400, 537] width 14 height 14
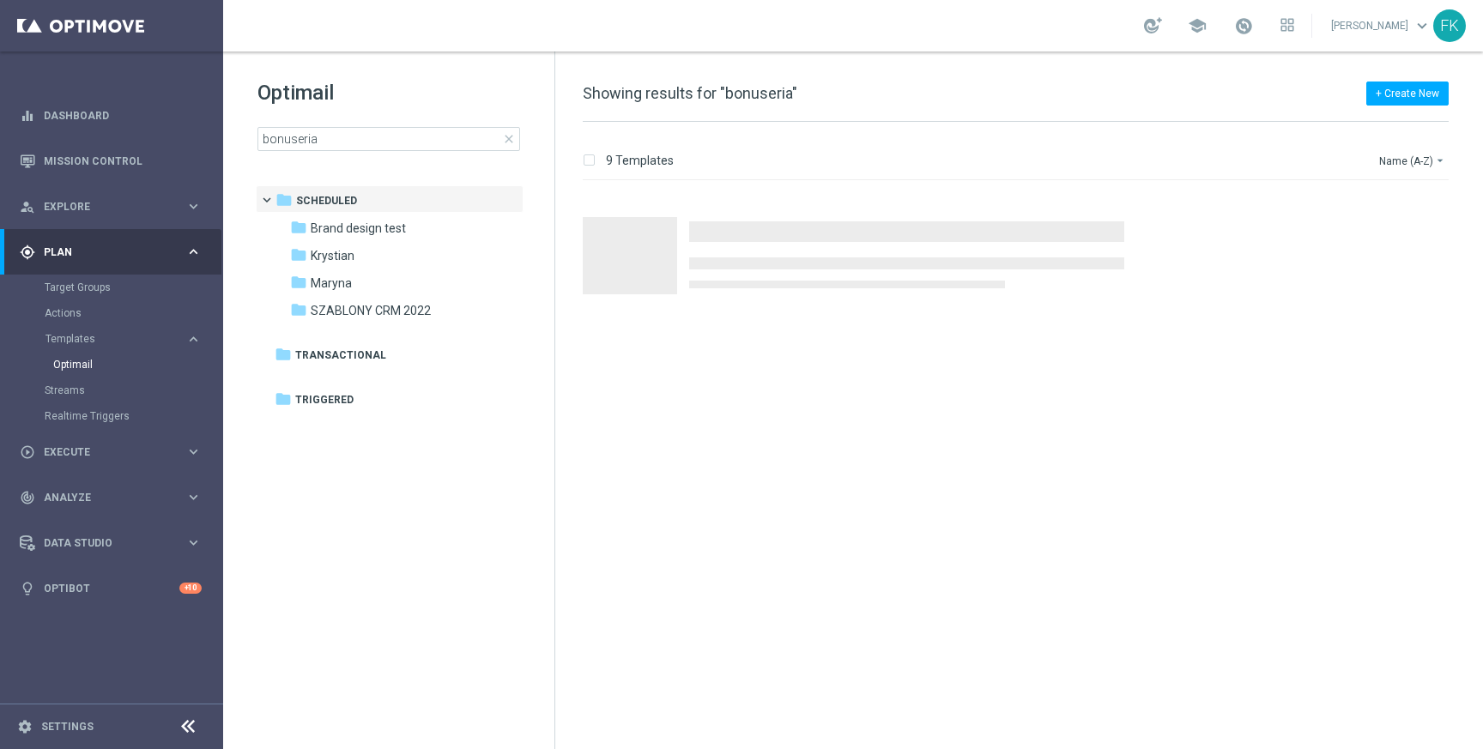
scroll to position [0, 0]
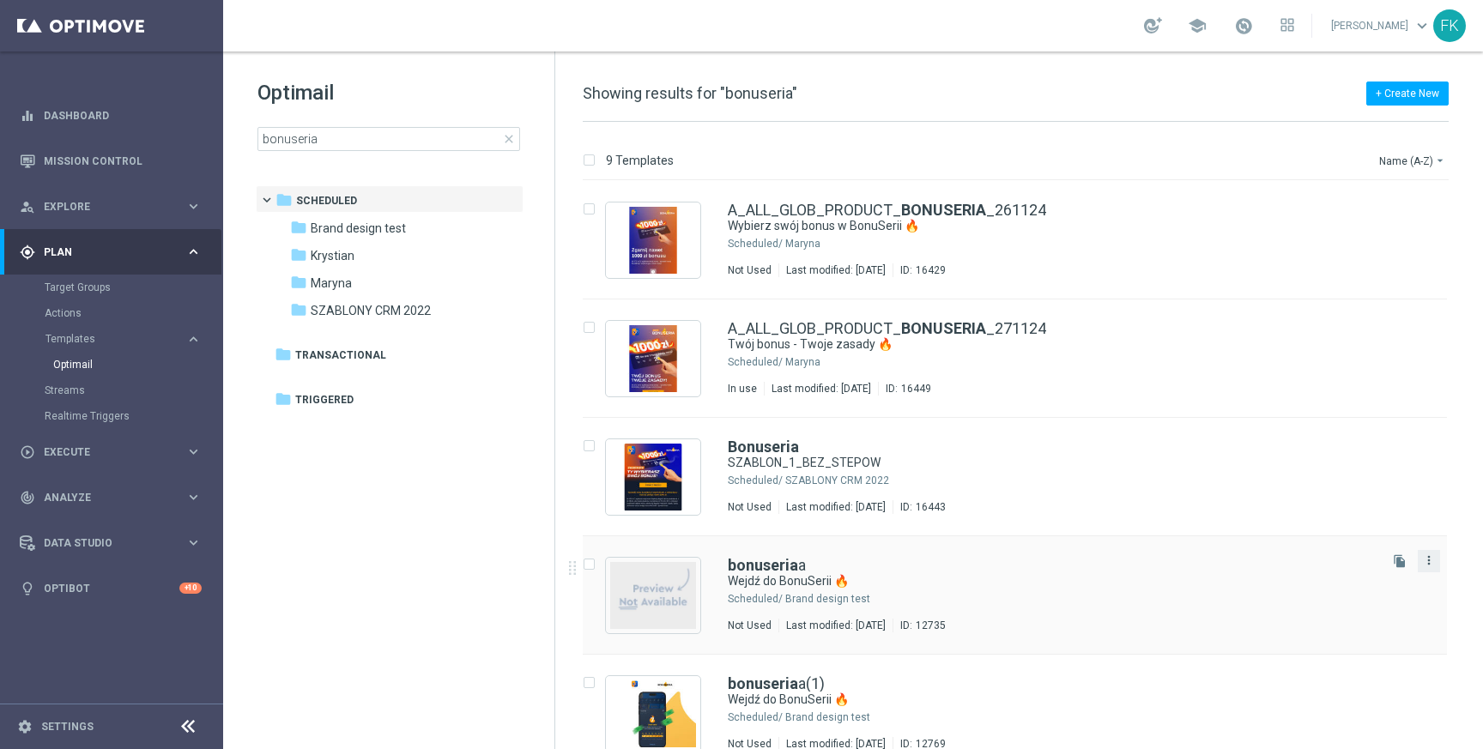
click at [1428, 559] on icon "more_vert" at bounding box center [1429, 561] width 14 height 14
click at [764, 560] on b "bonuseria" at bounding box center [763, 565] width 70 height 18
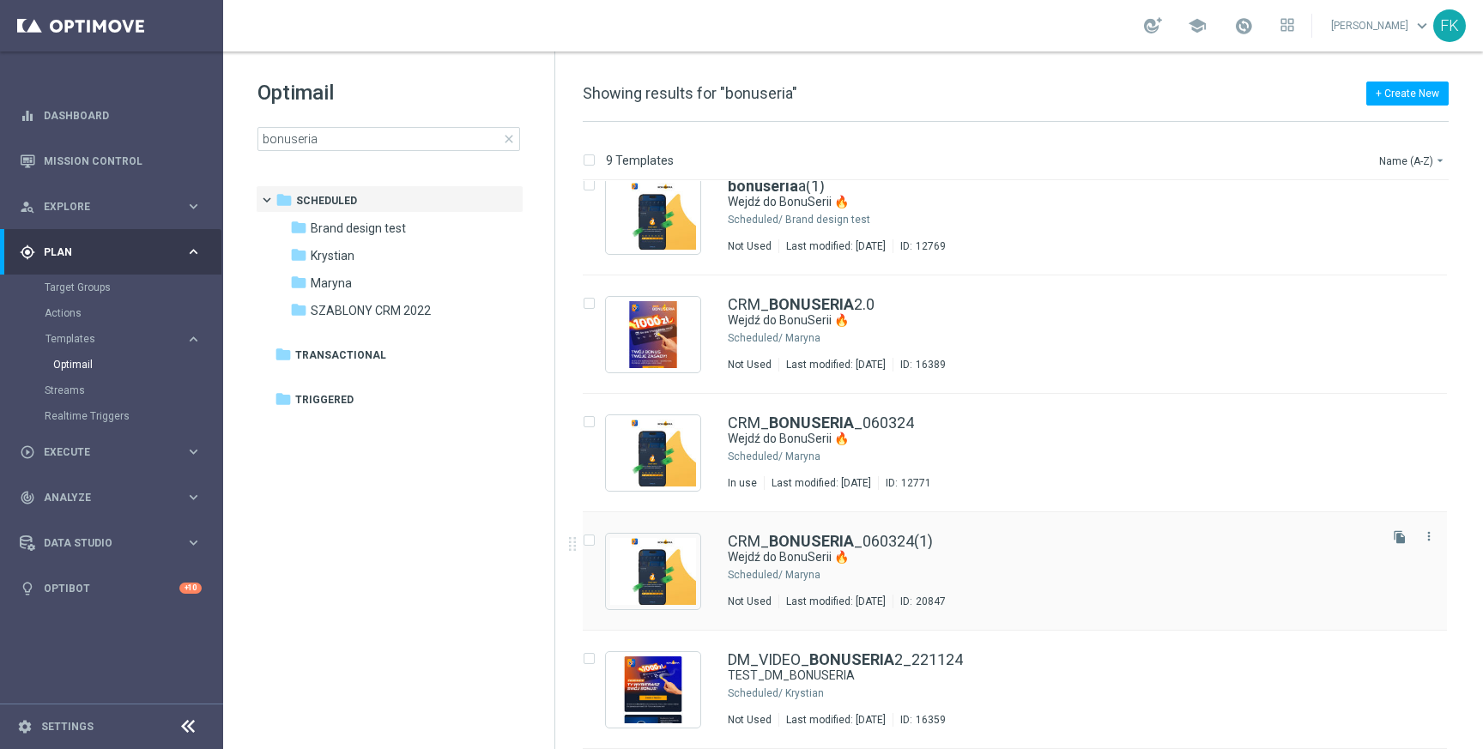
scroll to position [482, 0]
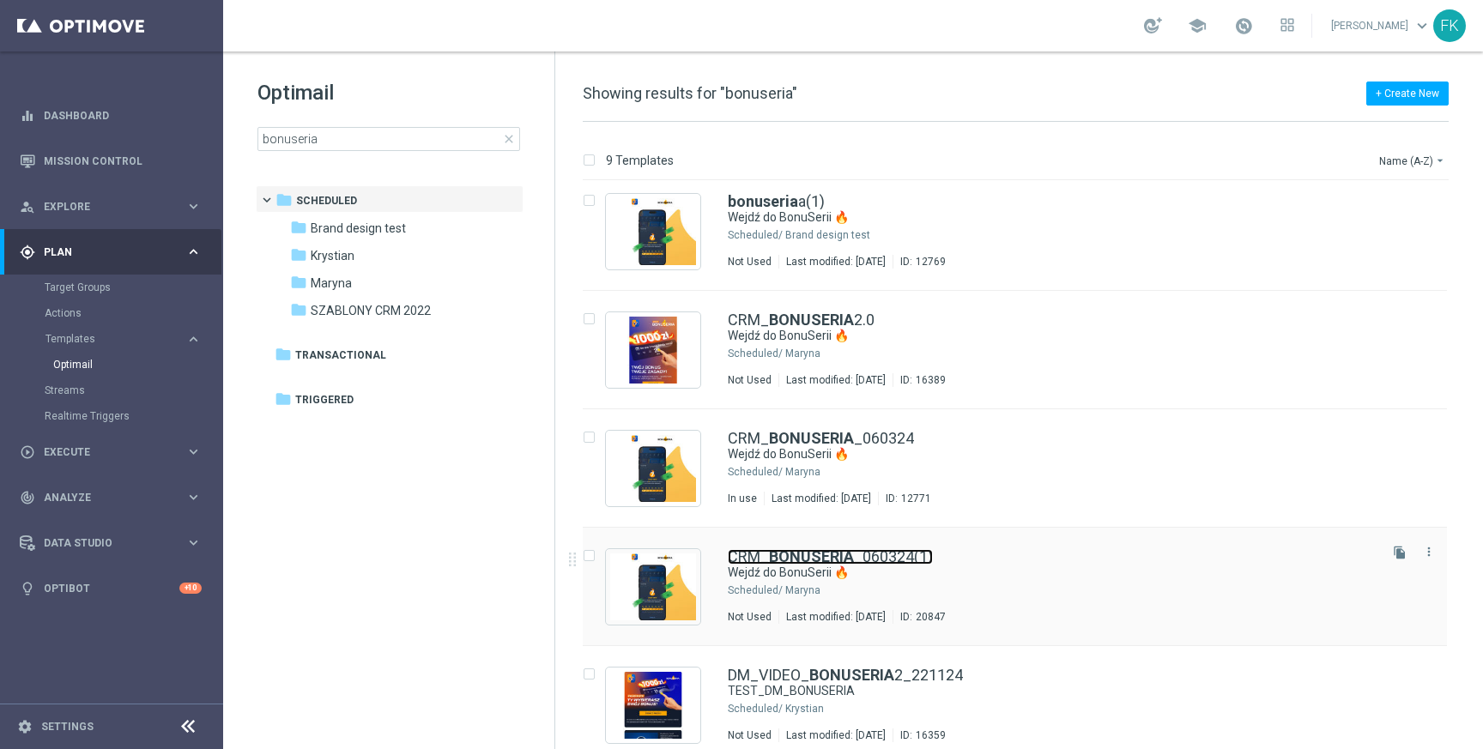
click at [916, 555] on link "CRM_ BONUSERIA _060324(1)" at bounding box center [830, 556] width 205 height 15
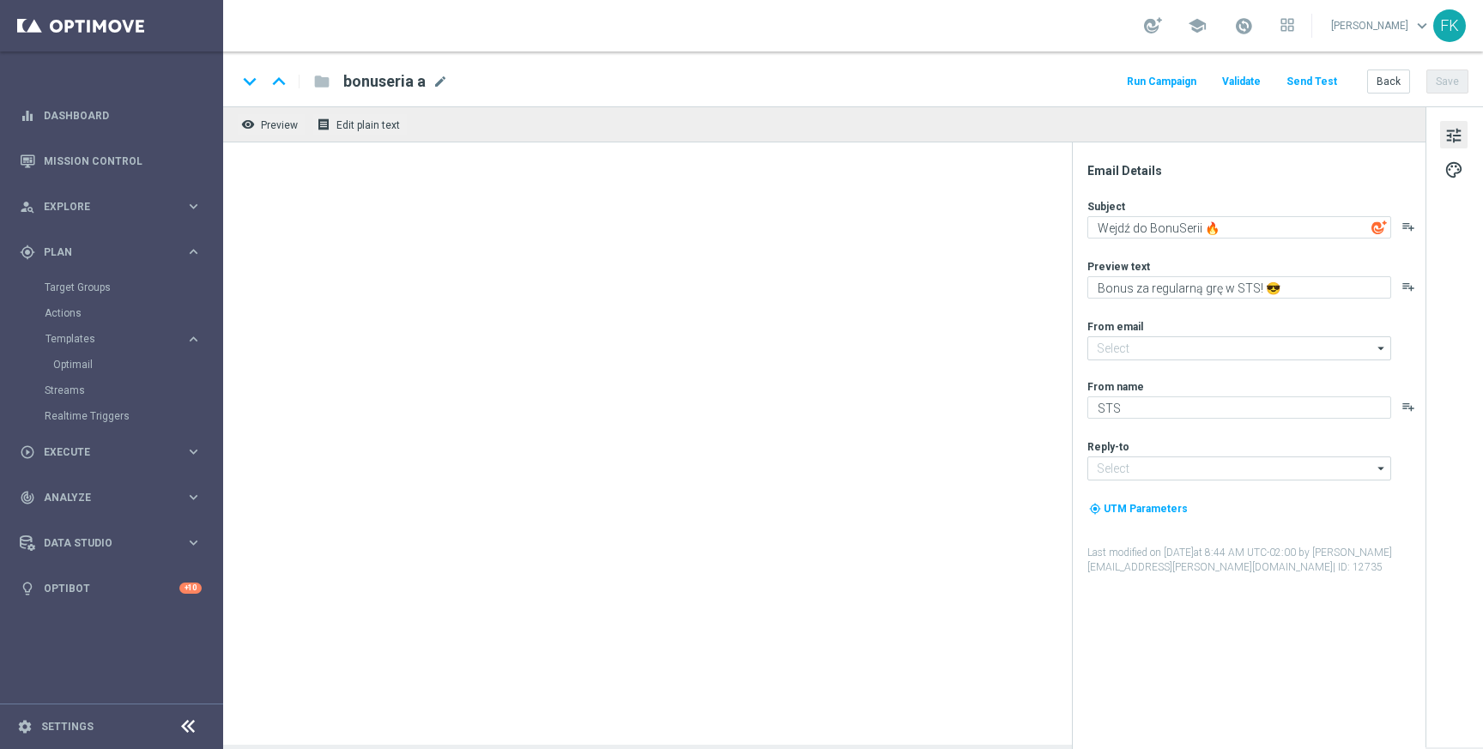
type input "[EMAIL_ADDRESS][DOMAIN_NAME]"
click at [916, 555] on div "remove_red_eye Preview receipt Edit plain text" at bounding box center [824, 425] width 1203 height 639
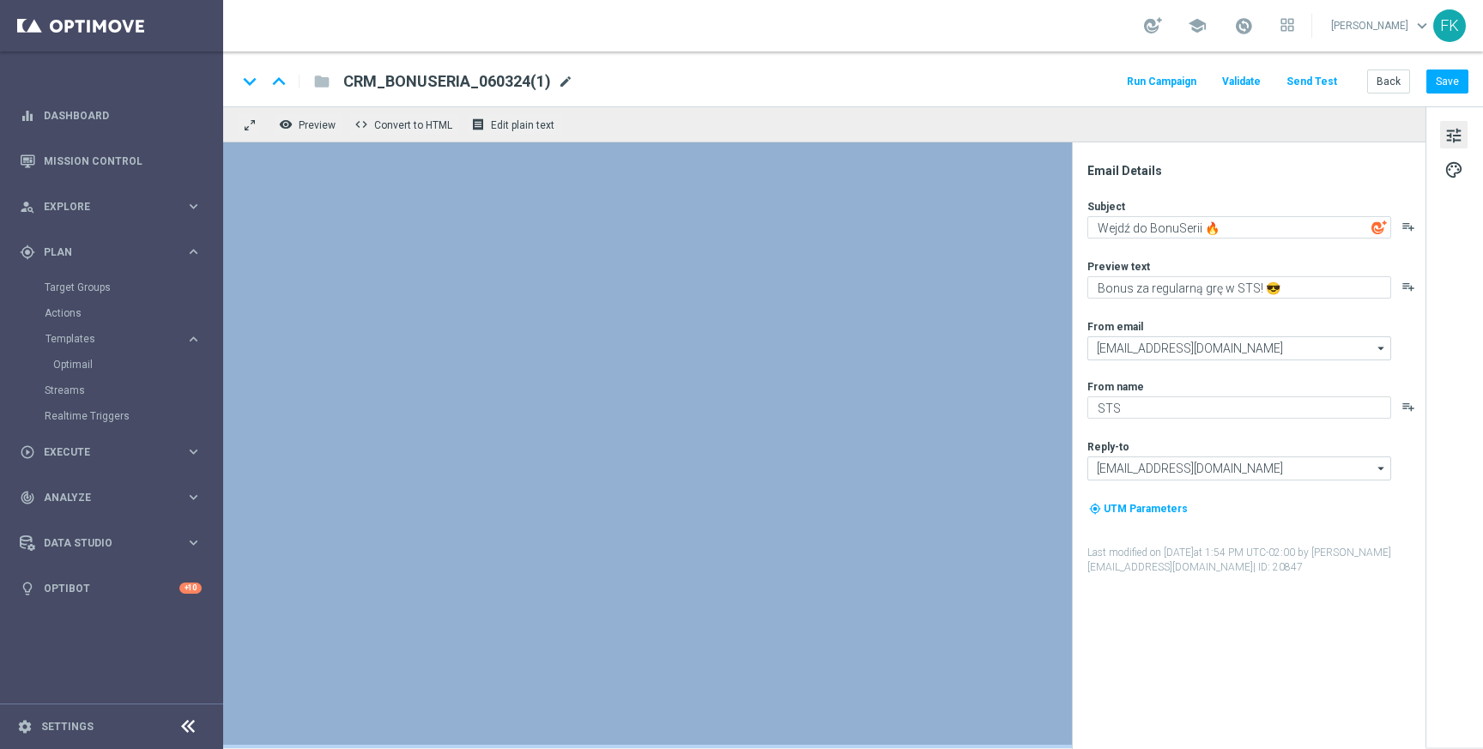
click at [561, 84] on span "mode_edit" at bounding box center [565, 81] width 15 height 15
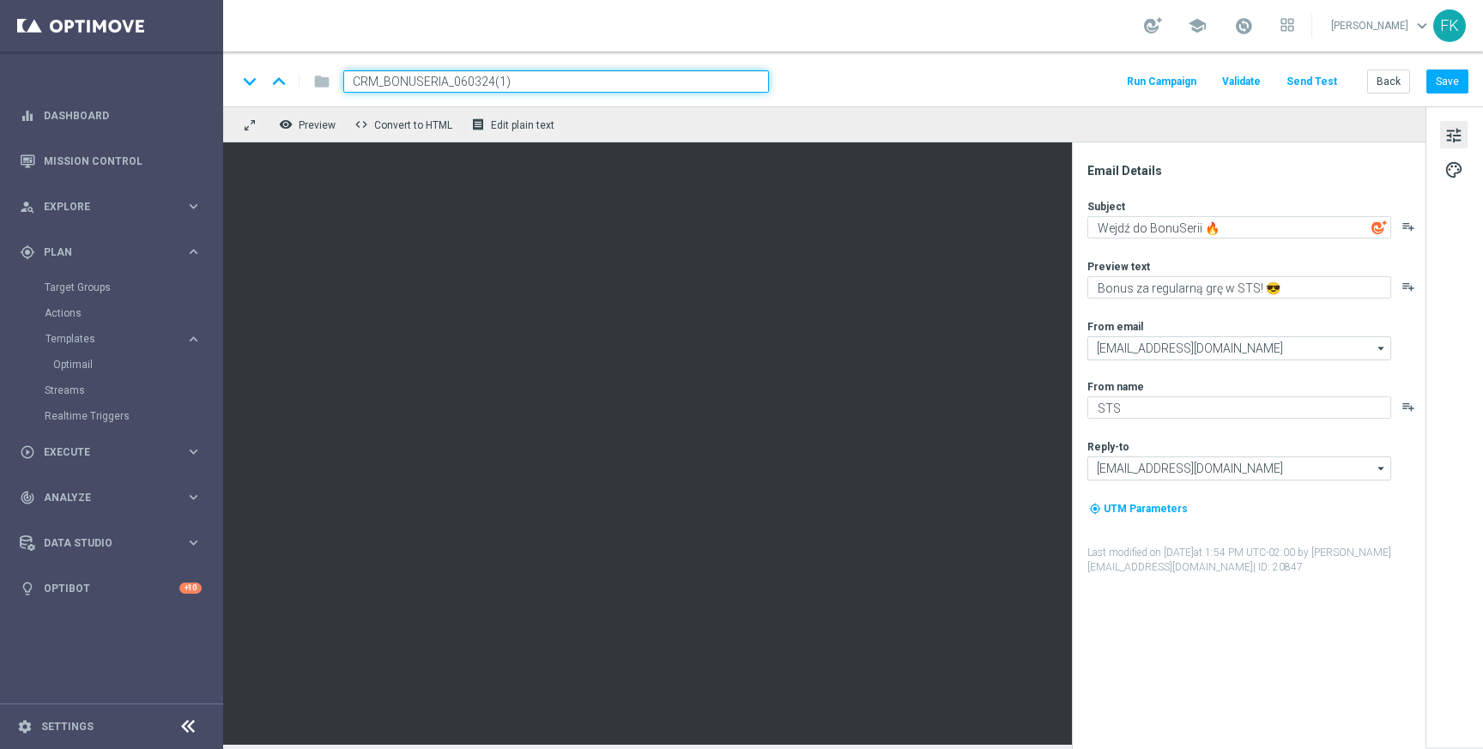
click at [561, 84] on input "CRM_BONUSERIA_060324(1)" at bounding box center [556, 81] width 426 height 22
click at [408, 86] on input "CRM_BONUSERIA_060324(1)" at bounding box center [556, 81] width 426 height 22
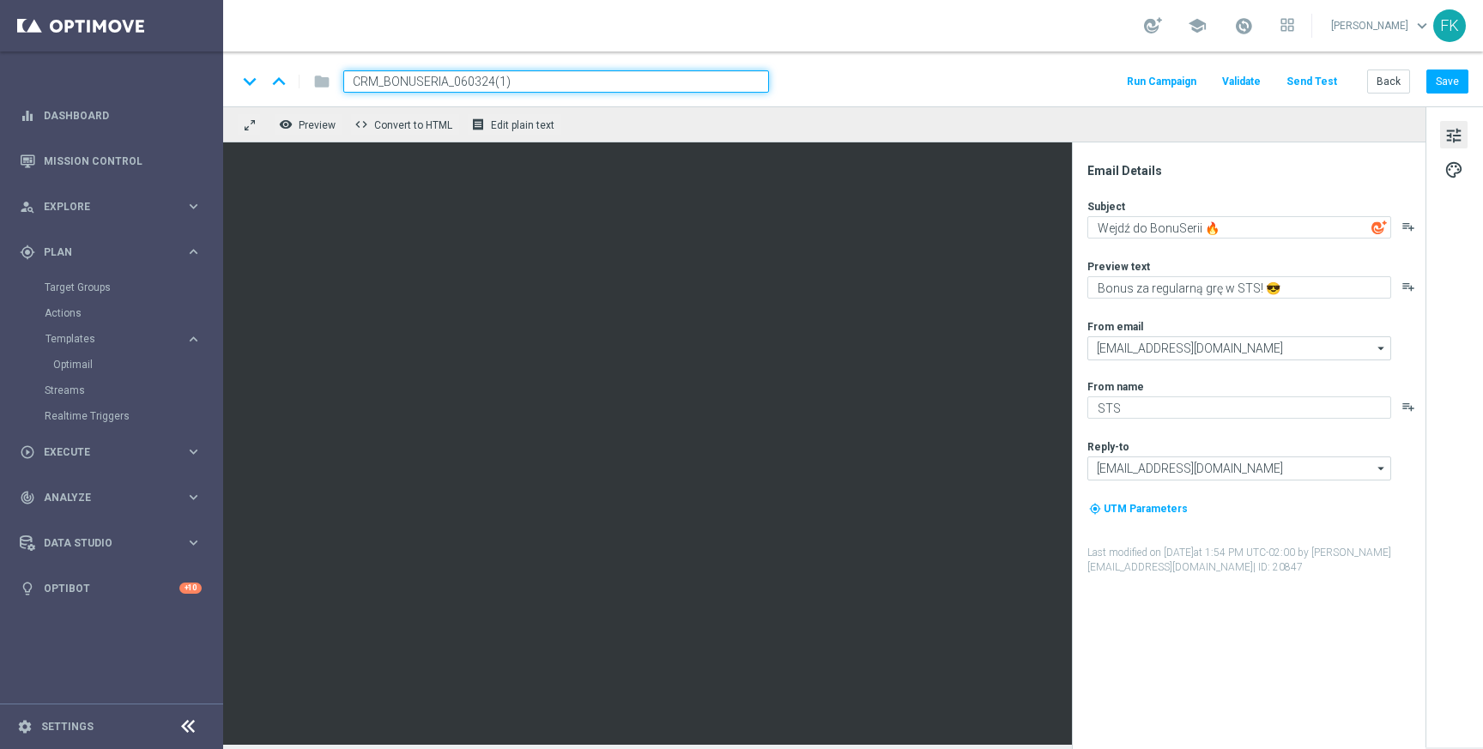
click at [408, 86] on input "CRM_BONUSERIA_060324(1)" at bounding box center [556, 81] width 426 height 22
type input "STS_CLUB"
click at [835, 84] on div "keyboard_arrow_down keyboard_arrow_up folder STS_CLUB Run Campaign Validate Sen…" at bounding box center [853, 81] width 1232 height 22
click at [657, 80] on input "STS_CLUB" at bounding box center [556, 81] width 426 height 22
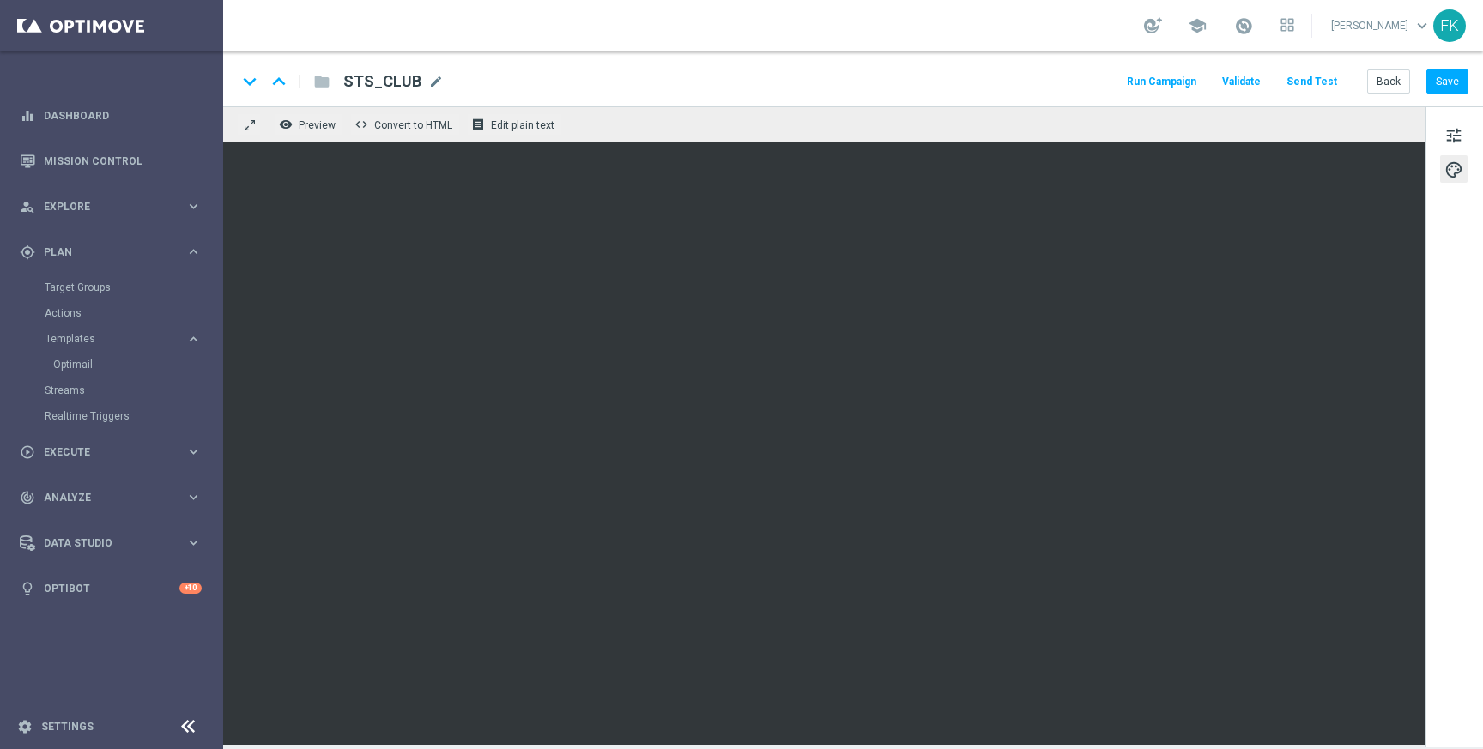
click at [557, 75] on div "keyboard_arrow_down keyboard_arrow_up folder STS_CLUB STS_CLUB mode_edit Run Ca…" at bounding box center [853, 81] width 1232 height 22
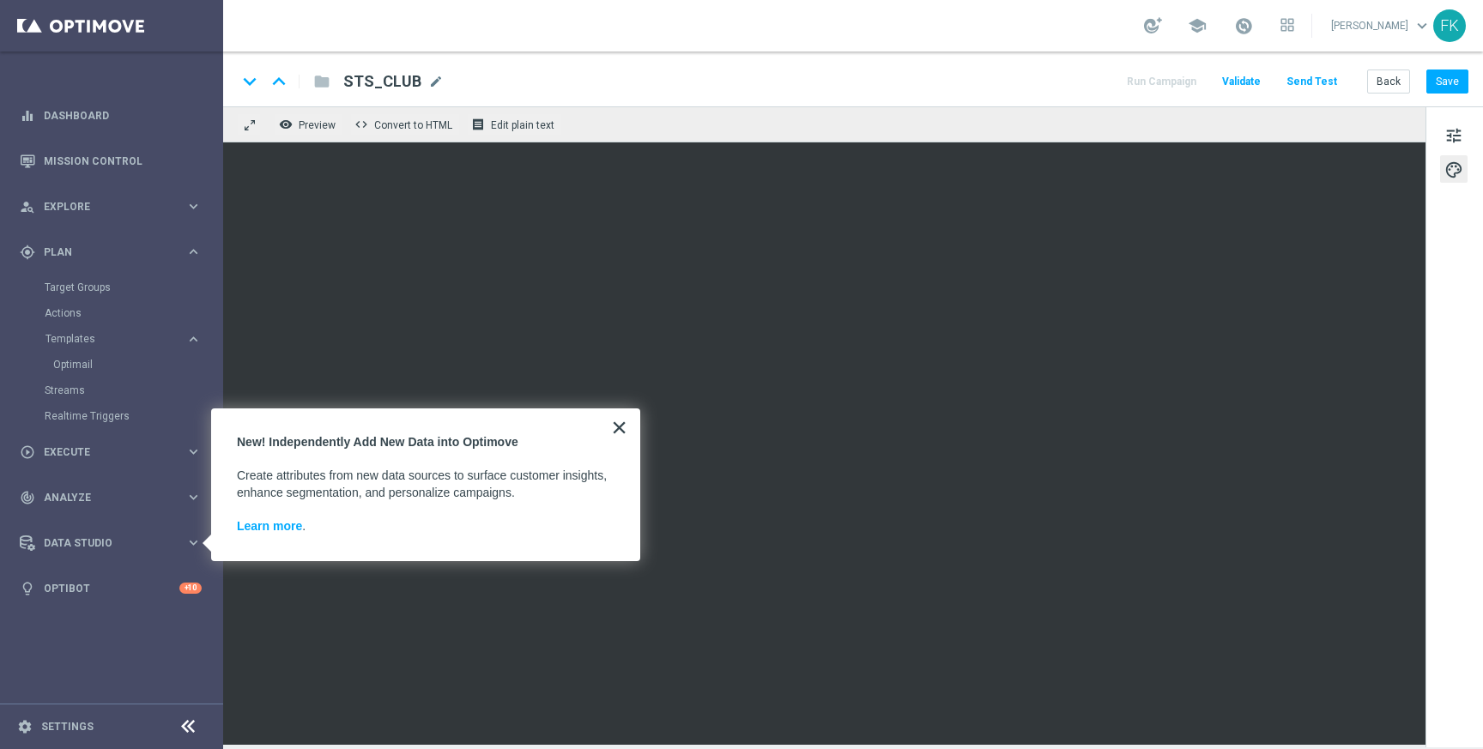
click at [627, 421] on button "×" at bounding box center [619, 427] width 16 height 27
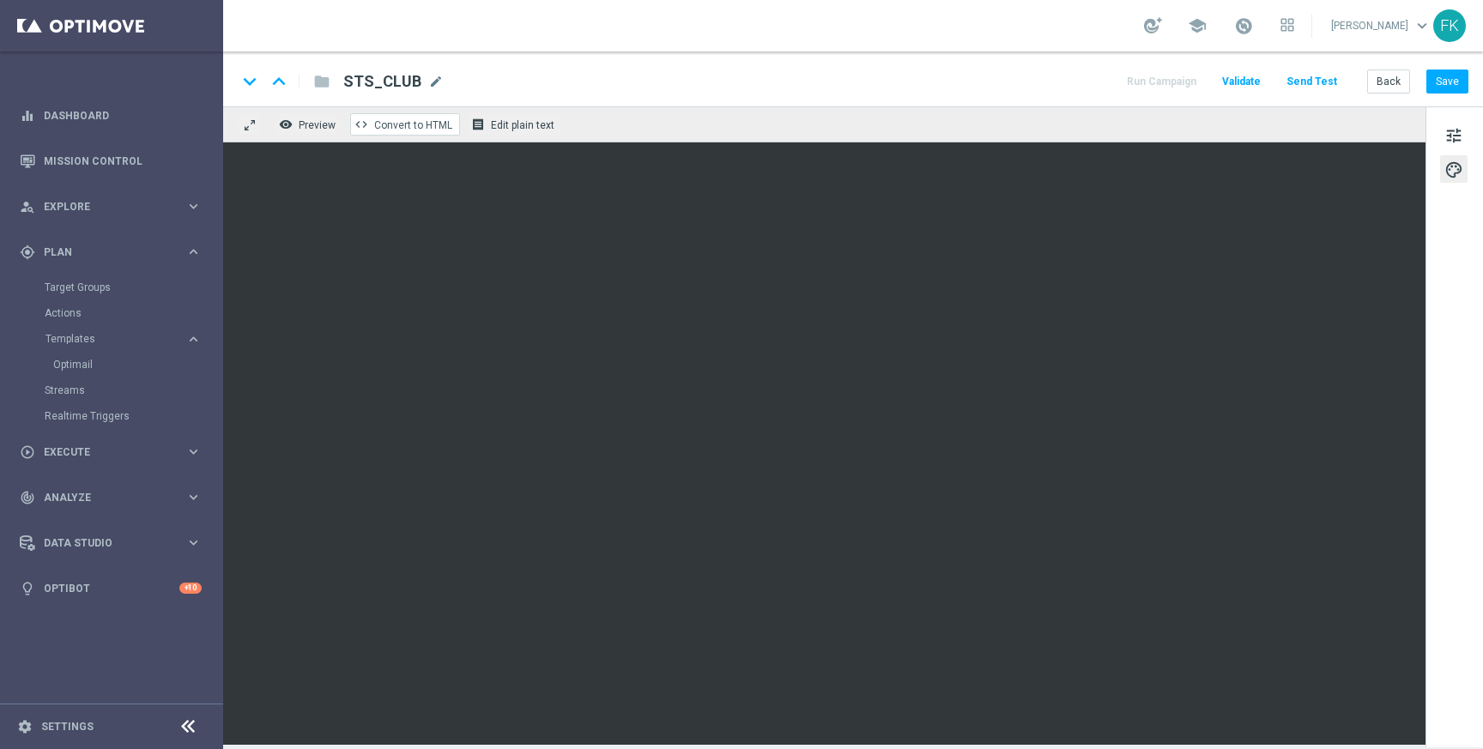
click at [426, 130] on span "Convert to HTML" at bounding box center [413, 125] width 78 height 12
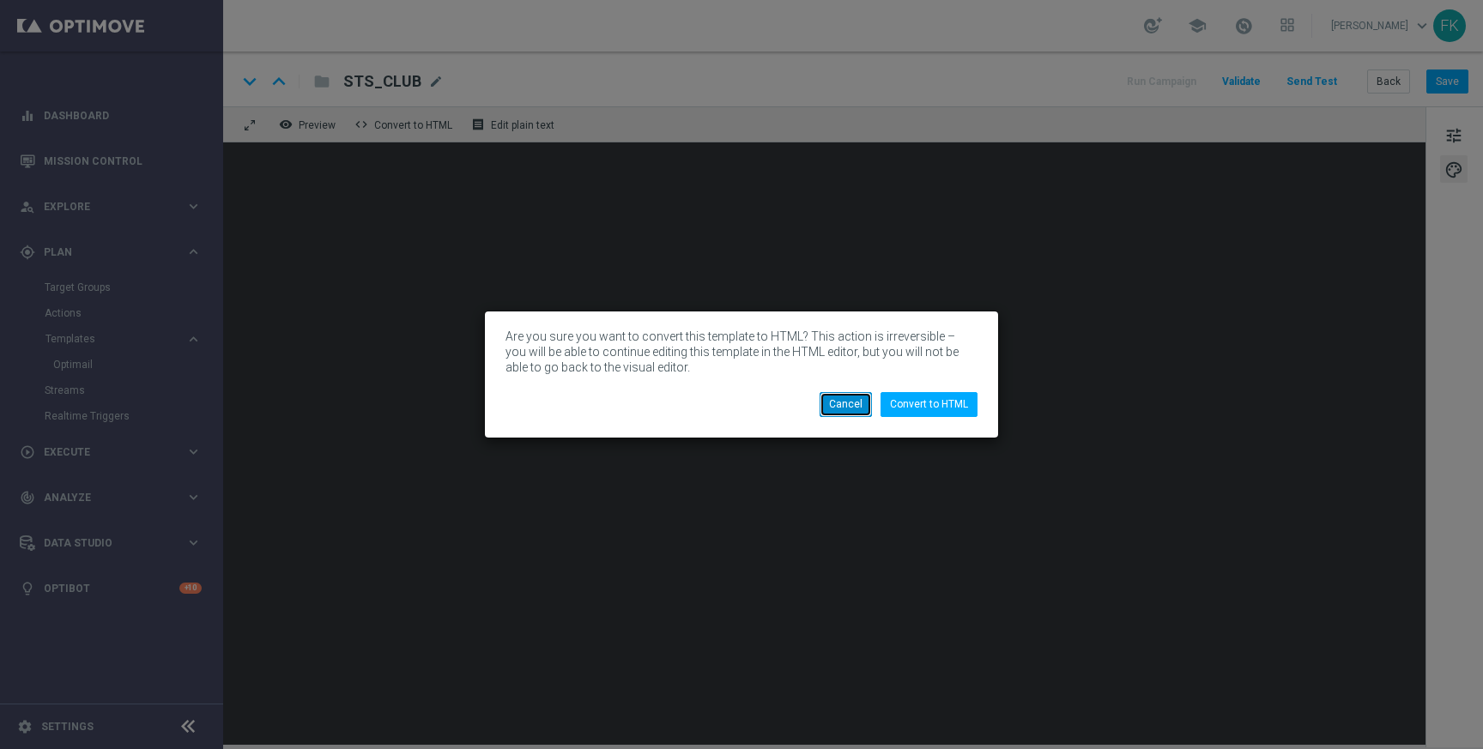
click at [846, 408] on button "Cancel" at bounding box center [846, 404] width 52 height 24
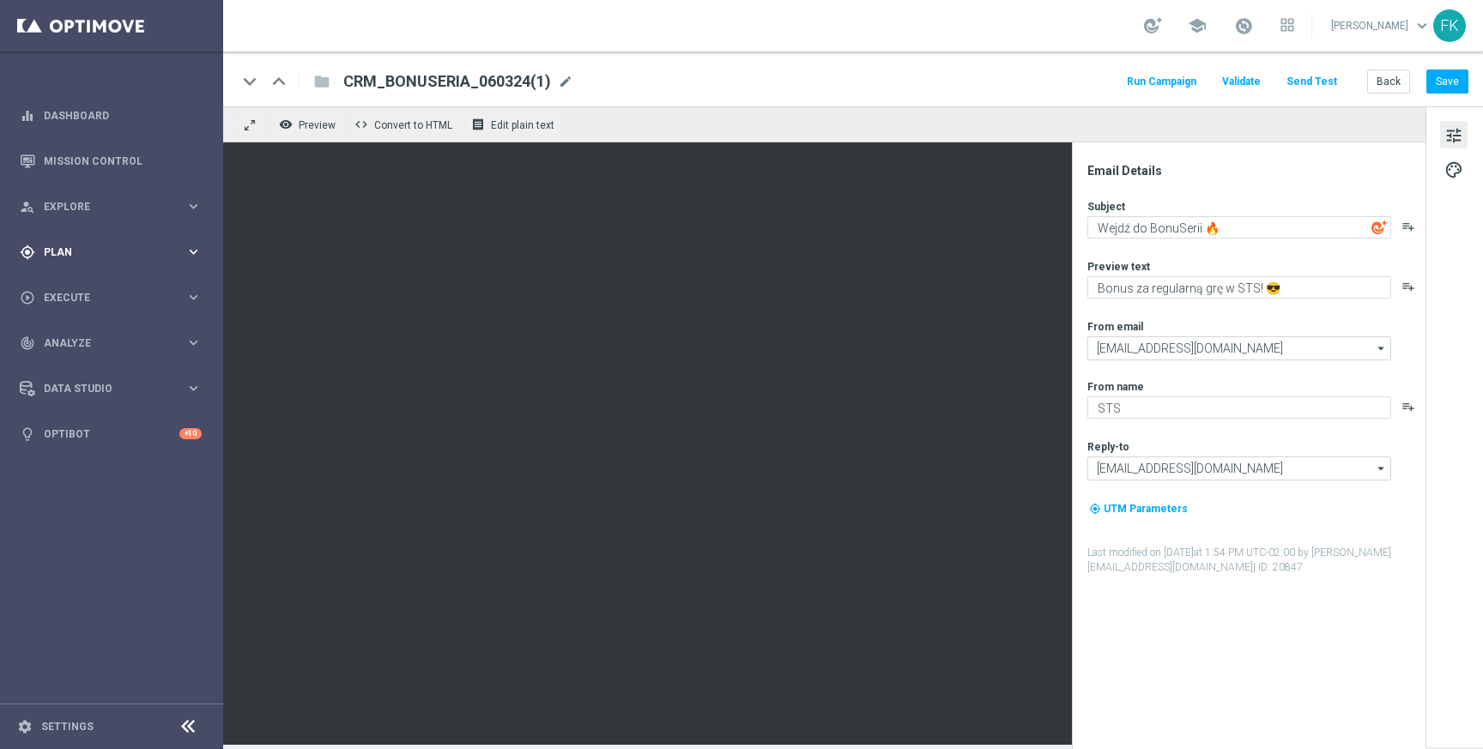
click at [124, 261] on div "gps_fixed Plan keyboard_arrow_right" at bounding box center [110, 251] width 221 height 45
click at [101, 422] on span "Execute" at bounding box center [115, 426] width 142 height 10
click at [112, 438] on span "Data Studio" at bounding box center [115, 440] width 142 height 10
click at [103, 218] on div "person_search Explore keyboard_arrow_right" at bounding box center [110, 206] width 221 height 45
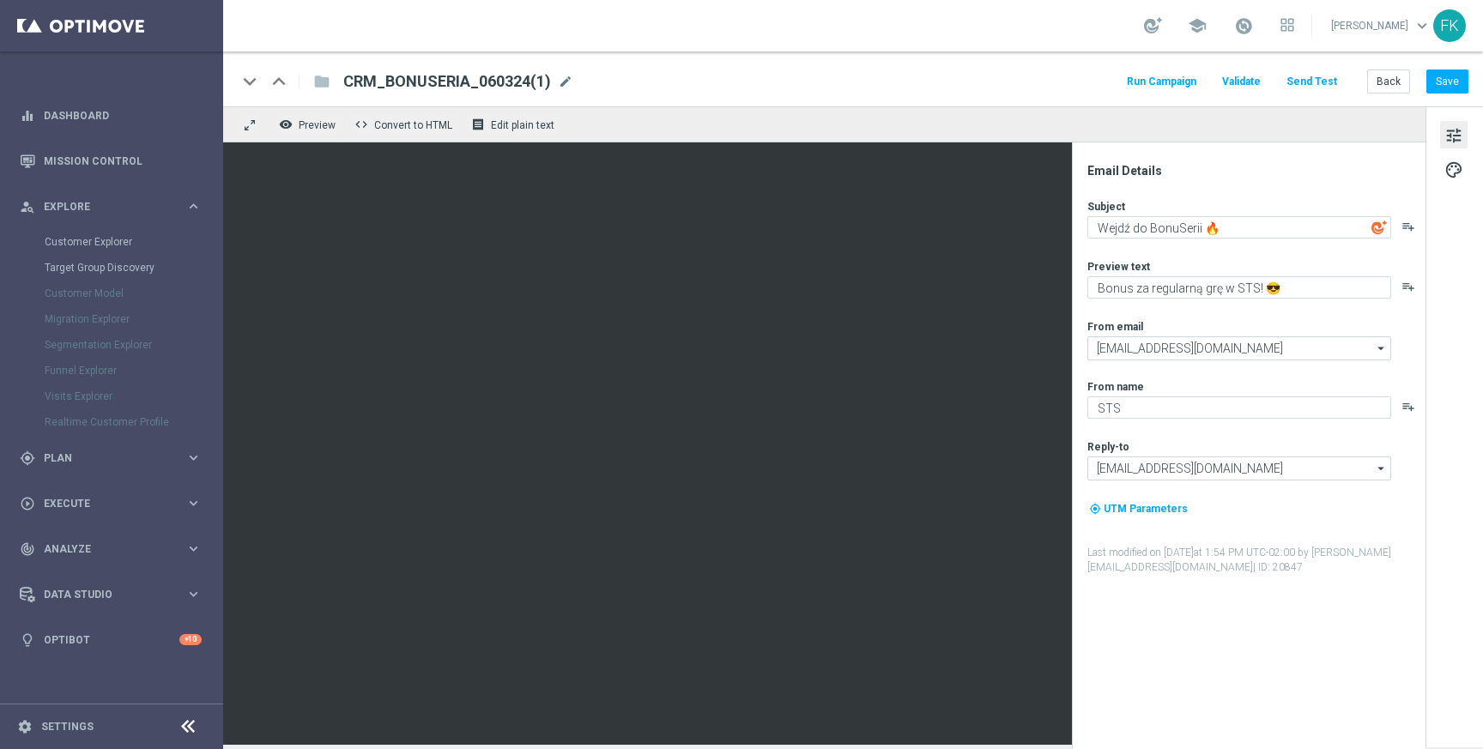
click at [252, 82] on div "keyboard_arrow_down" at bounding box center [250, 82] width 26 height 26
click at [366, 71] on span "CRM_BONUSERIA_060324(1)" at bounding box center [447, 81] width 208 height 21
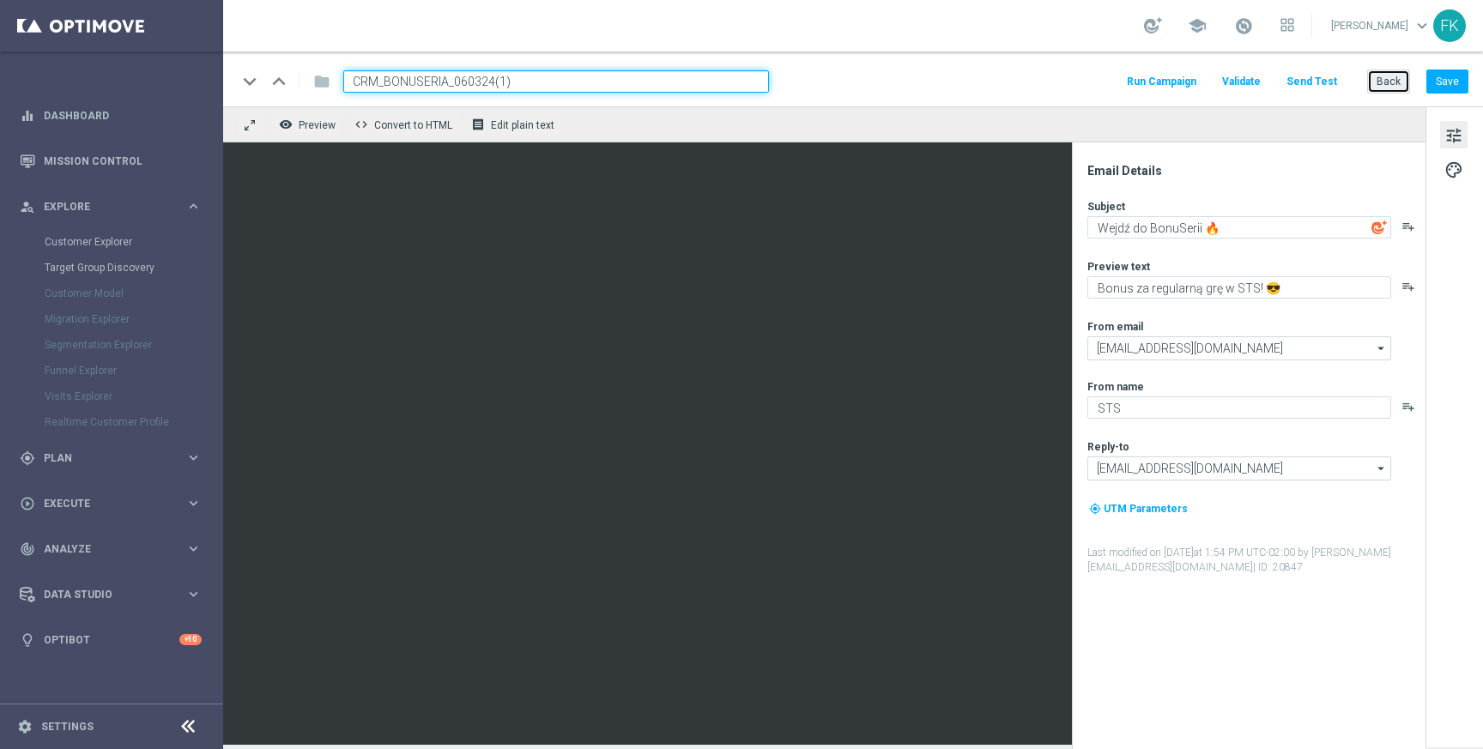
click at [1403, 79] on button "Back" at bounding box center [1388, 82] width 43 height 24
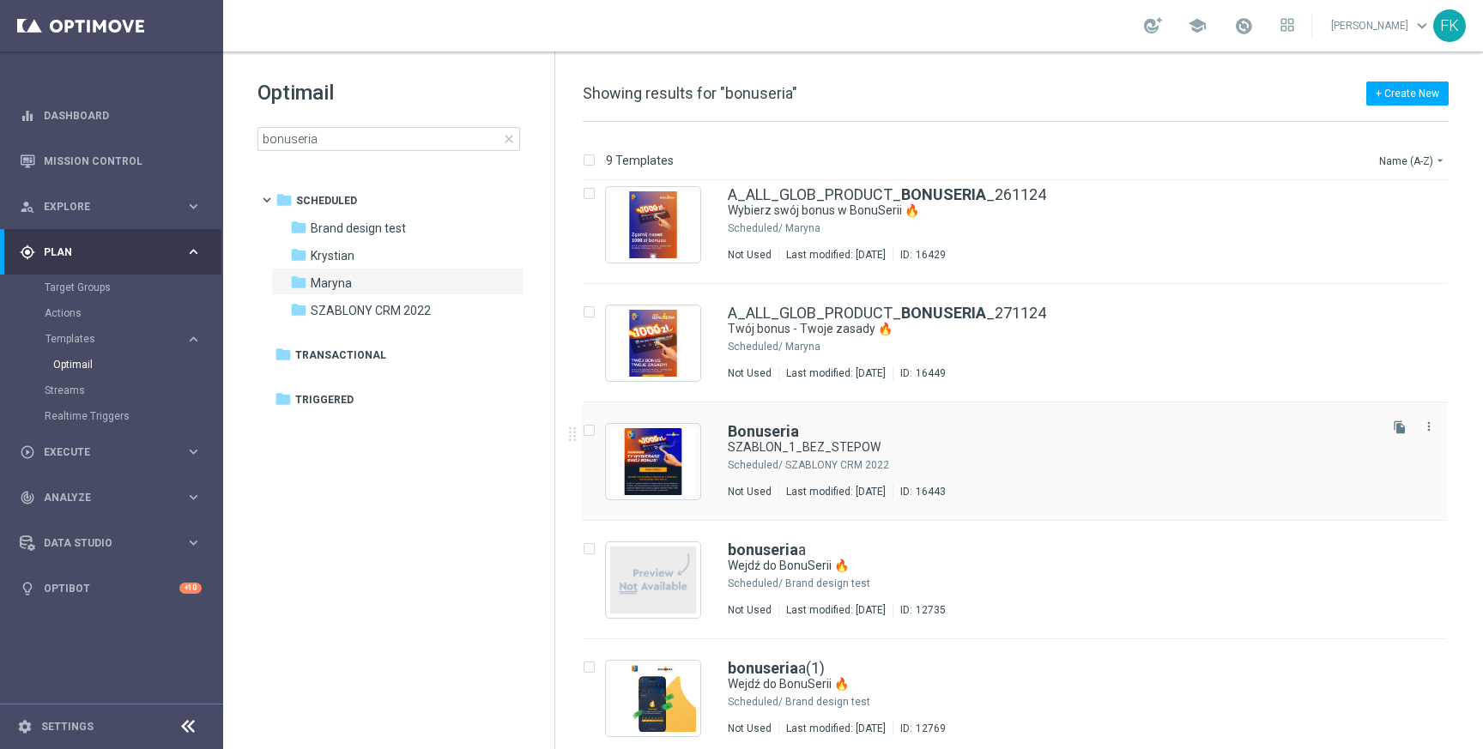
scroll to position [16, 0]
click at [791, 192] on link "A_ALL_GLOB_PRODUCT_ BONUSERIA _261124" at bounding box center [887, 193] width 318 height 15
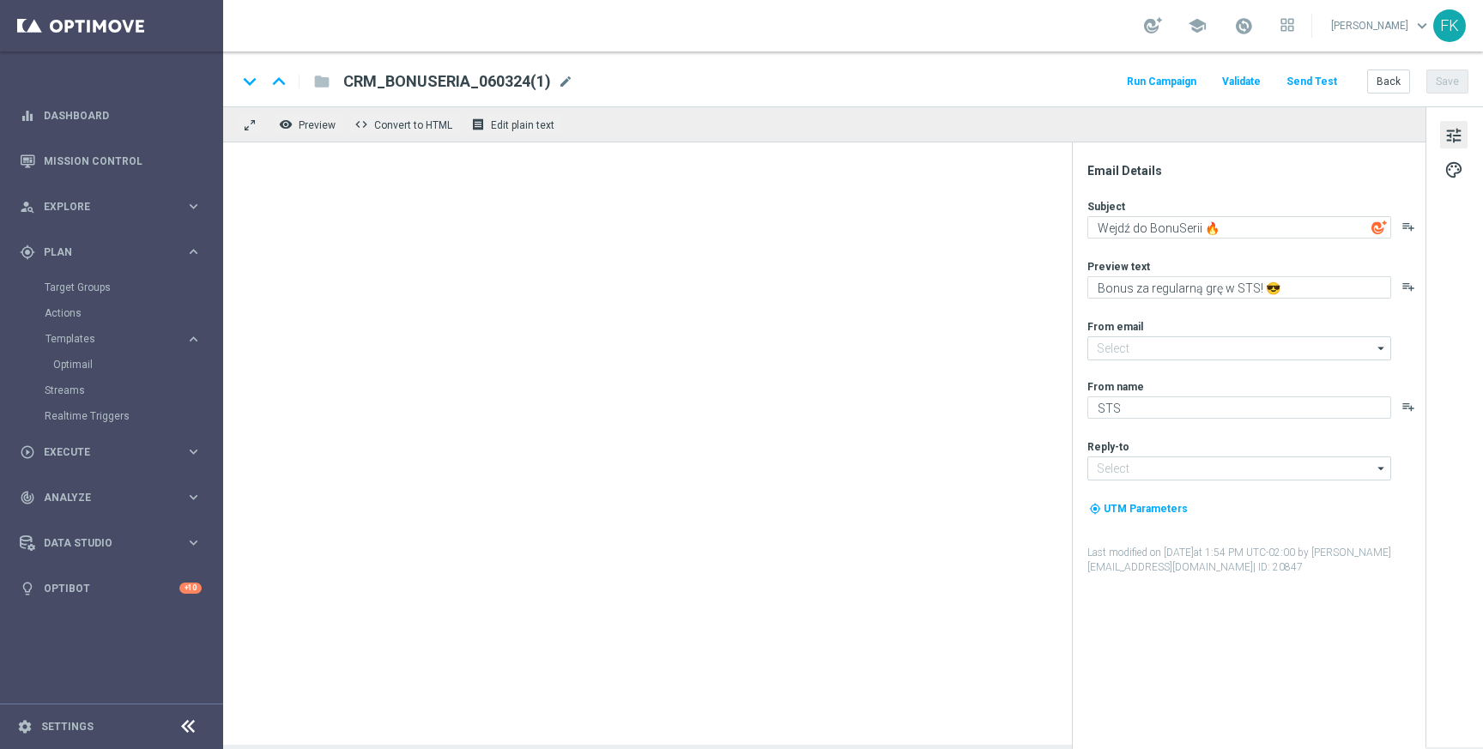
type input "[EMAIL_ADDRESS][DOMAIN_NAME]"
type textarea "Wybierz swój bonus w BonuSerii 🔥"
type textarea "Zaplanuj swoją serię 😎"
